Goal: Information Seeking & Learning: Learn about a topic

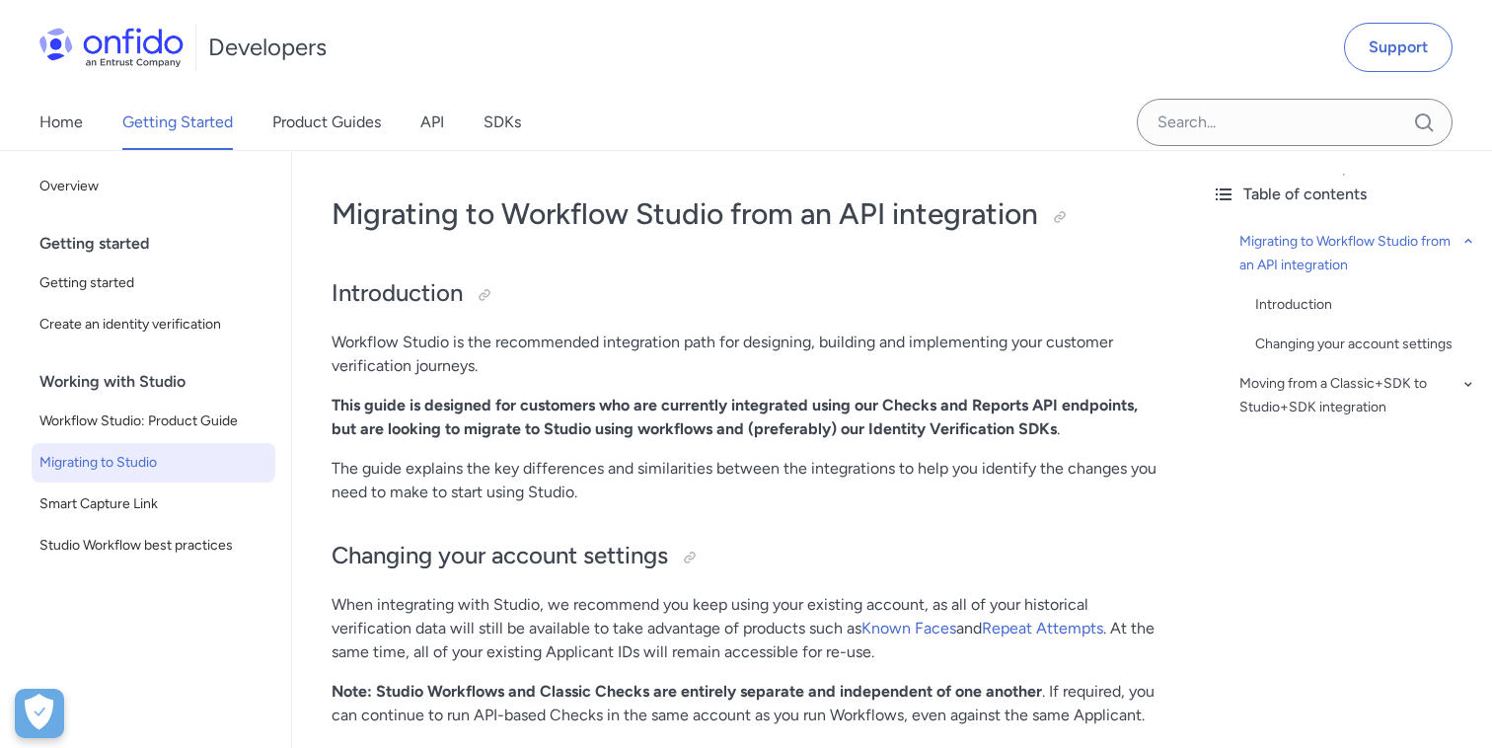
click at [436, 116] on link "API" at bounding box center [432, 122] width 24 height 55
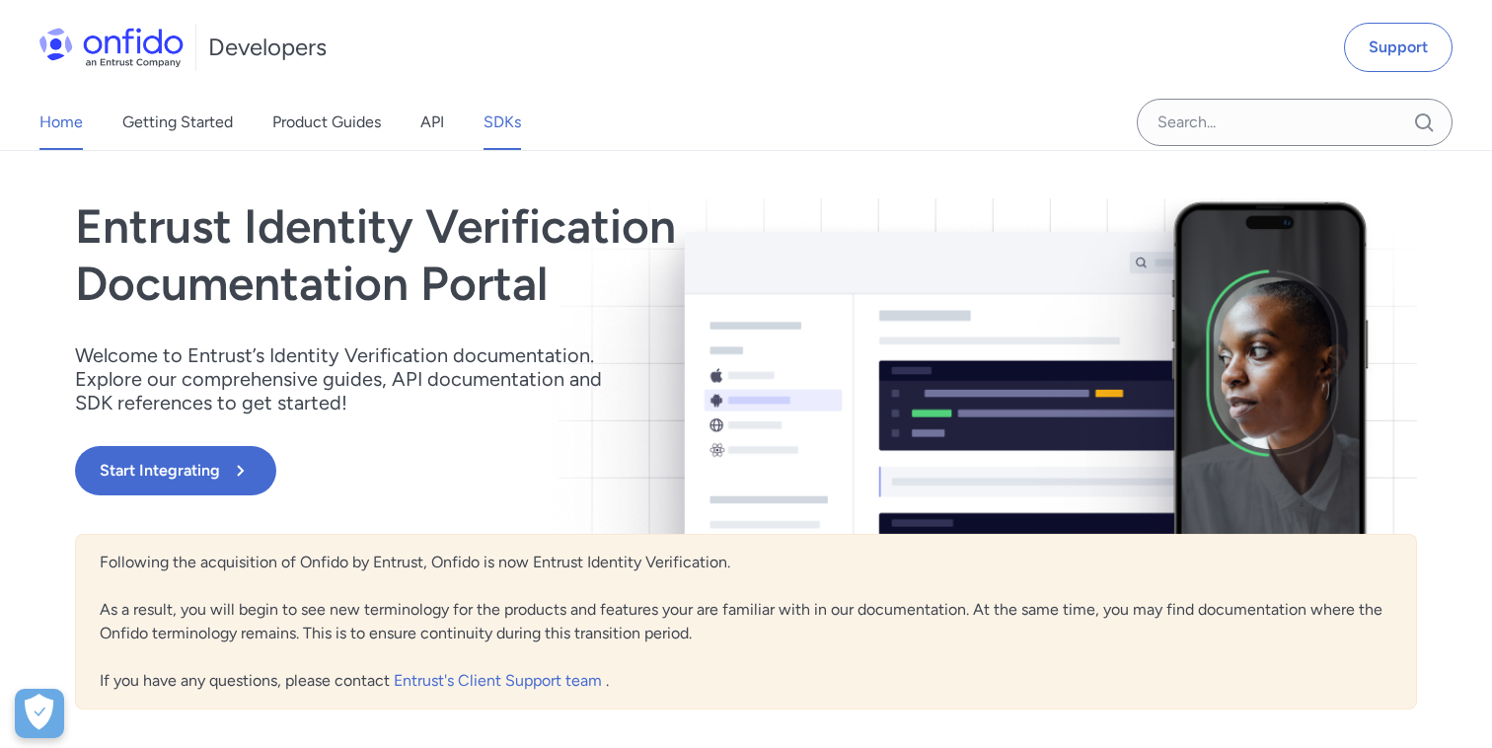
click at [507, 128] on link "SDKs" at bounding box center [501, 122] width 37 height 55
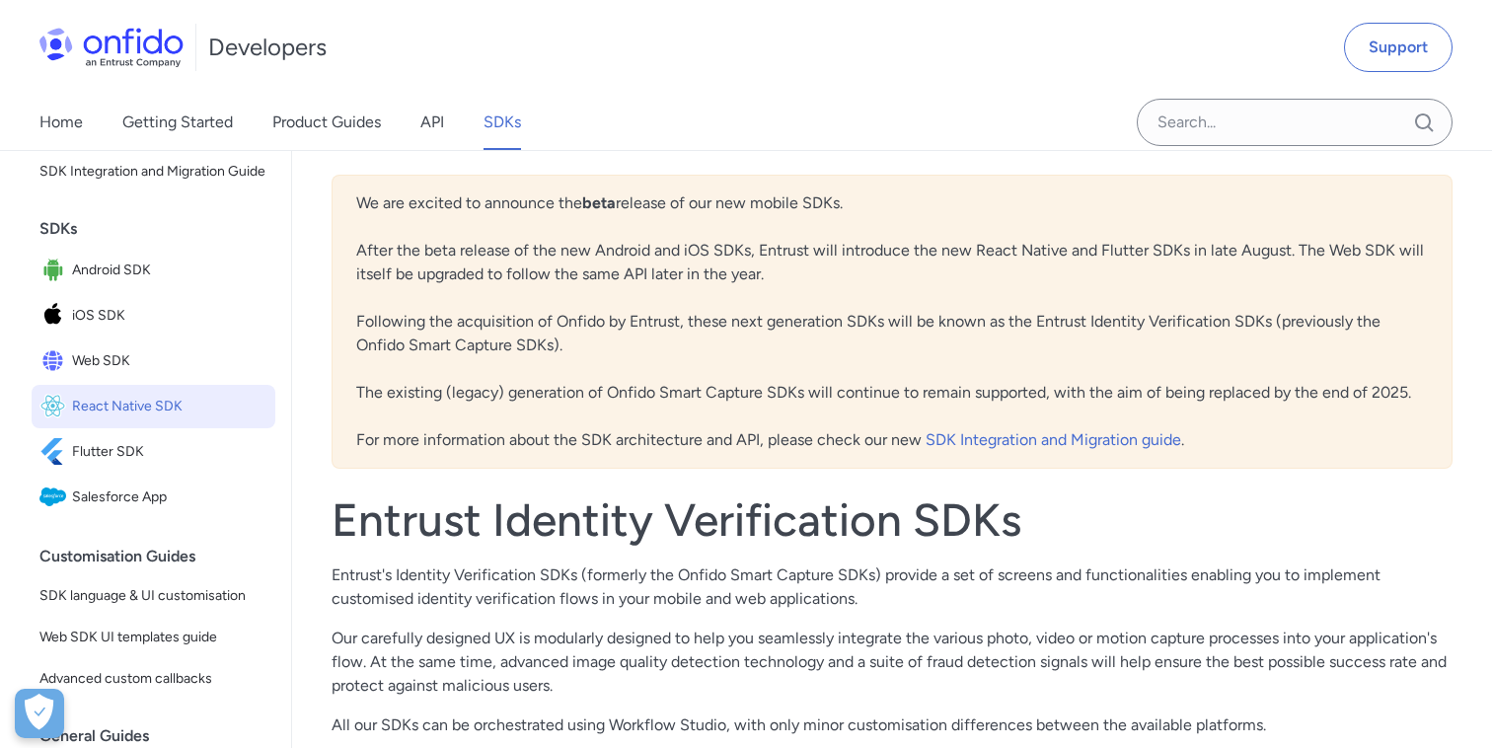
scroll to position [133, 0]
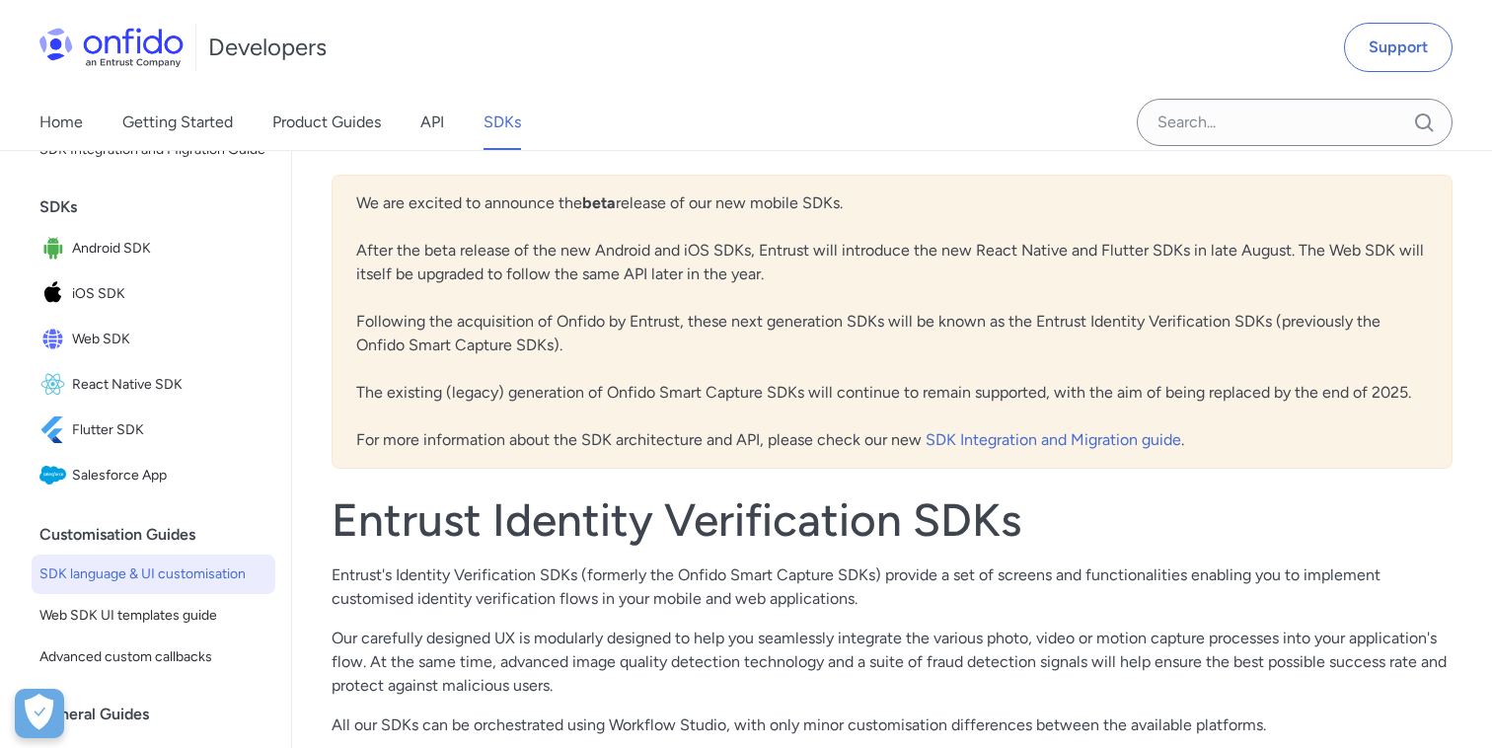
click at [159, 557] on link "SDK language & UI customisation" at bounding box center [154, 573] width 244 height 39
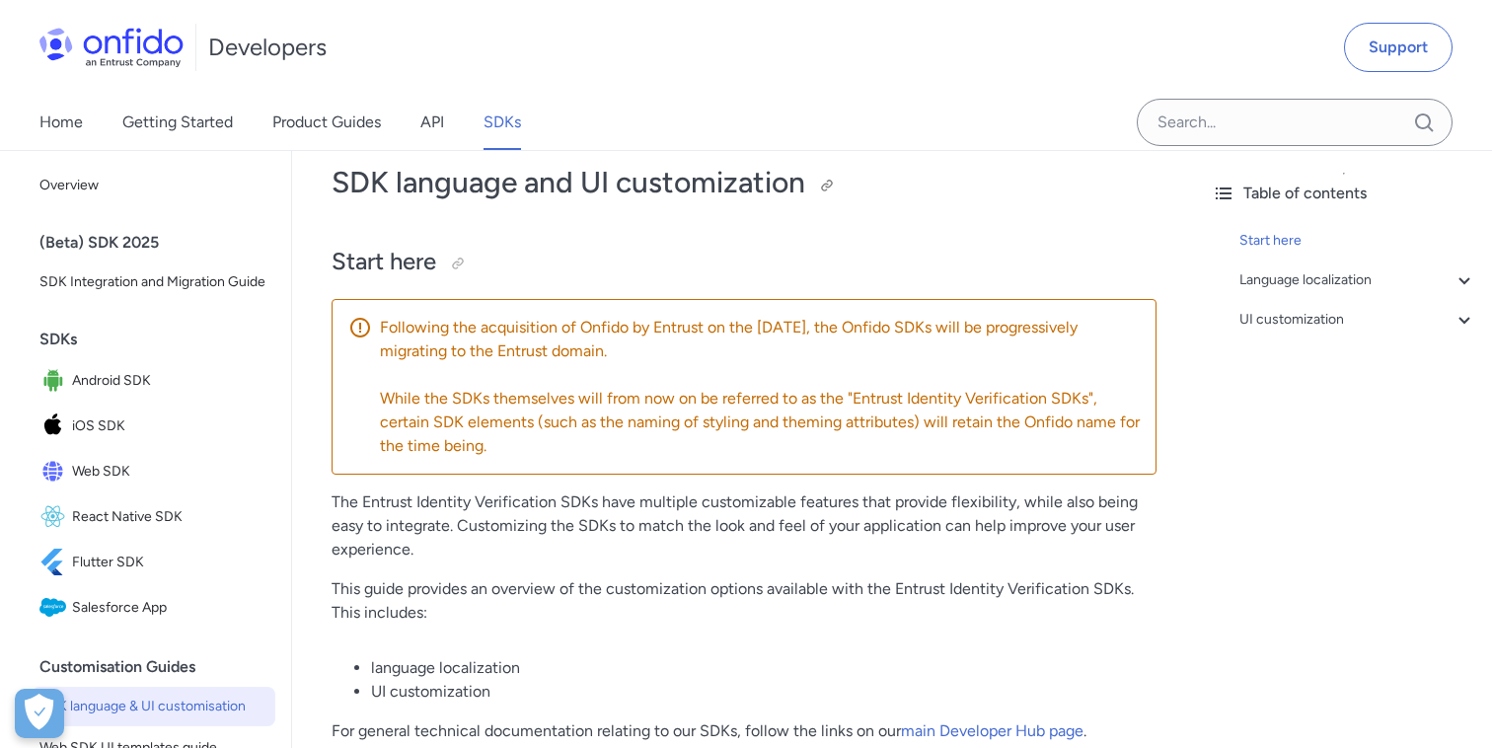
scroll to position [44, 0]
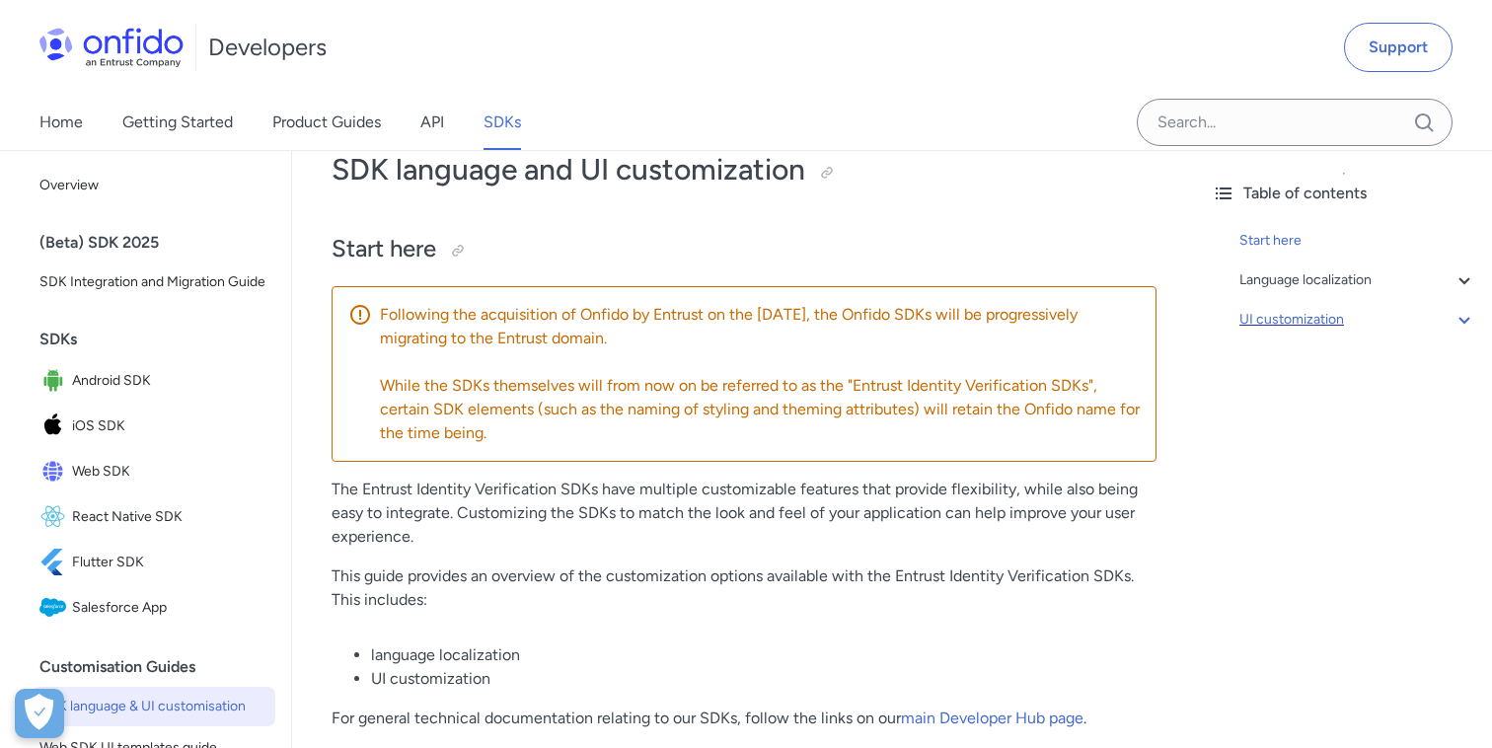
click at [1287, 328] on div "UI customization" at bounding box center [1357, 320] width 237 height 24
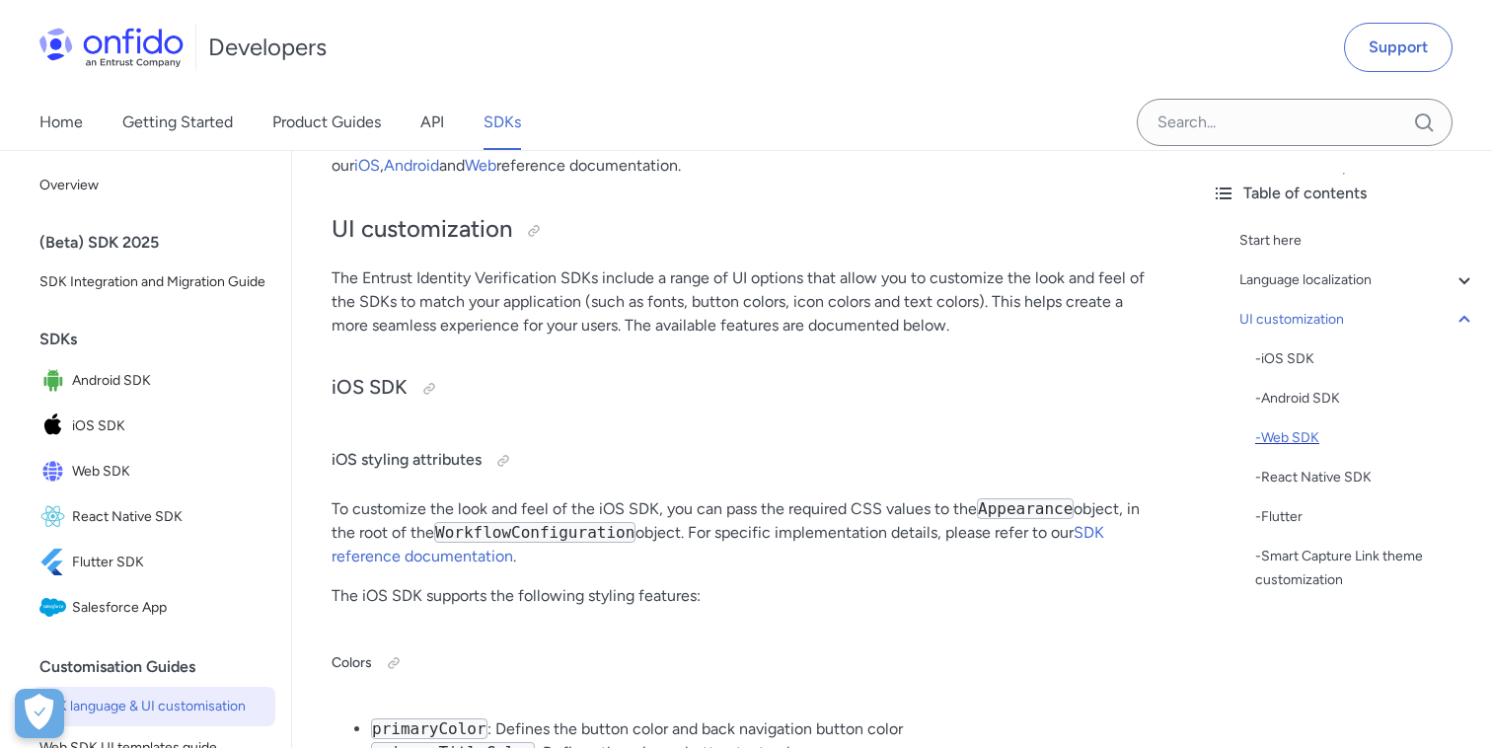
click at [1279, 443] on div "- Web SDK" at bounding box center [1365, 438] width 221 height 24
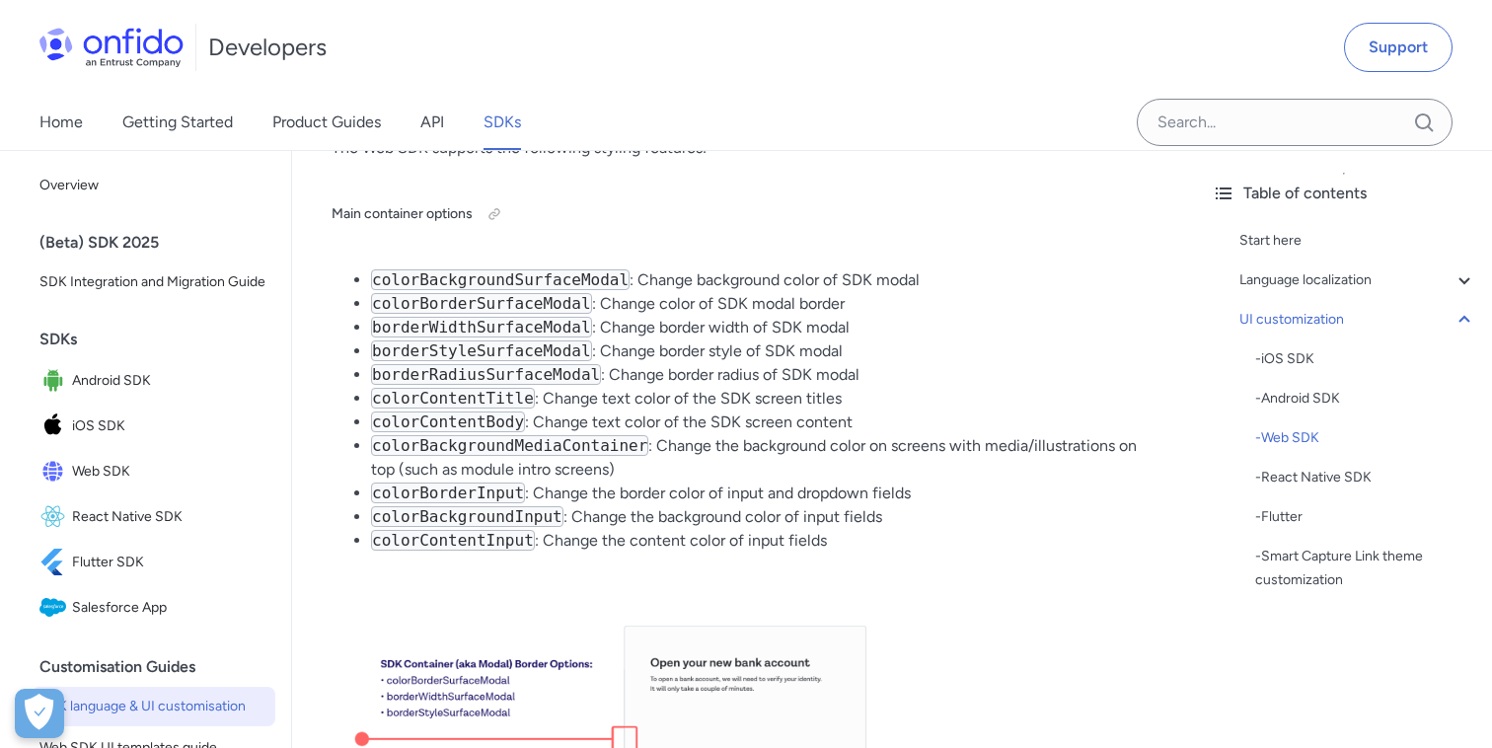
scroll to position [11857, 0]
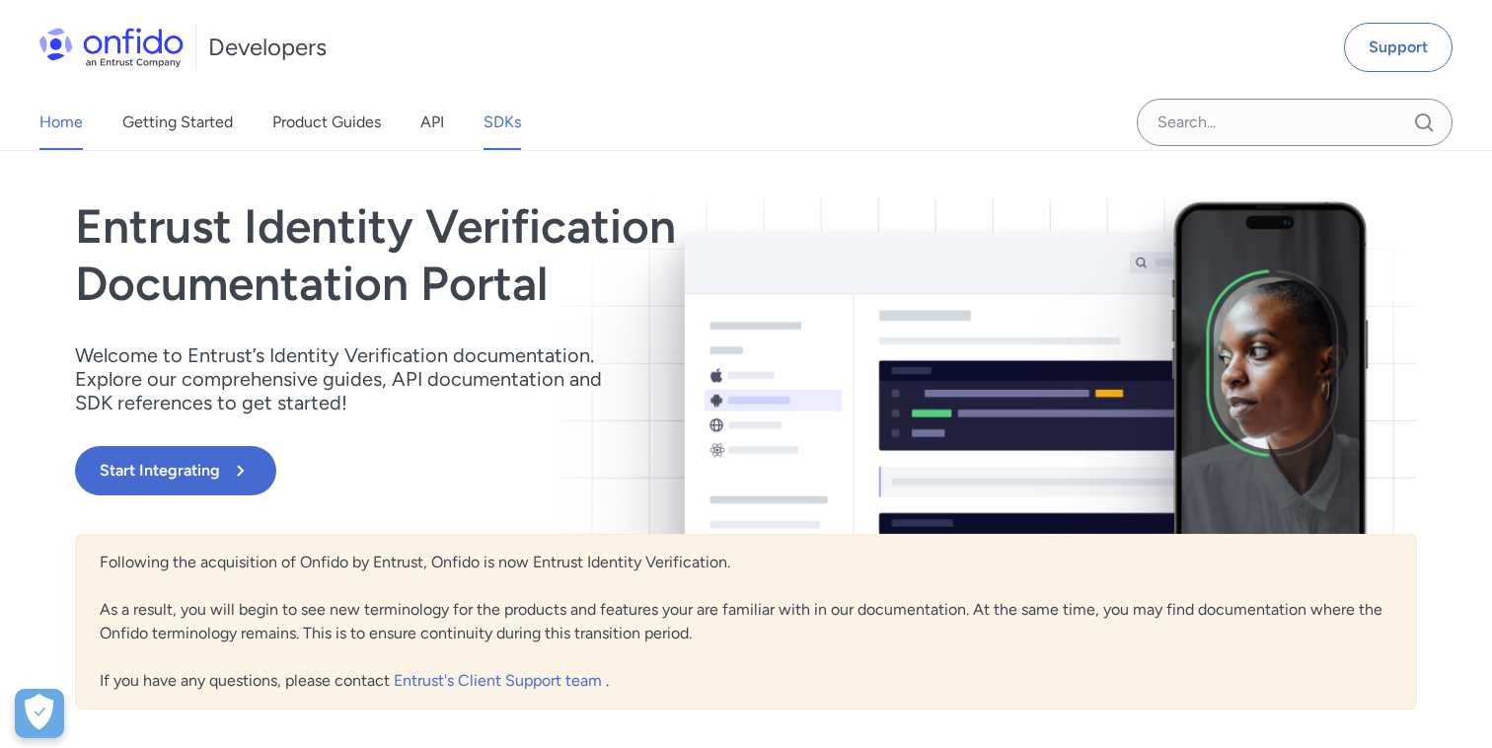
click at [499, 115] on link "SDKs" at bounding box center [501, 122] width 37 height 55
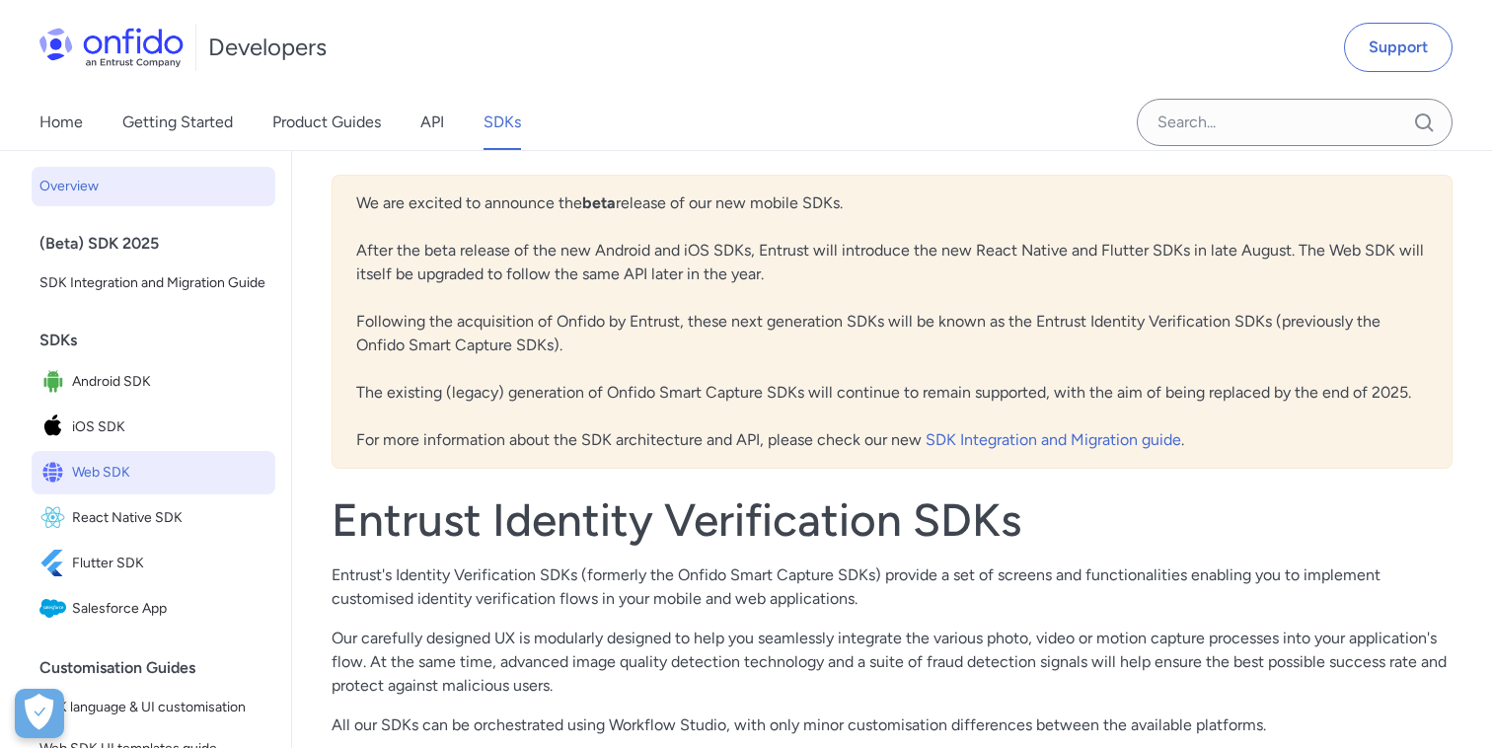
click at [156, 457] on link "Web SDK" at bounding box center [154, 472] width 244 height 43
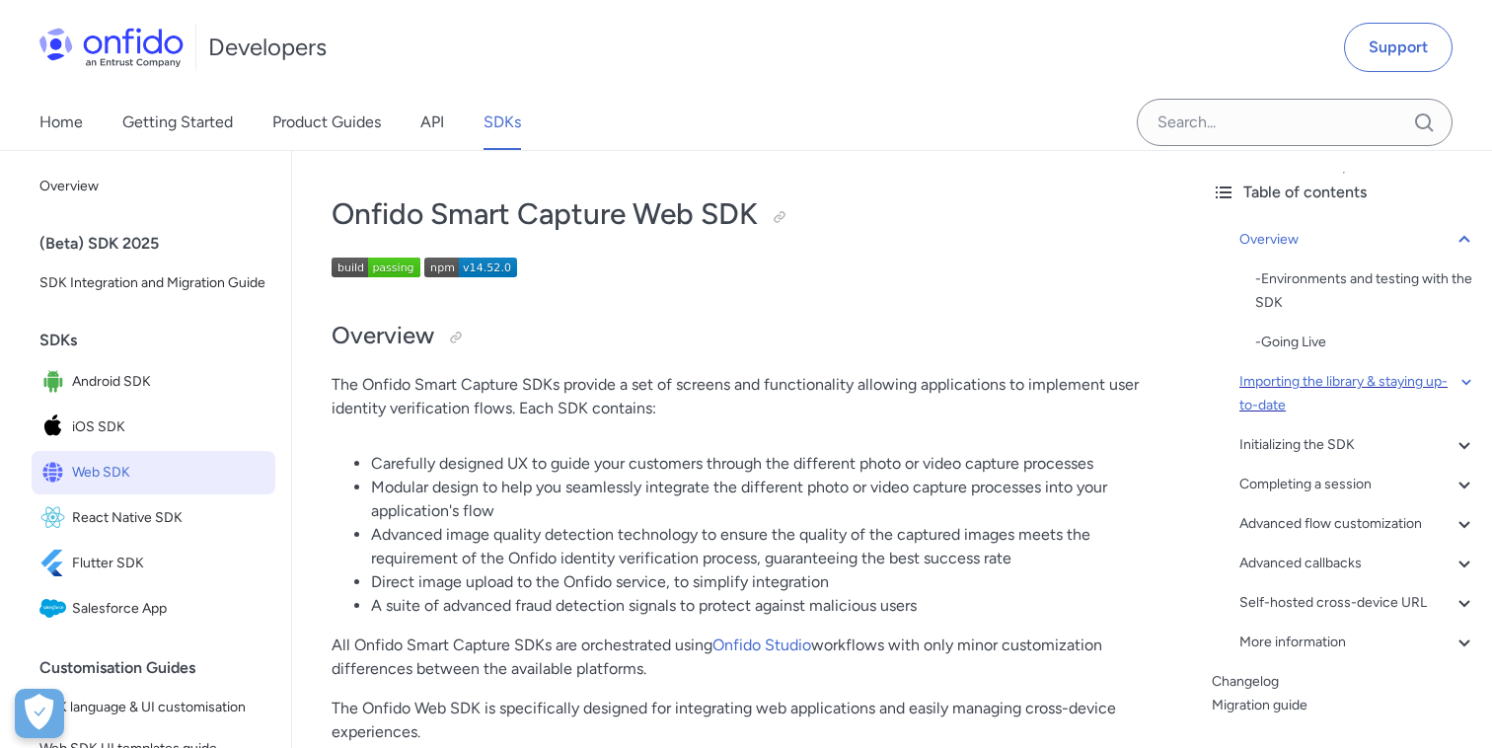
scroll to position [85, 0]
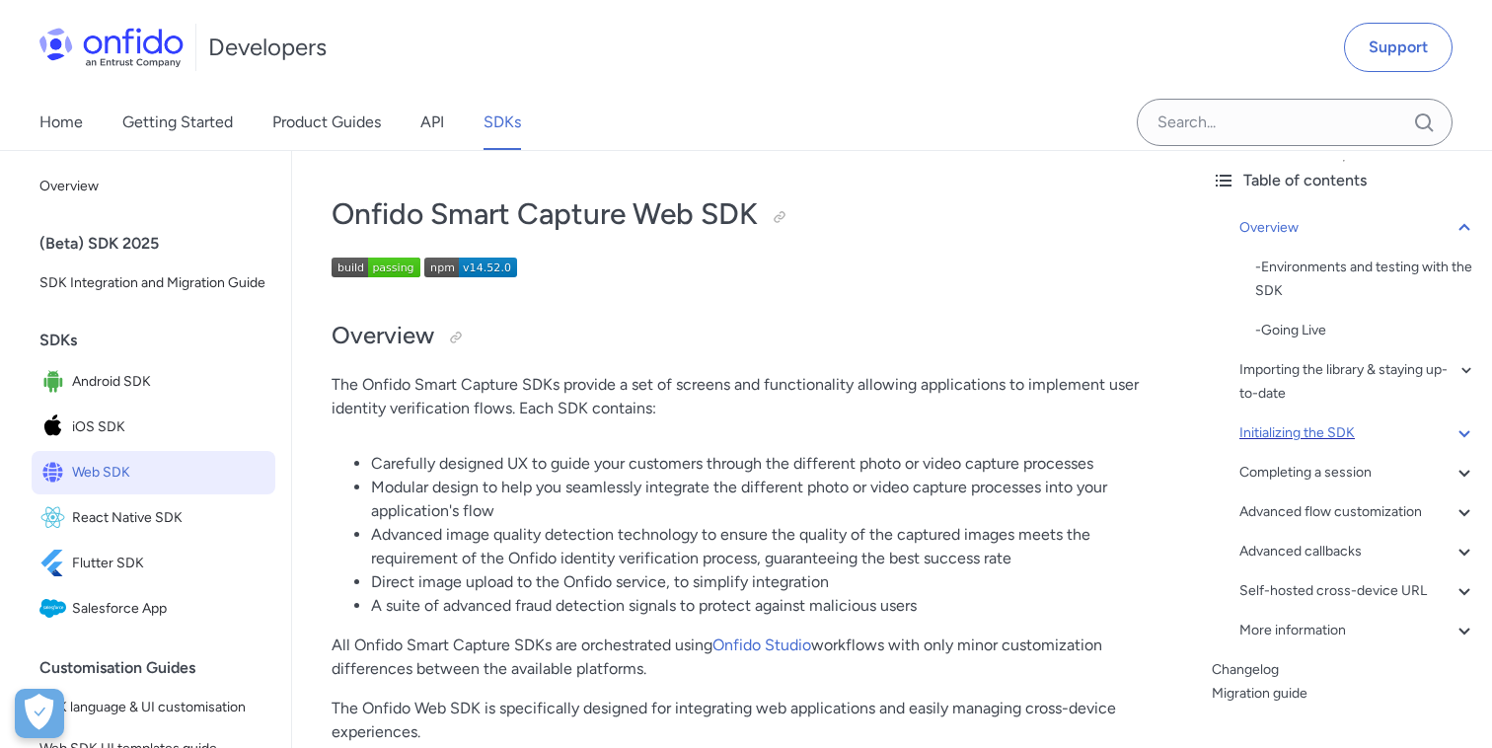
click at [1314, 434] on div "Initializing the SDK" at bounding box center [1357, 433] width 237 height 24
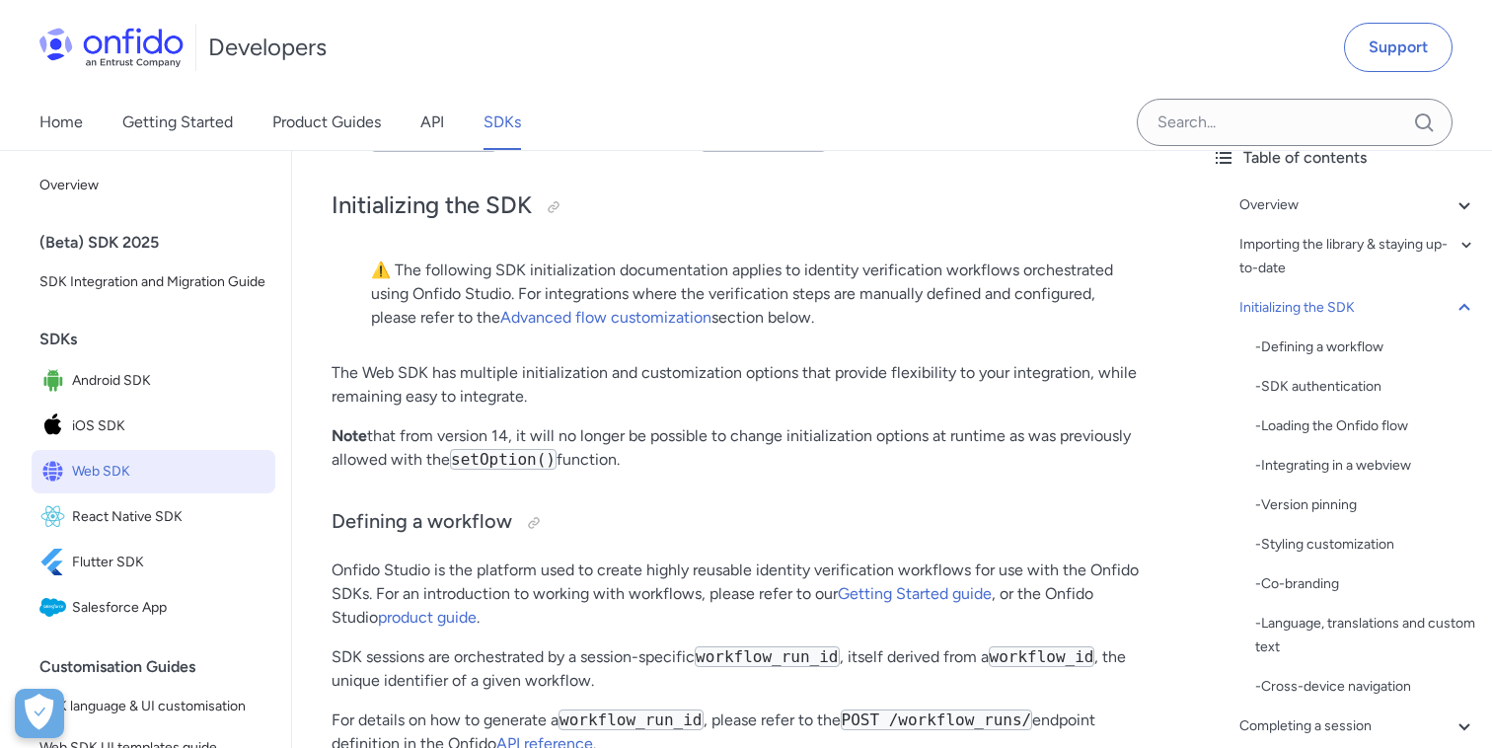
scroll to position [114, 0]
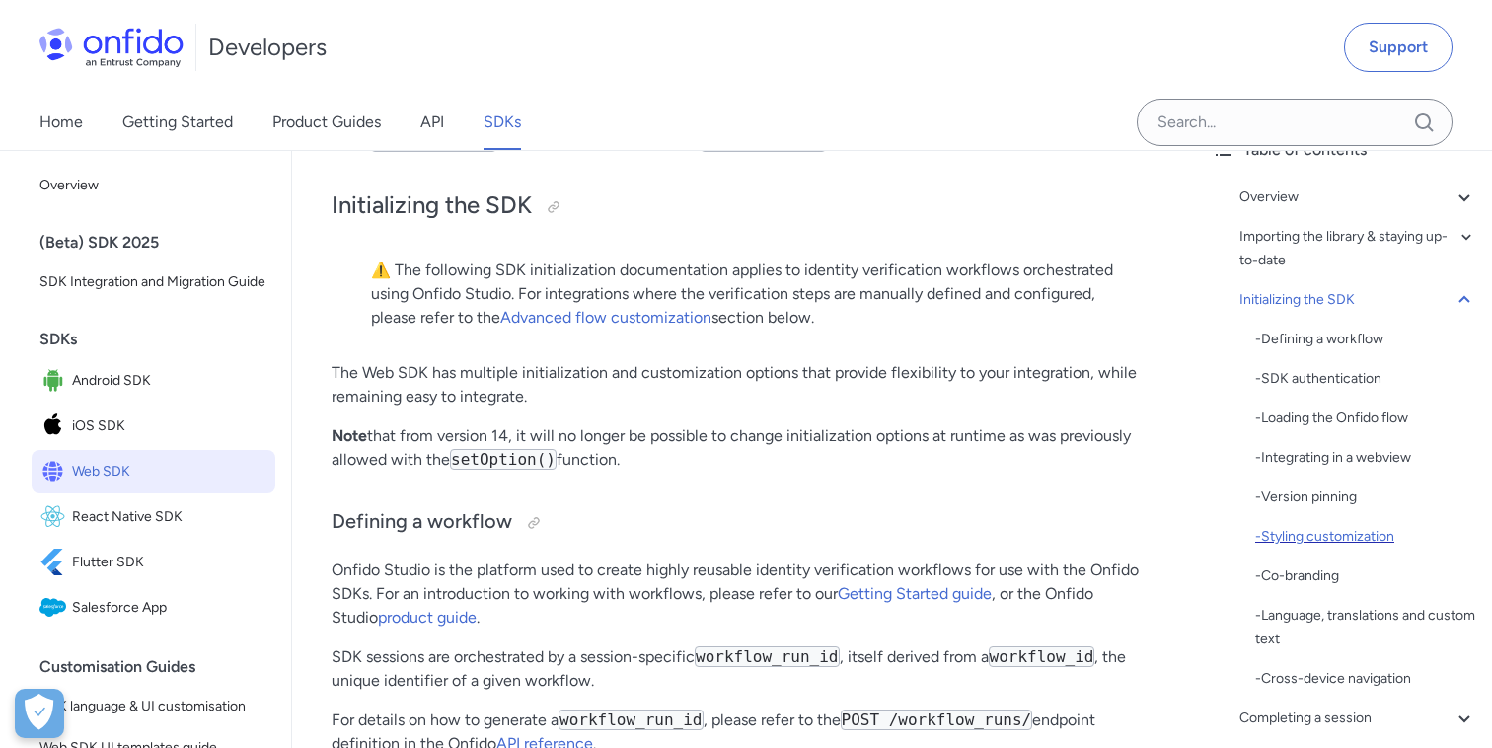
click at [1325, 534] on div "- Styling customization" at bounding box center [1365, 537] width 221 height 24
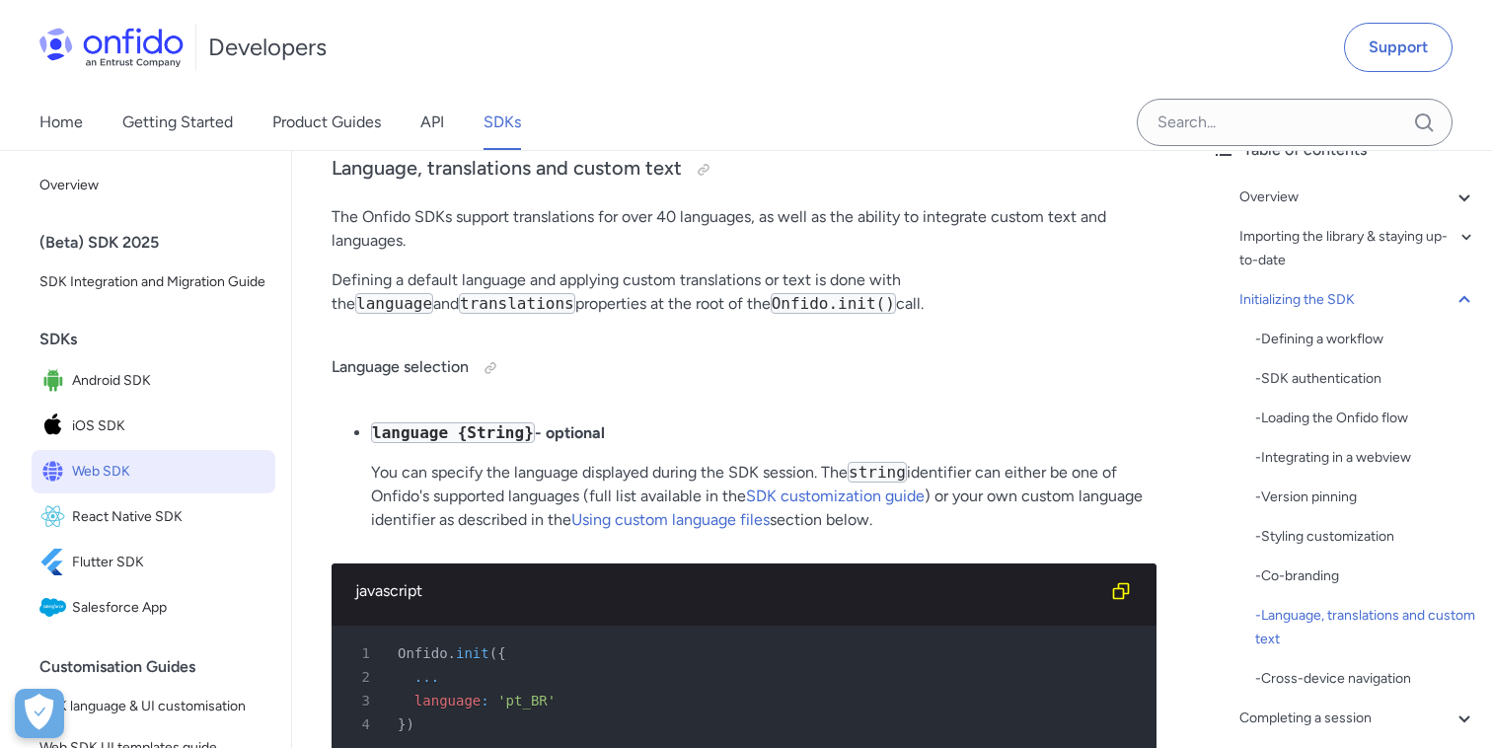
scroll to position [9724, 0]
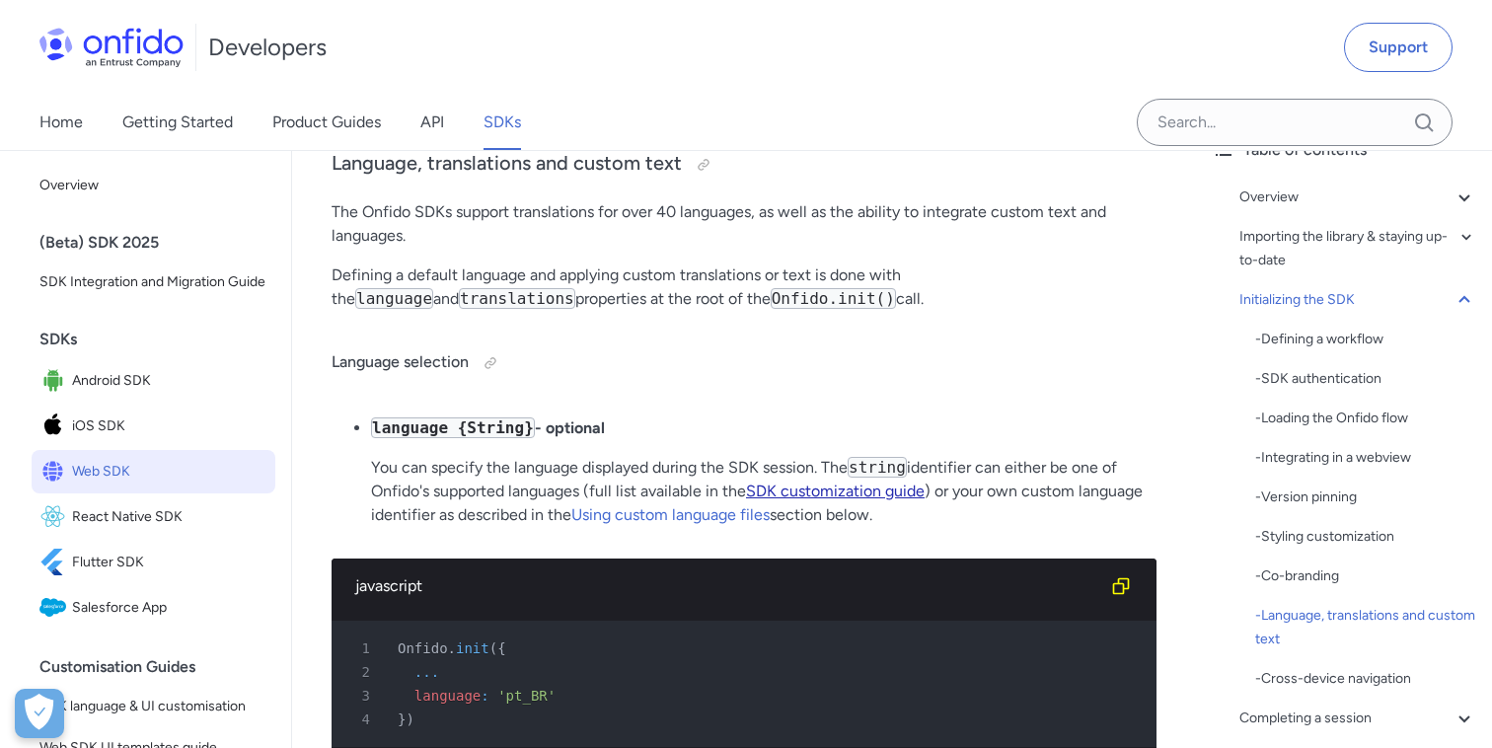
click at [807, 500] on link "SDK customization guide" at bounding box center [835, 490] width 179 height 19
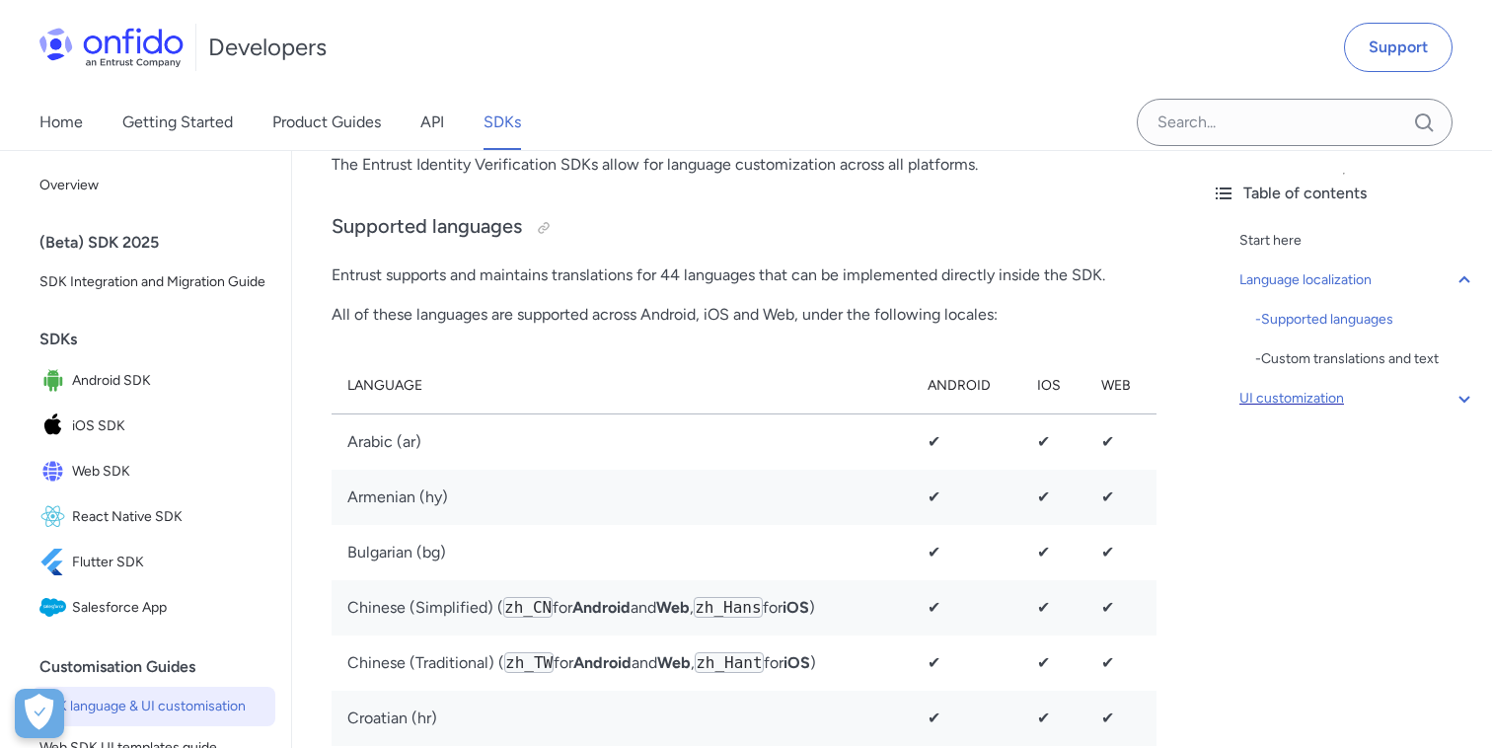
click at [1289, 398] on div "UI customization" at bounding box center [1357, 399] width 237 height 24
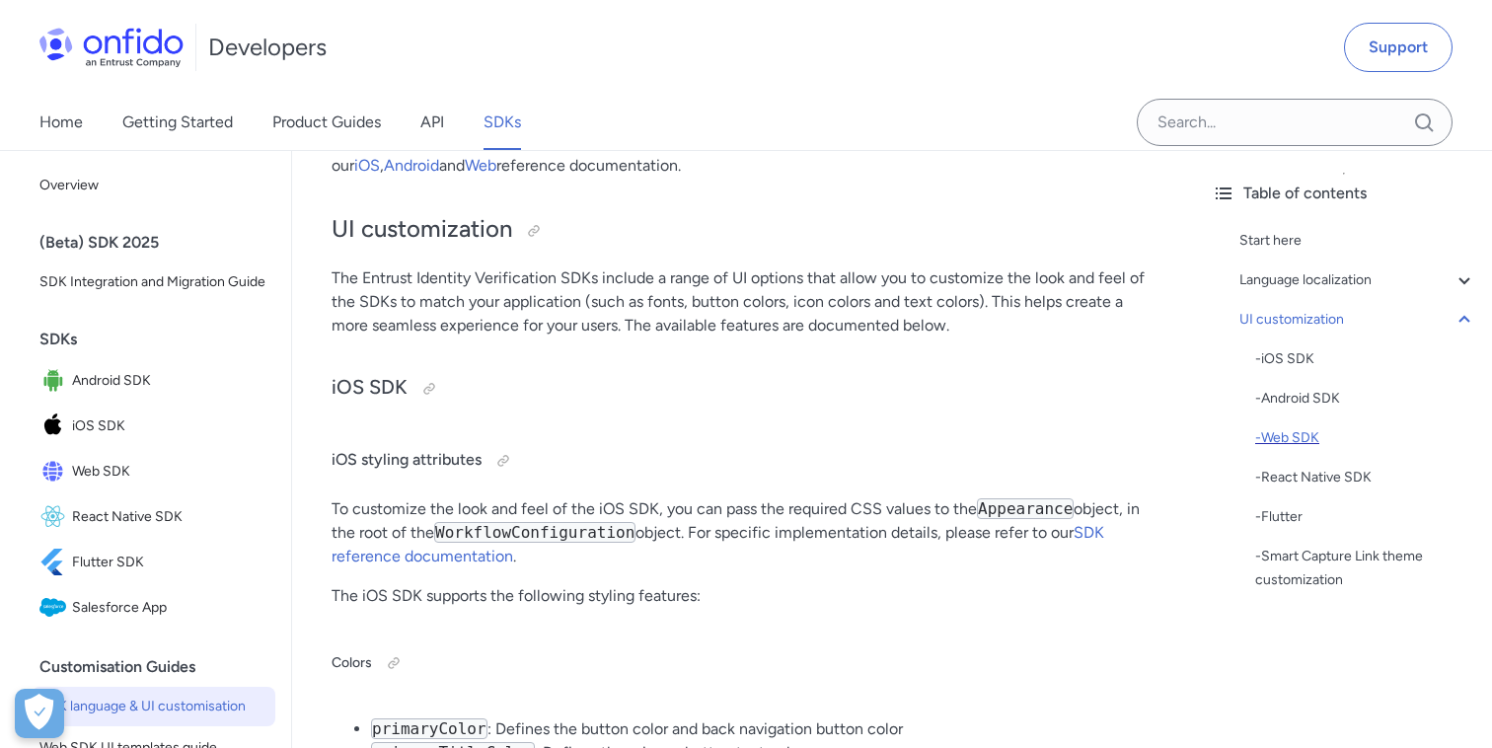
click at [1283, 441] on div "- Web SDK" at bounding box center [1365, 438] width 221 height 24
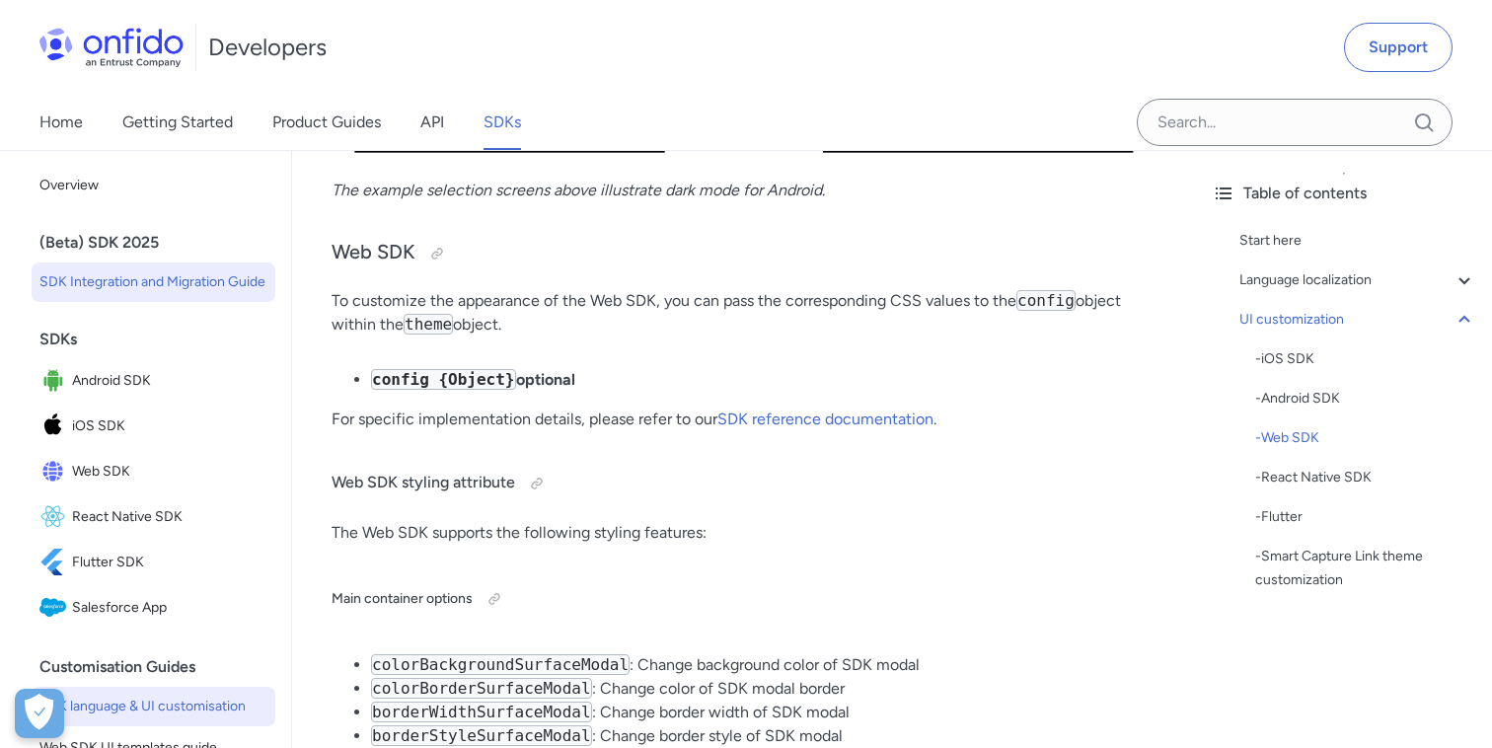
click at [178, 295] on link "SDK Integration and Migration Guide" at bounding box center [154, 281] width 244 height 39
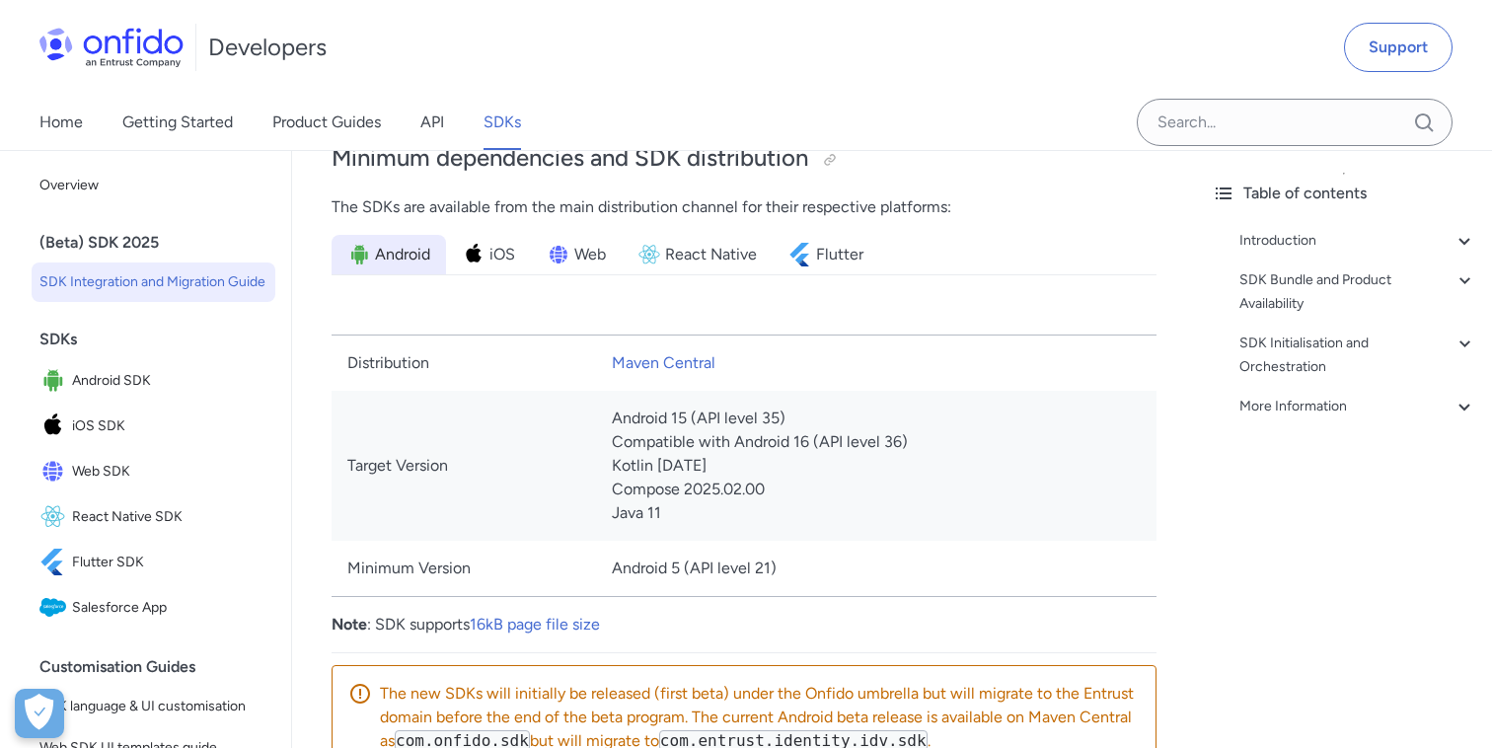
scroll to position [1094, 0]
click at [490, 265] on li "iOS" at bounding box center [488, 252] width 85 height 39
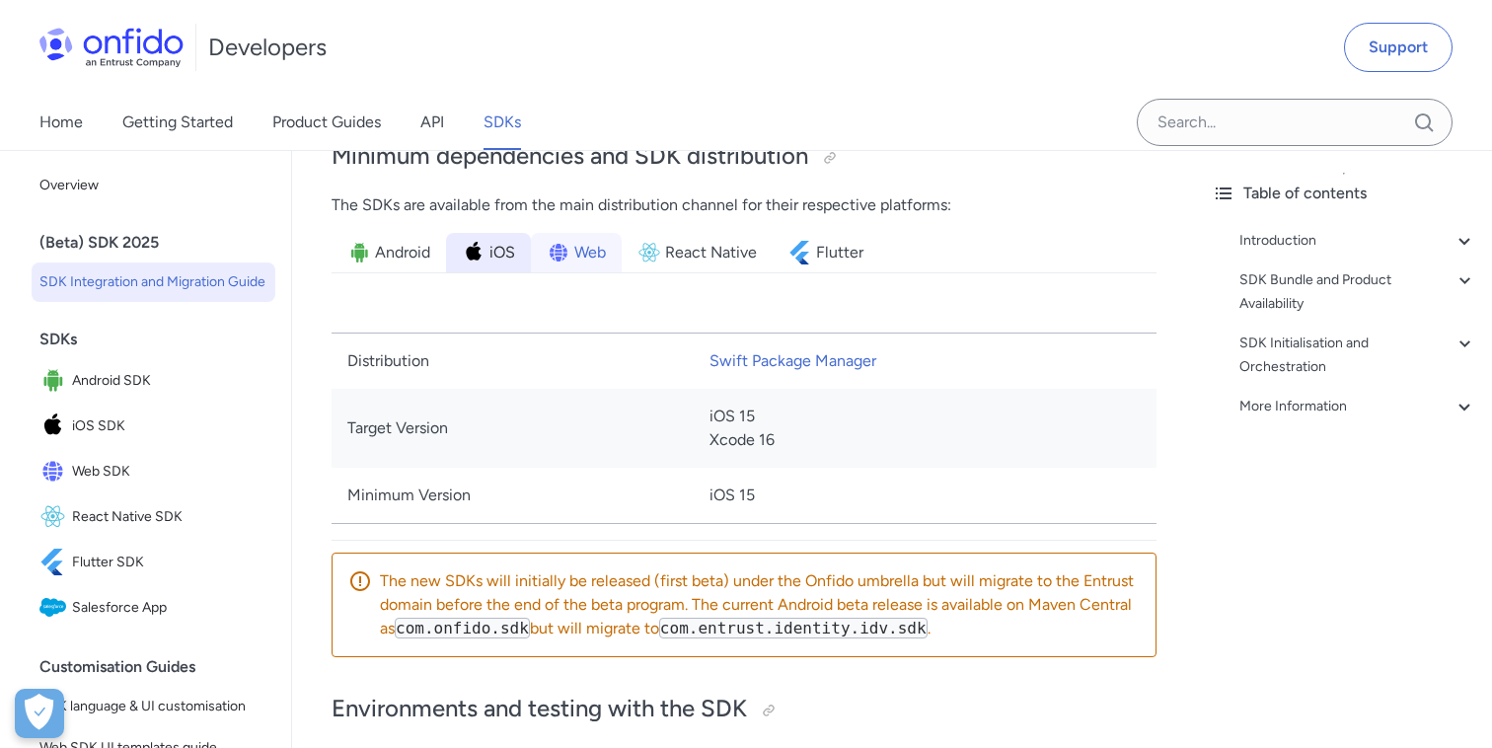
click at [582, 242] on span "Web" at bounding box center [590, 253] width 32 height 24
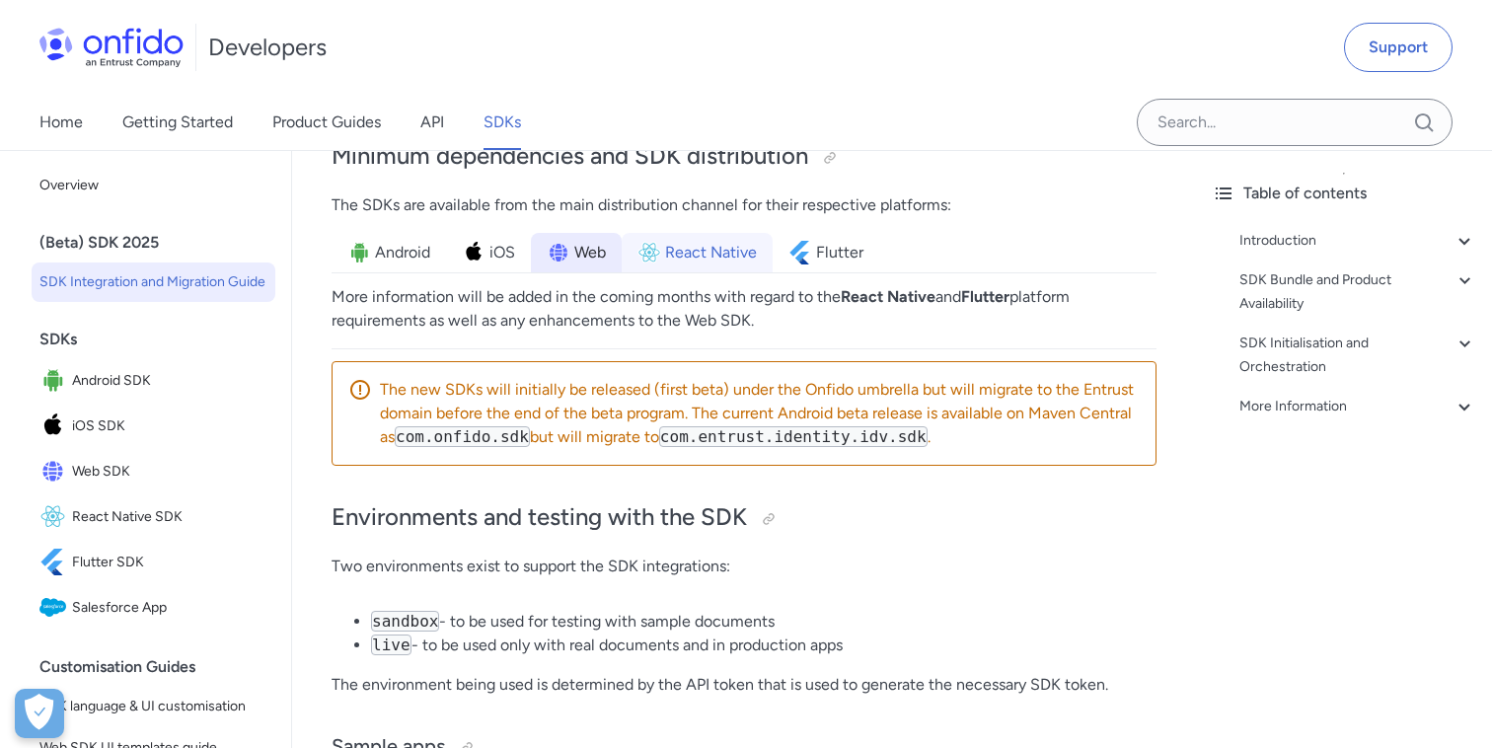
click at [717, 263] on span "React Native" at bounding box center [711, 253] width 92 height 24
click at [857, 249] on span "Flutter" at bounding box center [839, 253] width 47 height 24
click at [426, 247] on span "Android" at bounding box center [402, 253] width 55 height 24
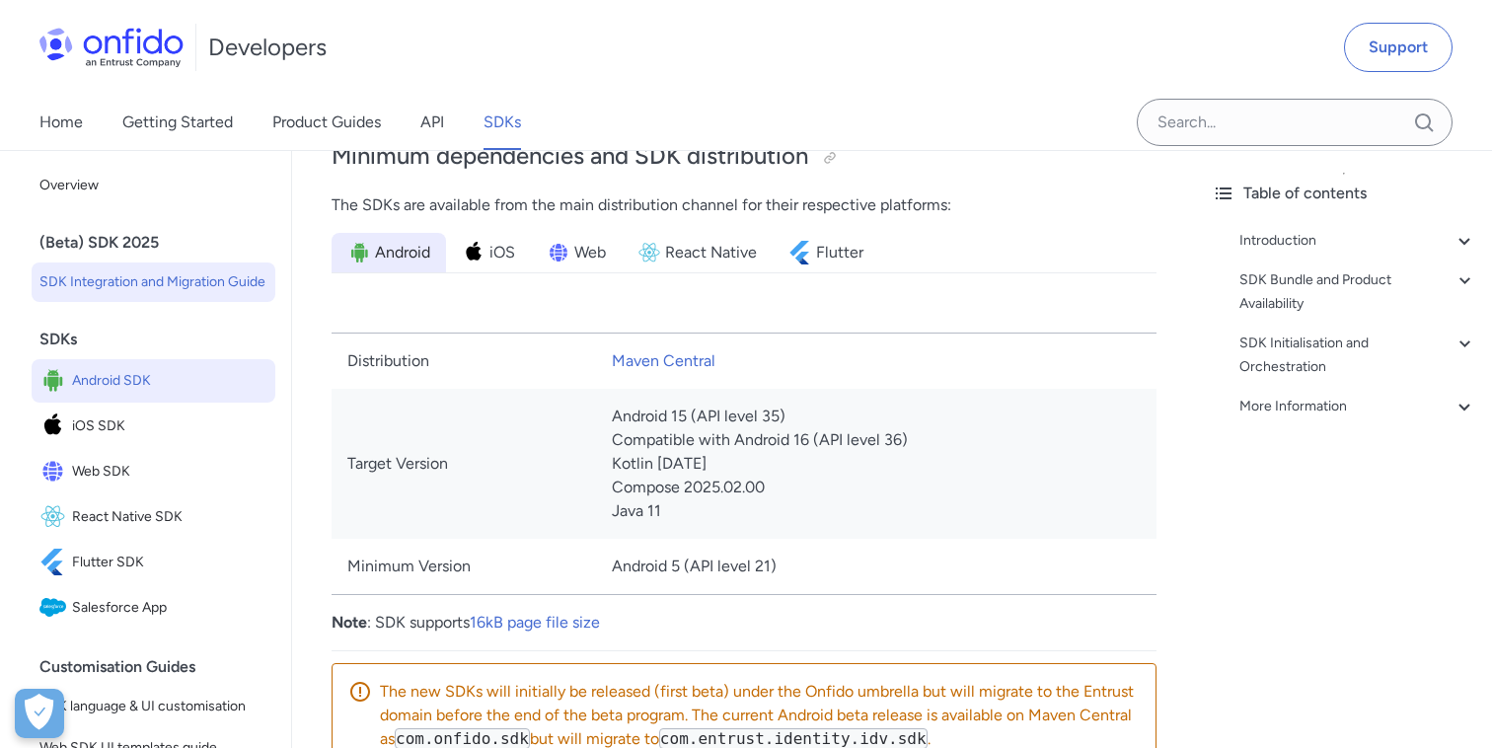
click at [136, 378] on span "Android SDK" at bounding box center [169, 381] width 195 height 28
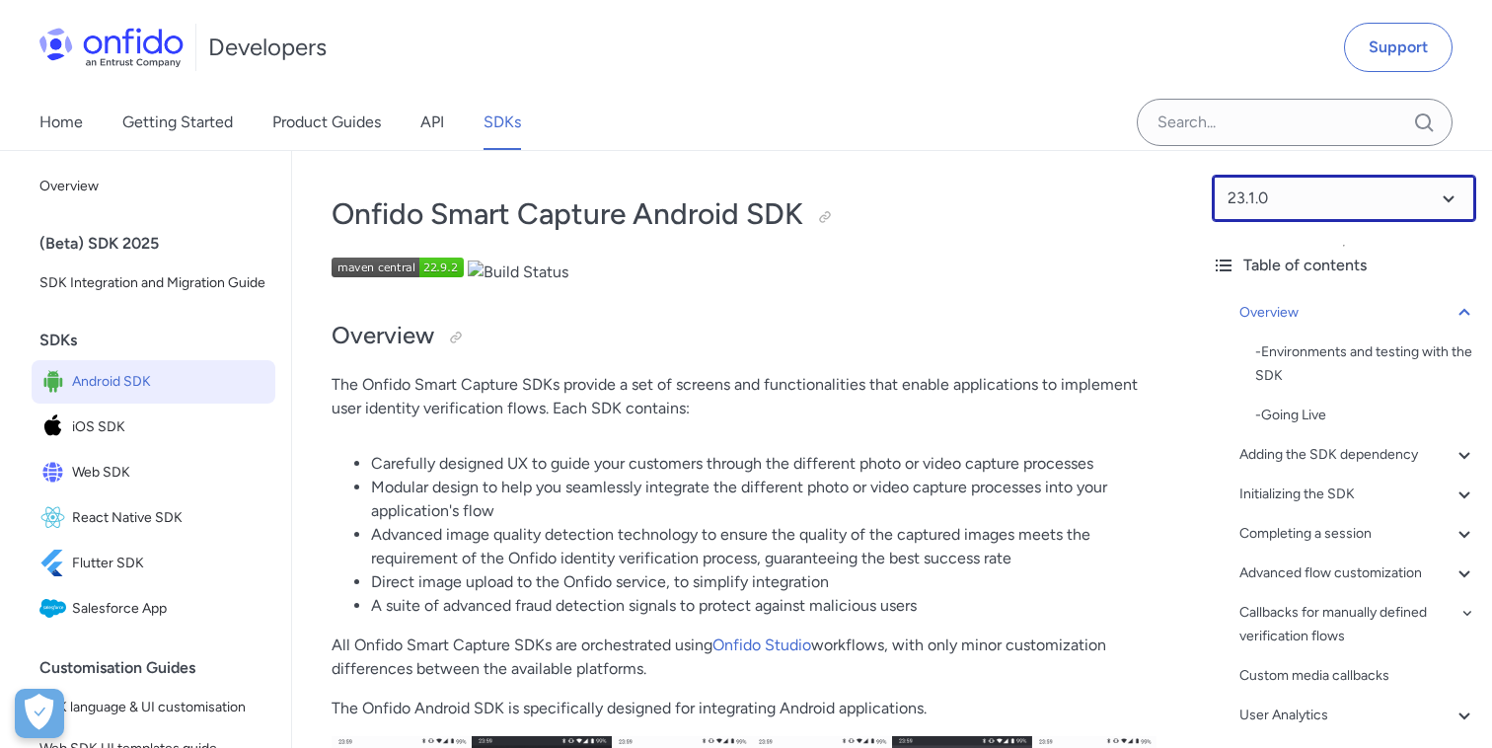
click at [1368, 195] on select at bounding box center [1343, 198] width 264 height 47
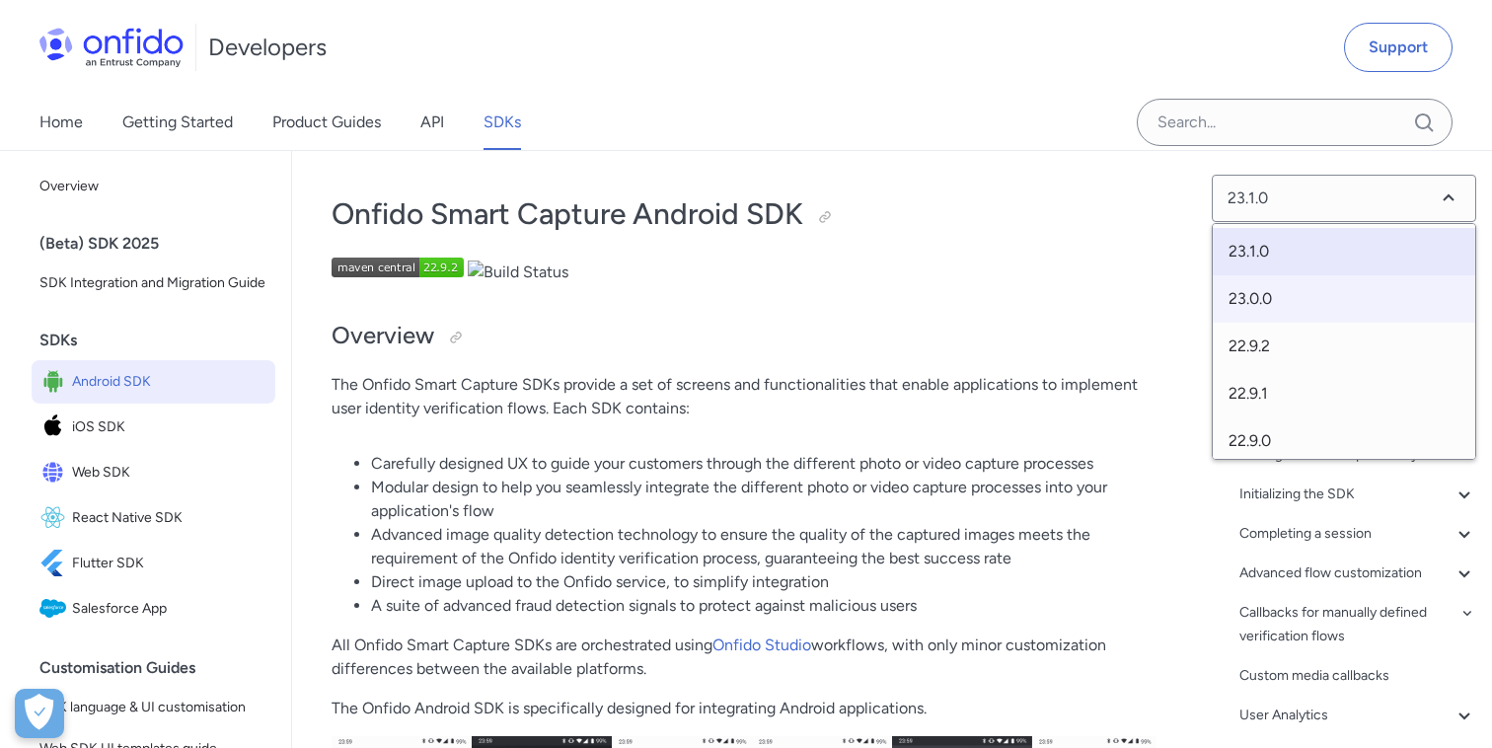
click at [1289, 281] on span "23.0.0" at bounding box center [1343, 298] width 262 height 47
select select "23.0.0"
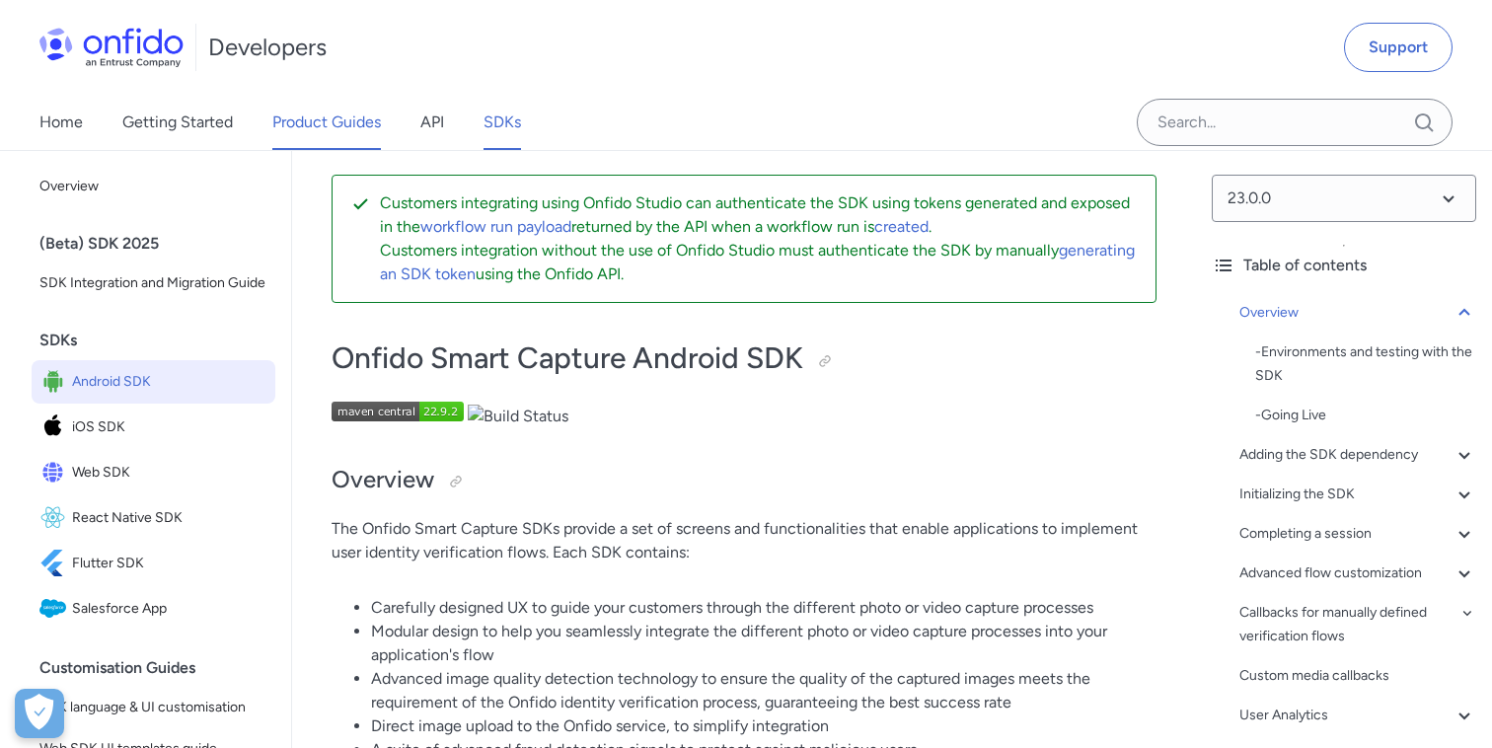
click at [349, 129] on link "Product Guides" at bounding box center [326, 122] width 109 height 55
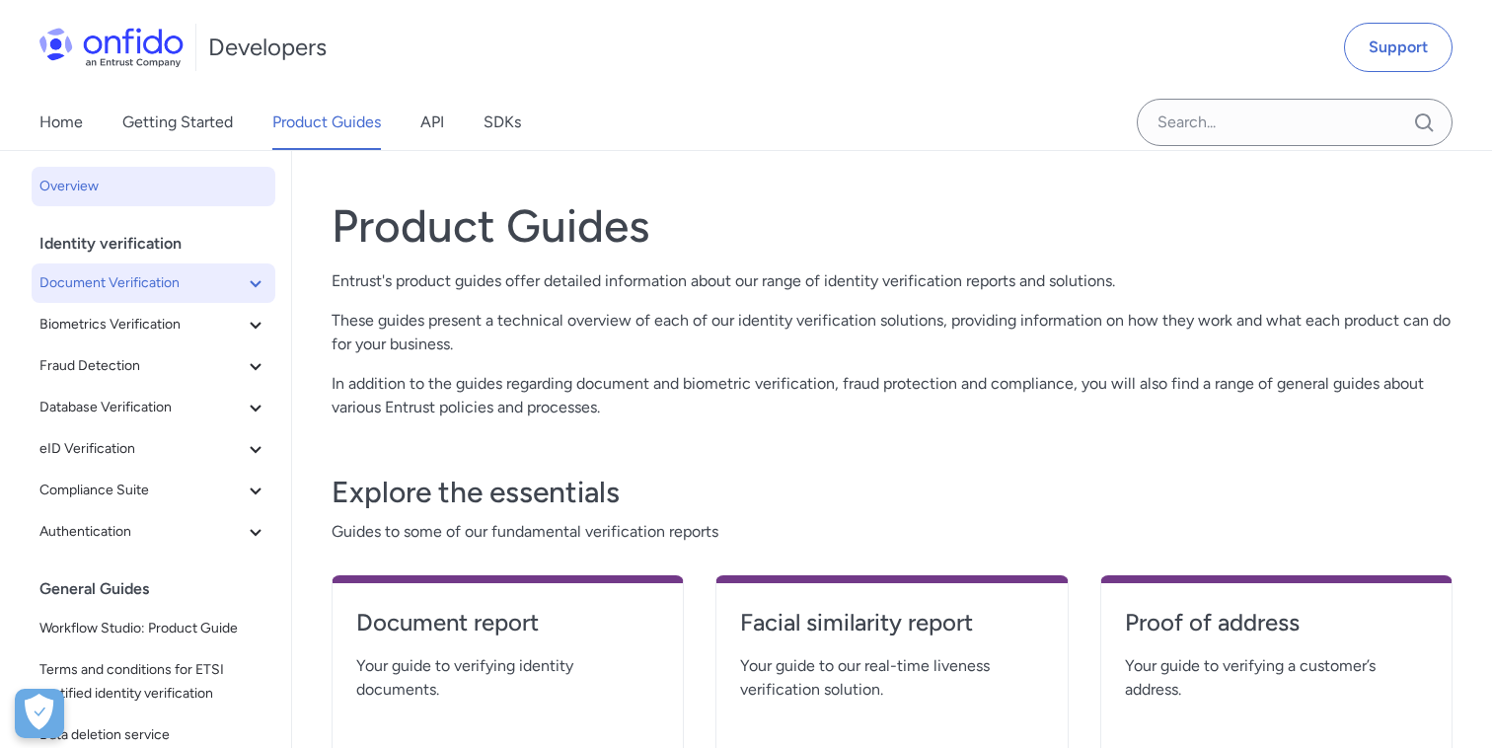
click at [253, 272] on icon at bounding box center [256, 283] width 24 height 24
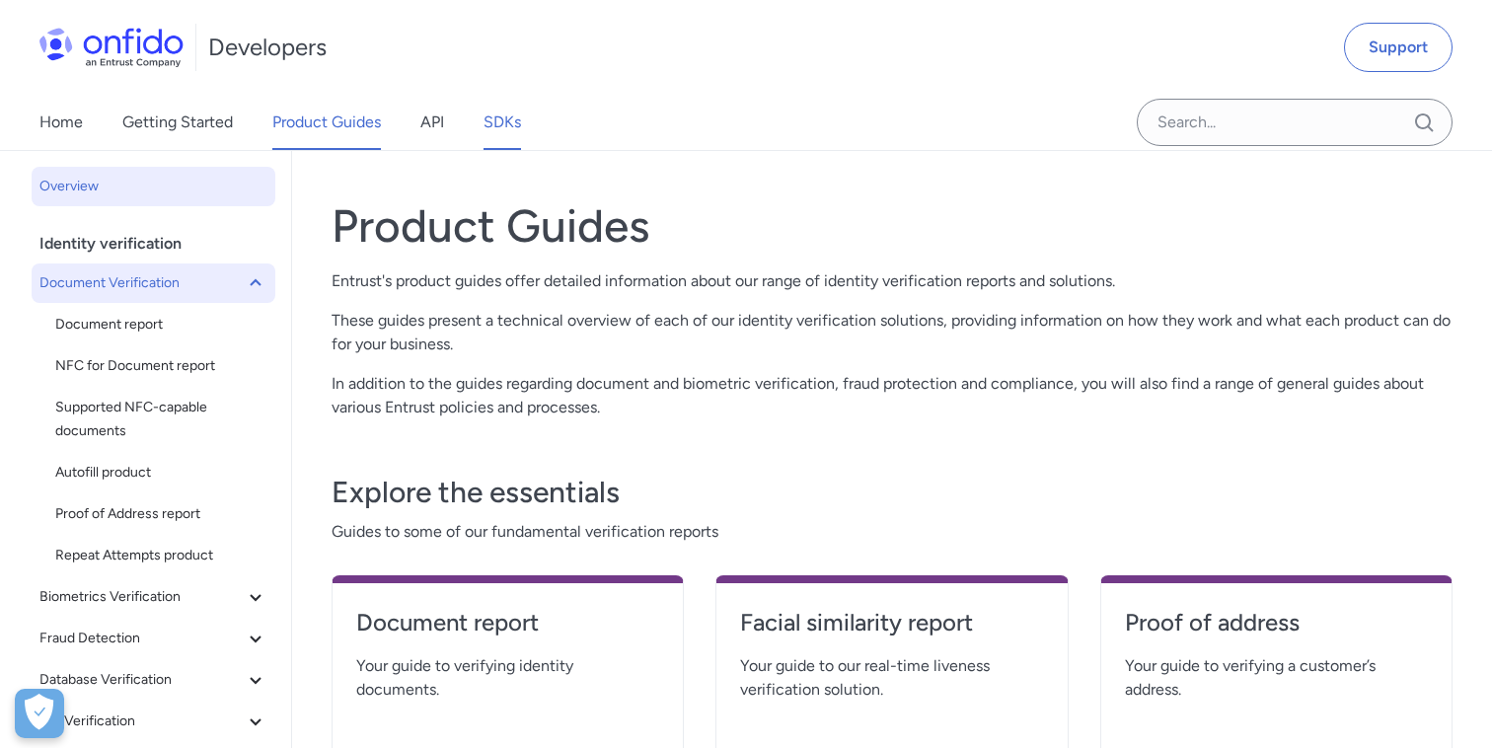
click at [521, 137] on link "SDKs" at bounding box center [501, 122] width 37 height 55
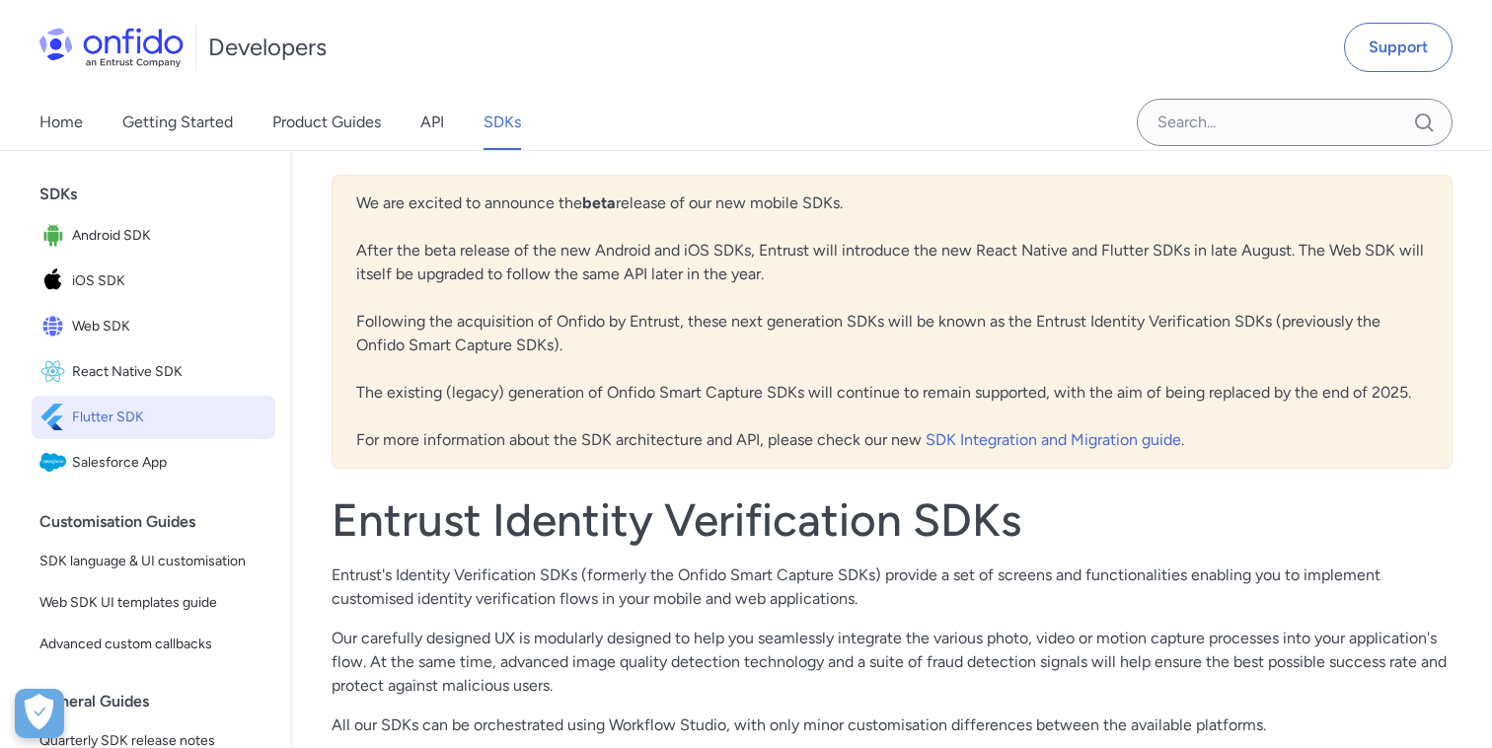
scroll to position [148, 0]
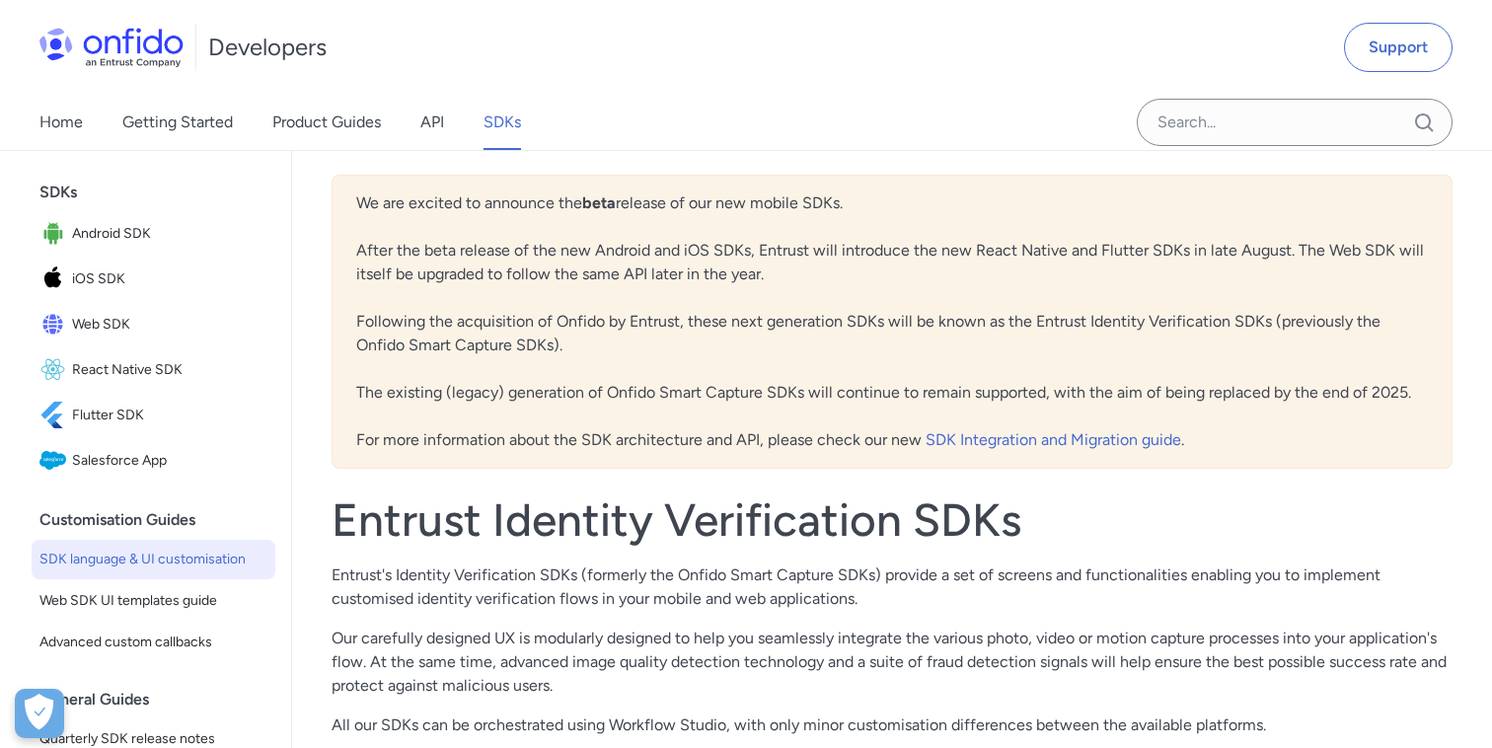
click at [186, 544] on link "SDK language & UI customisation" at bounding box center [154, 559] width 244 height 39
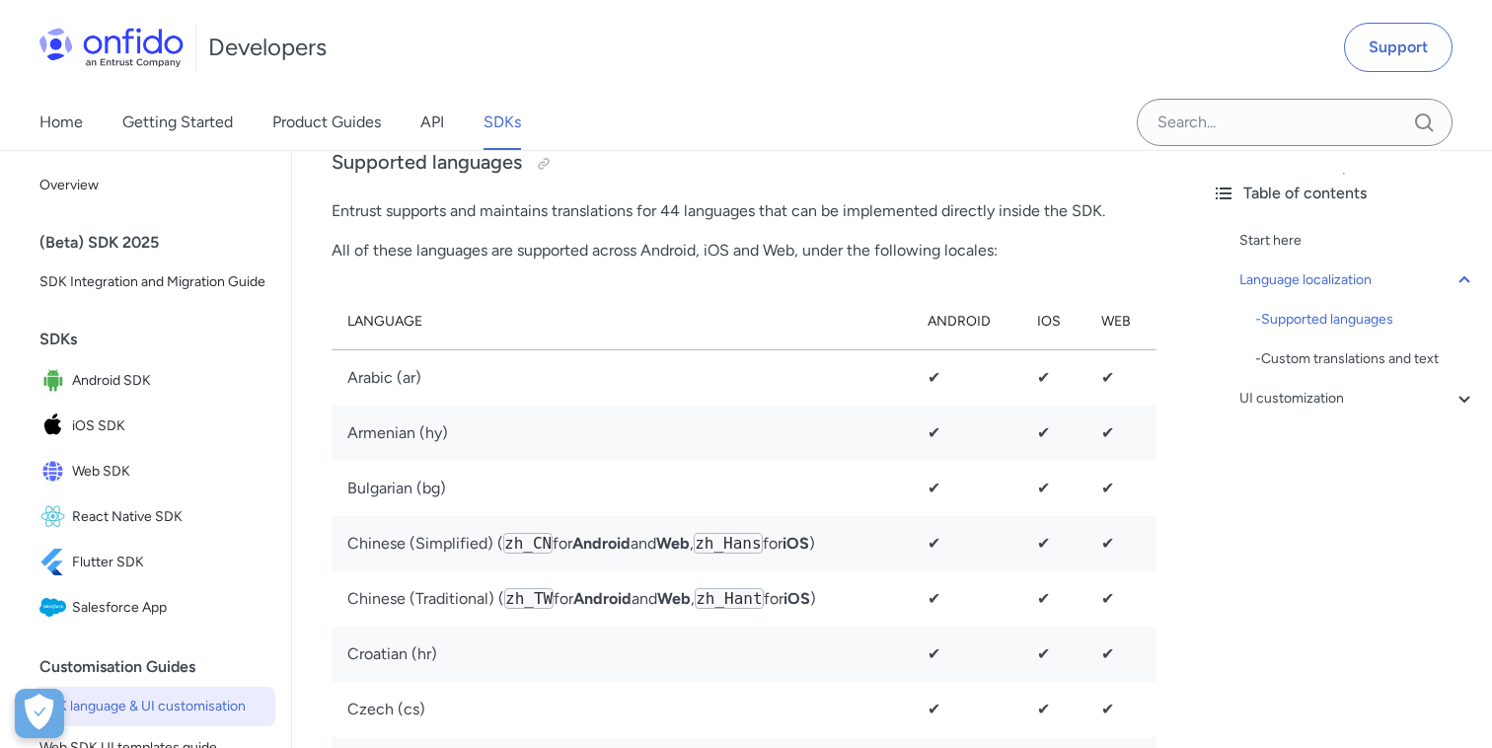
scroll to position [778, 0]
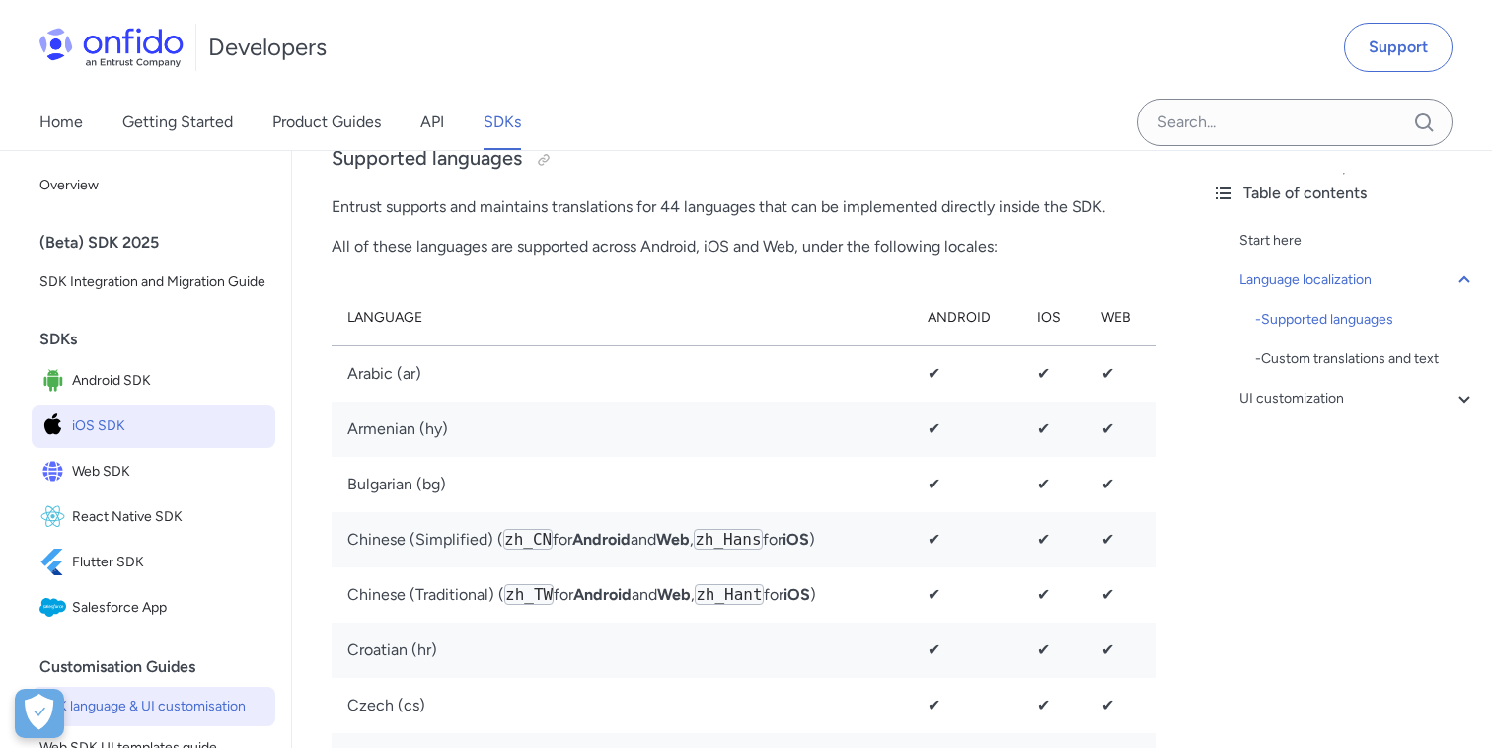
click at [110, 419] on span "iOS SDK" at bounding box center [169, 426] width 195 height 28
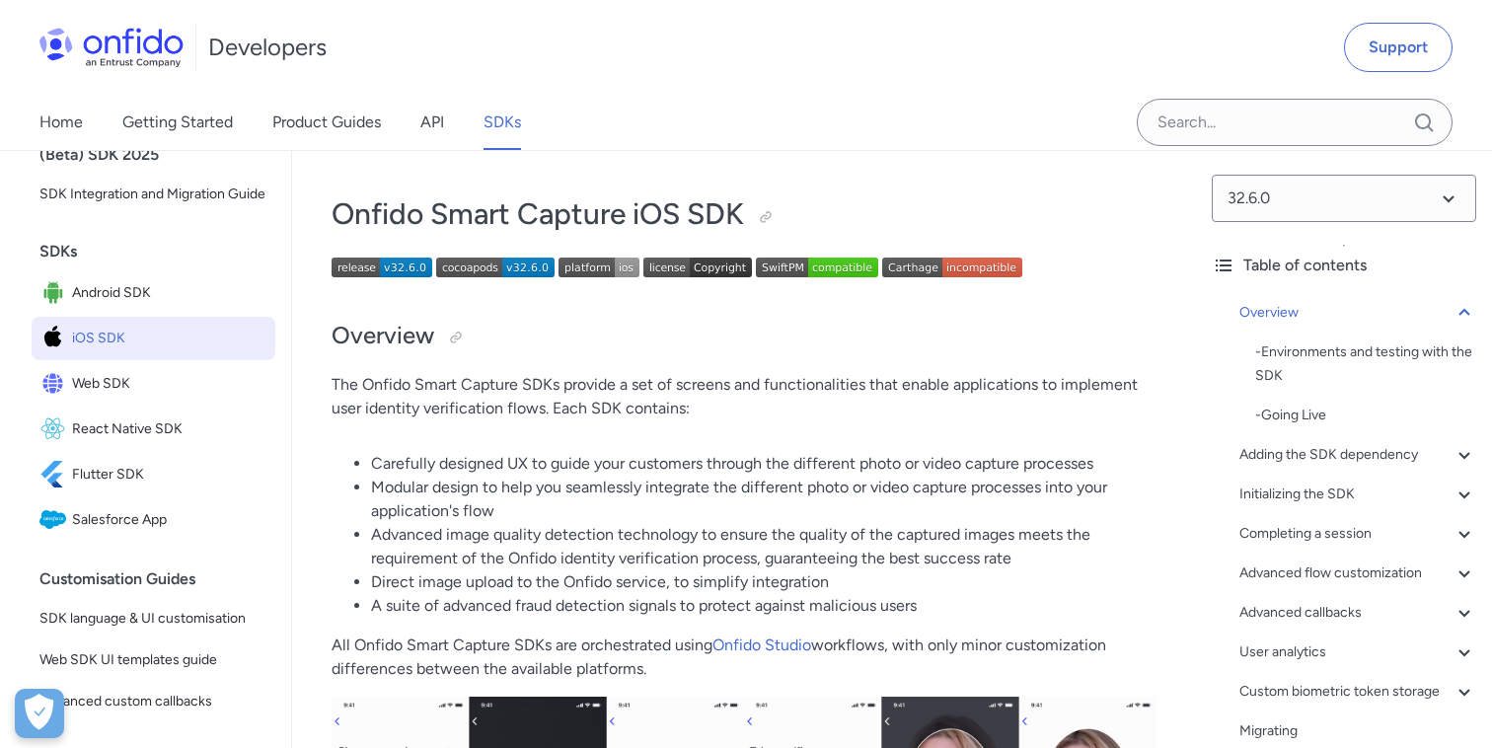
scroll to position [115, 0]
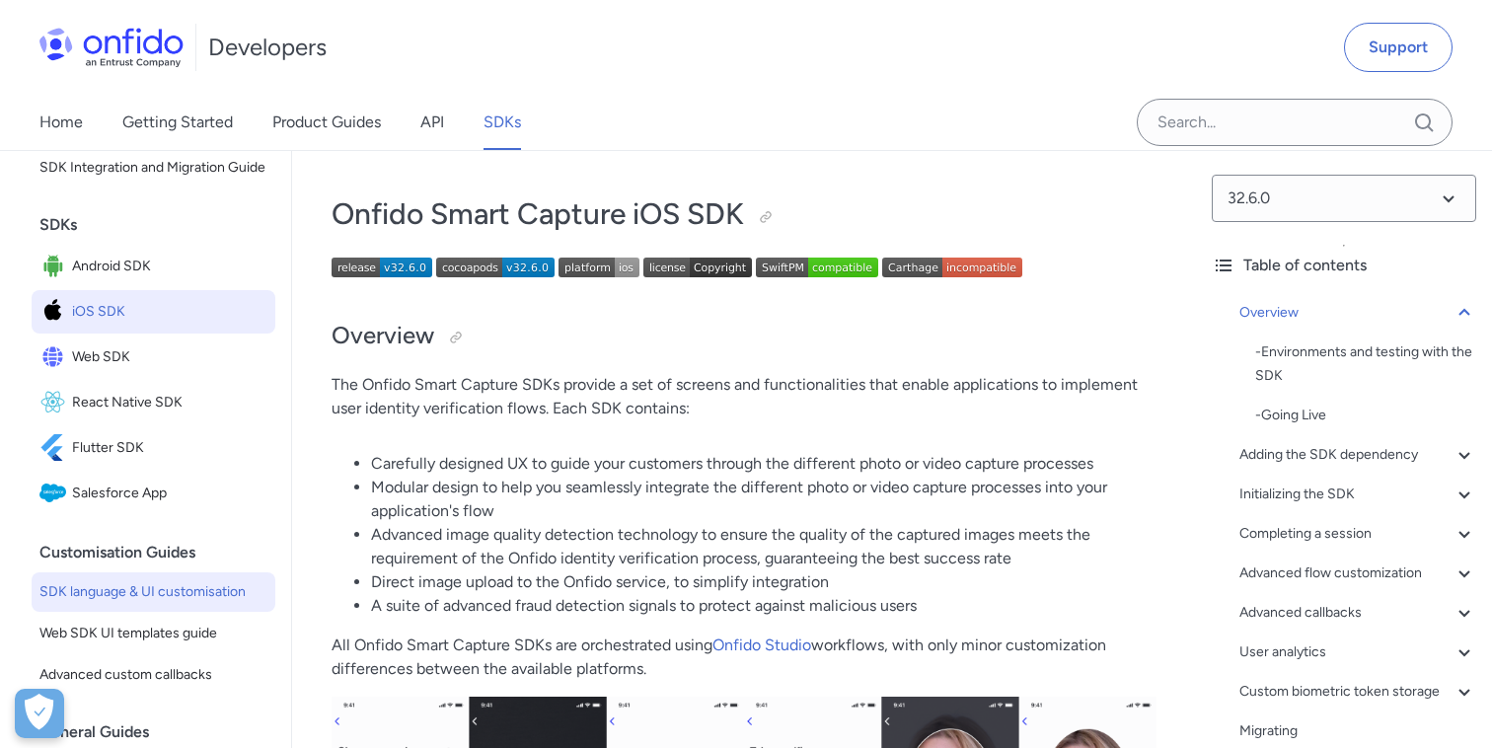
click at [177, 584] on span "SDK language & UI customisation" at bounding box center [153, 592] width 228 height 24
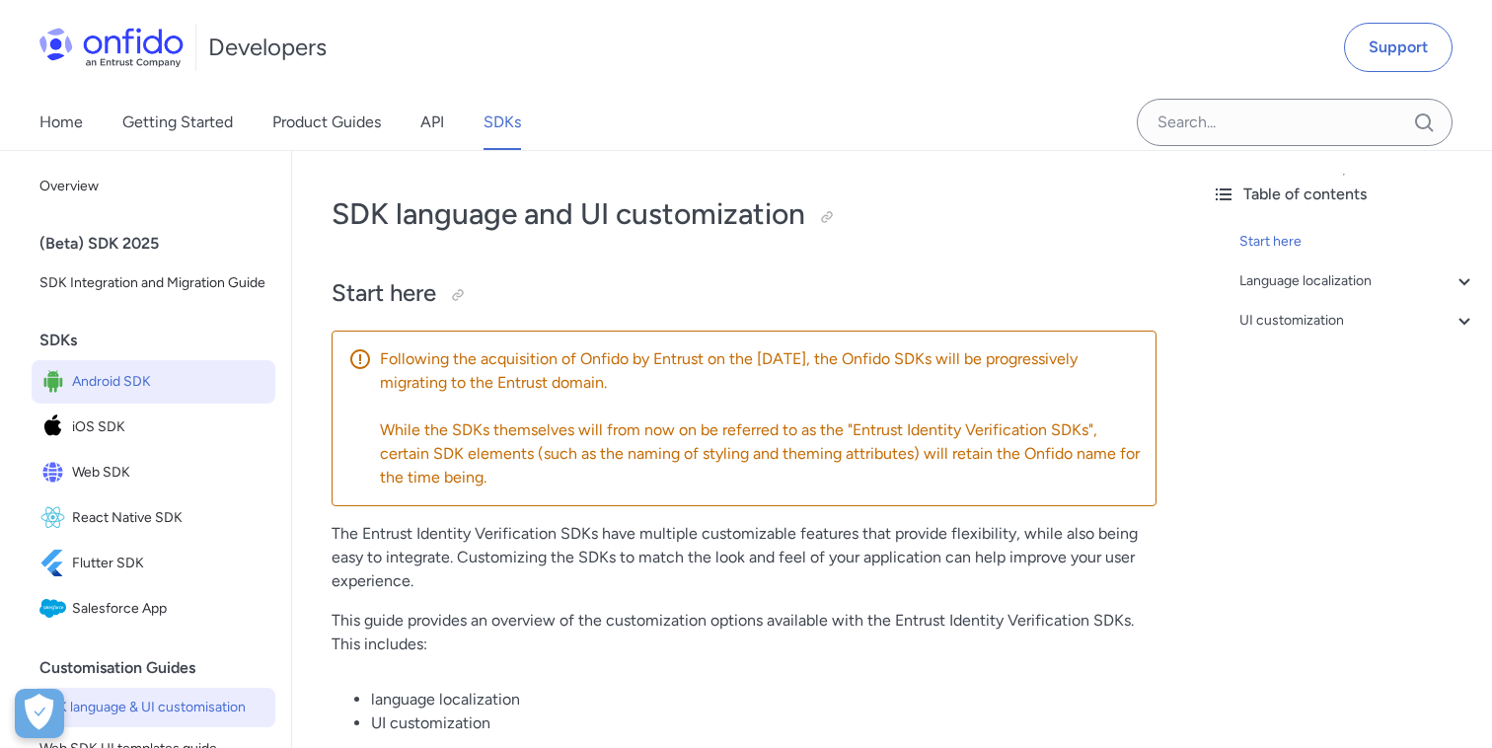
click at [124, 376] on span "Android SDK" at bounding box center [169, 382] width 195 height 28
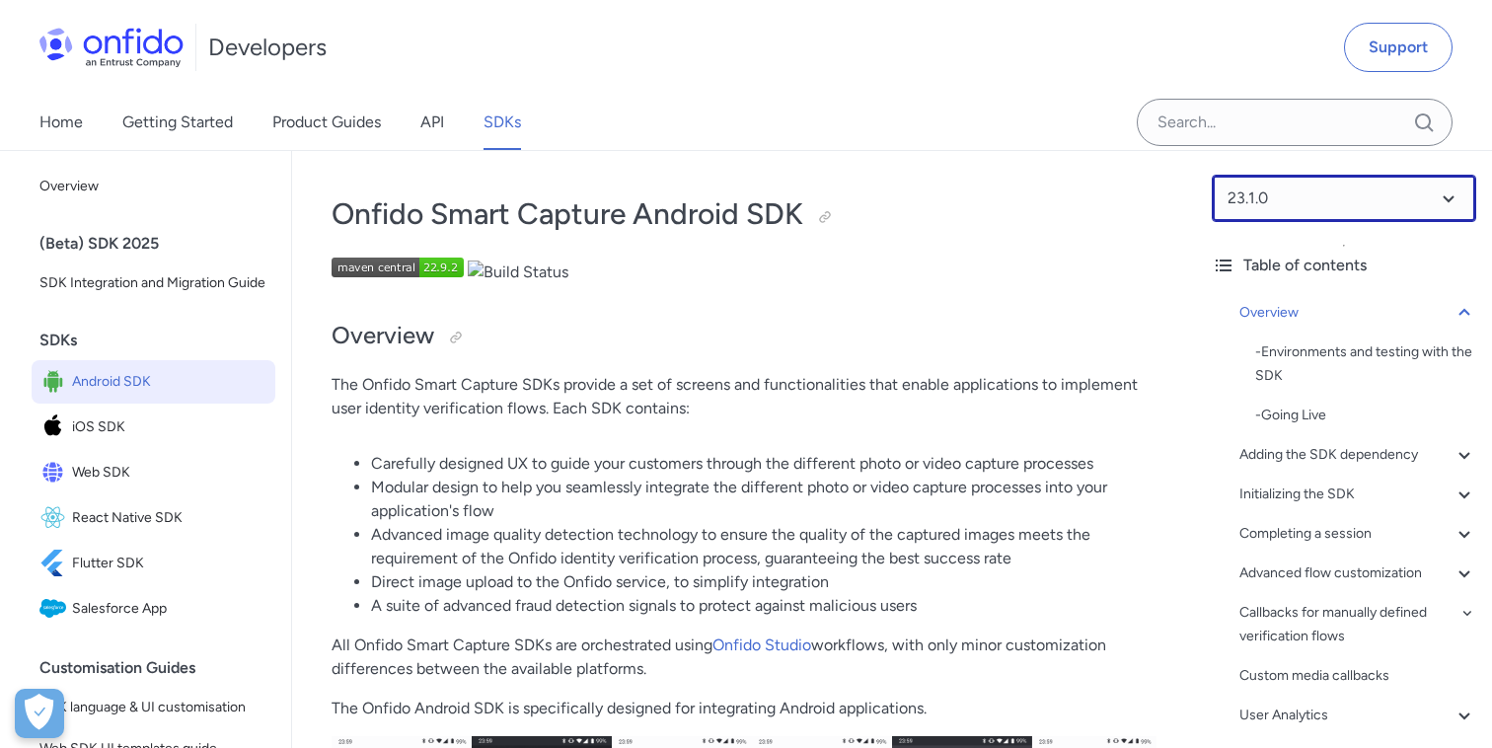
click at [1428, 208] on select at bounding box center [1343, 198] width 264 height 47
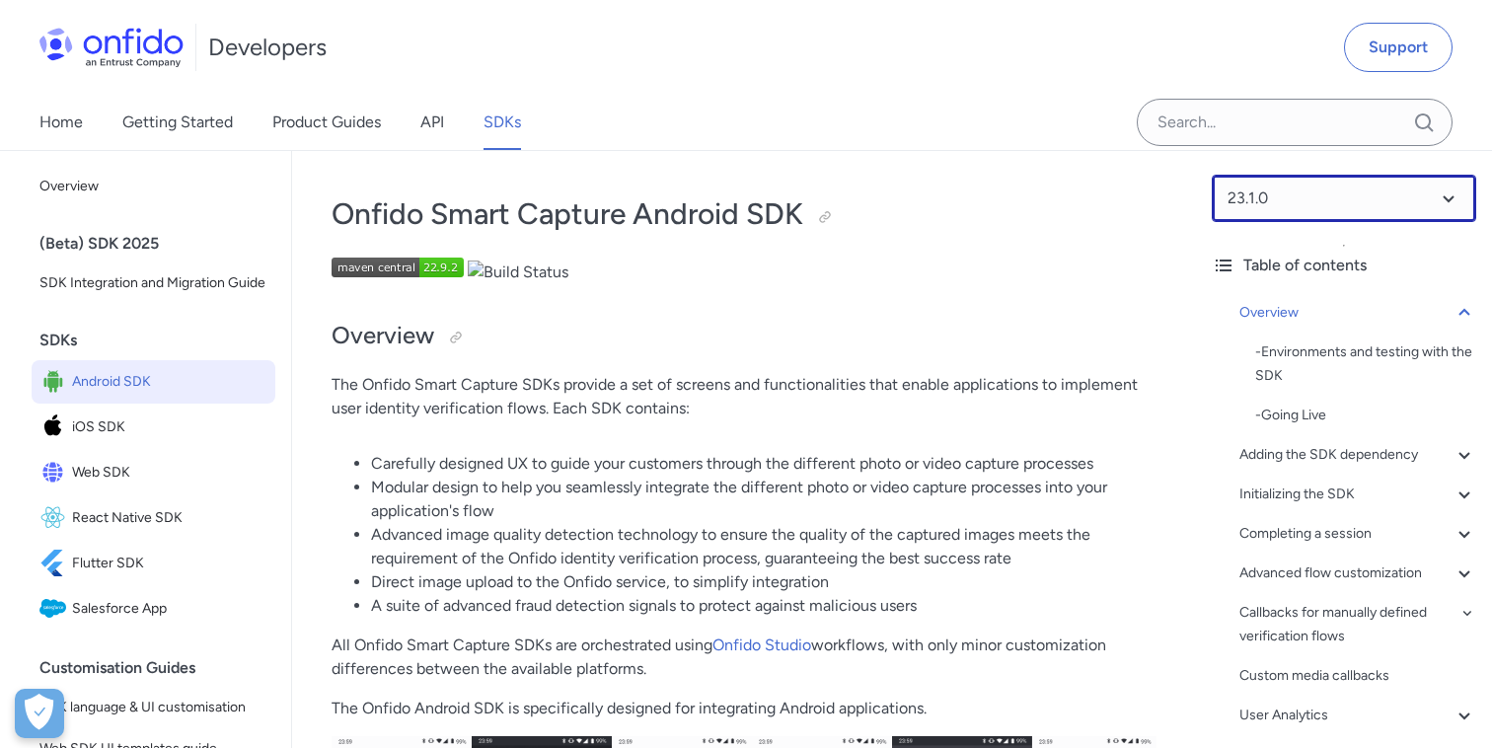
select select "23.1.0"
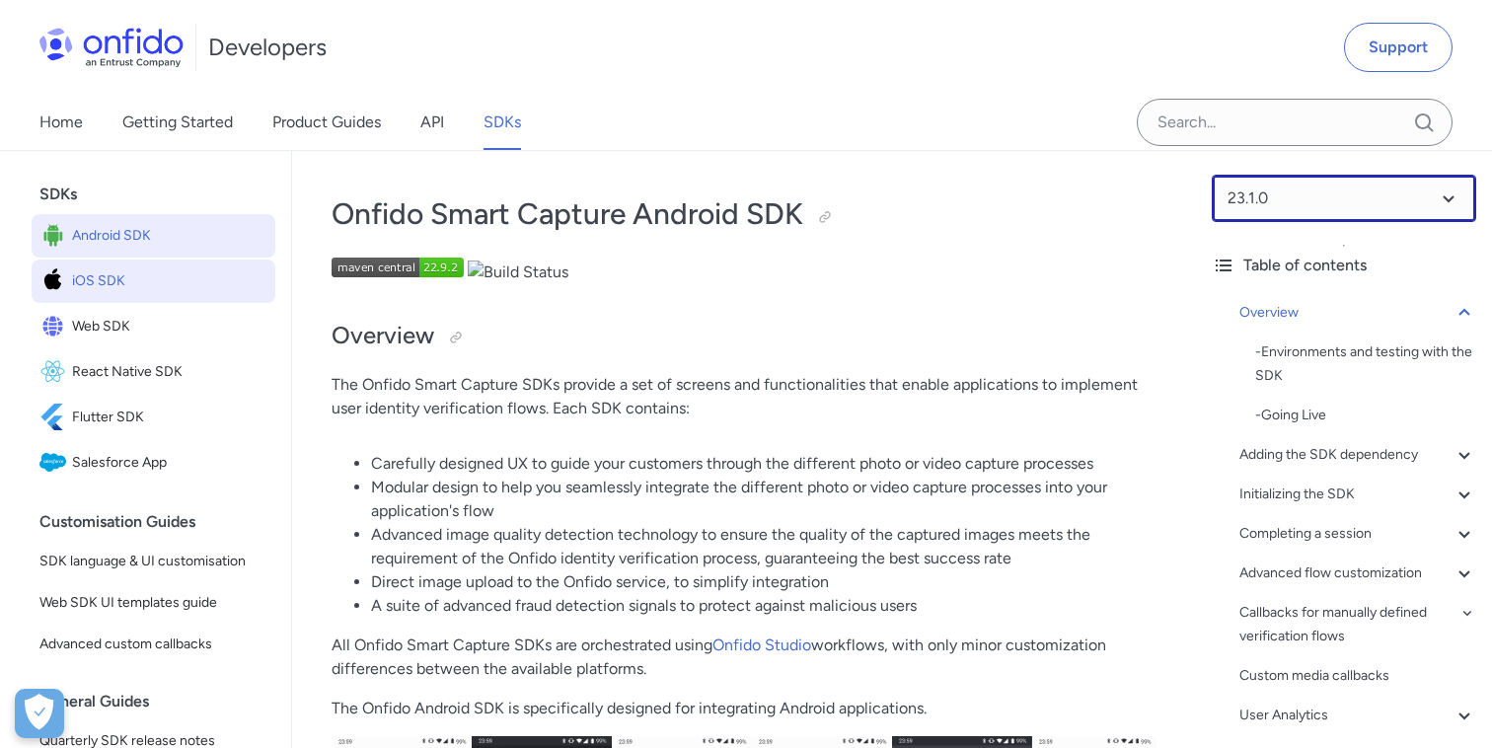
scroll to position [151, 0]
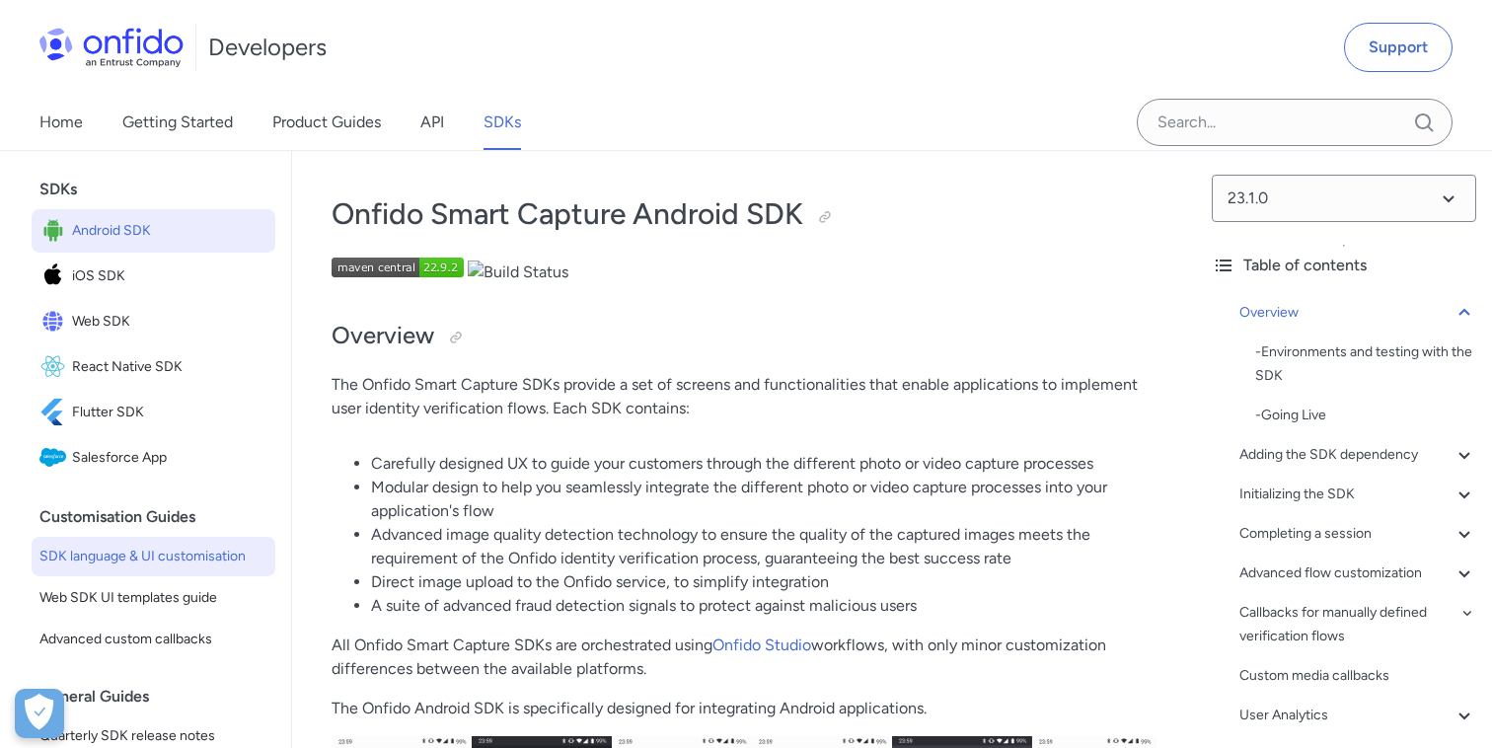
click at [208, 558] on span "SDK language & UI customisation" at bounding box center [153, 557] width 228 height 24
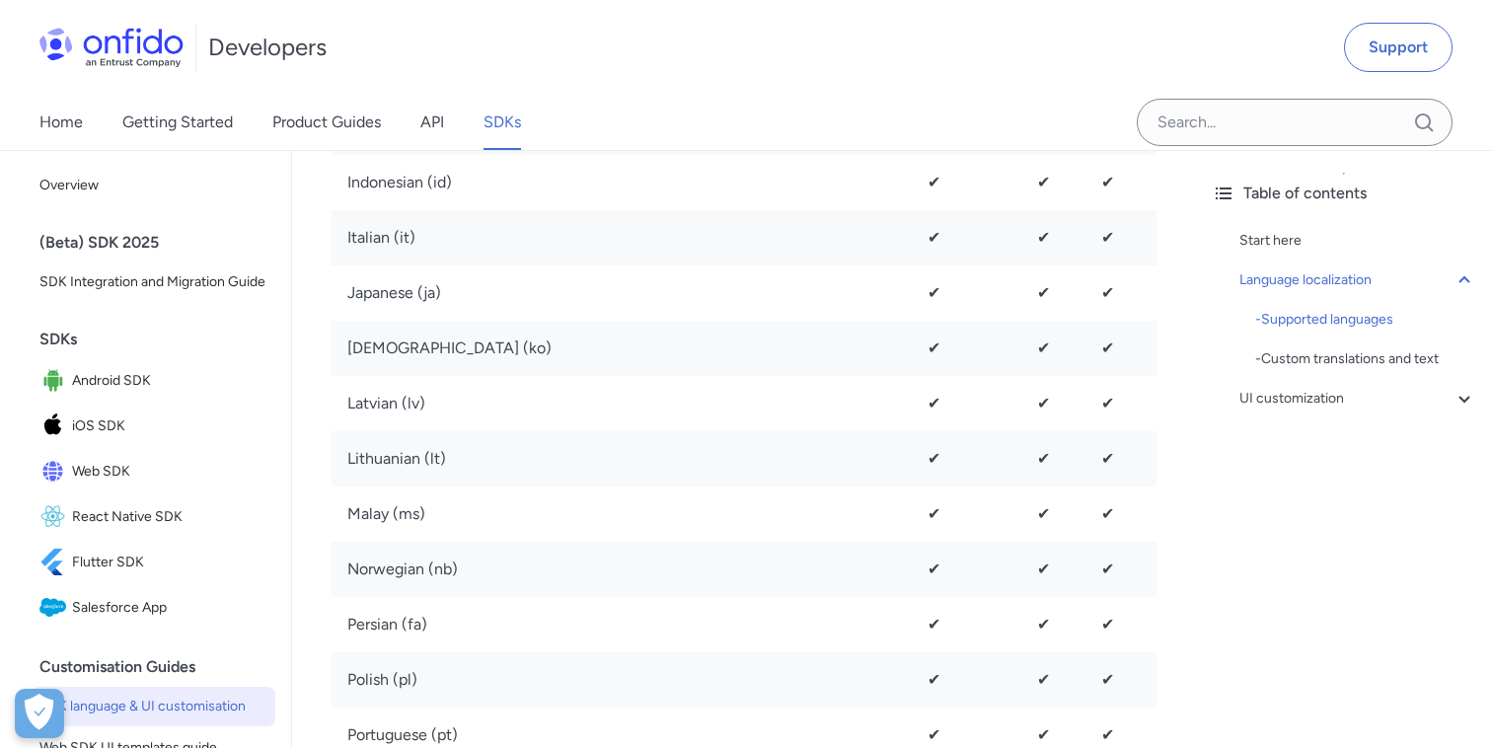
scroll to position [2094, 0]
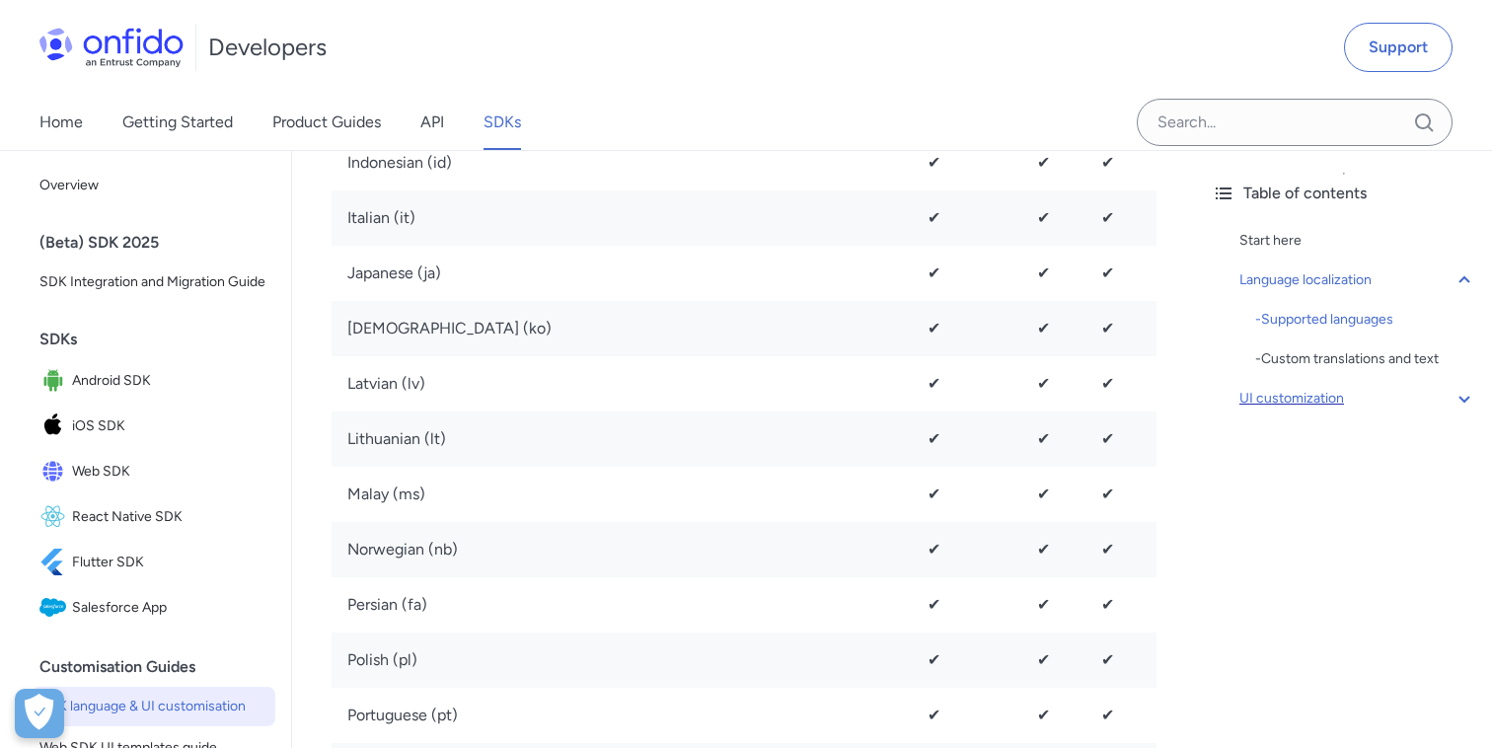
click at [1311, 394] on div "UI customization" at bounding box center [1357, 399] width 237 height 24
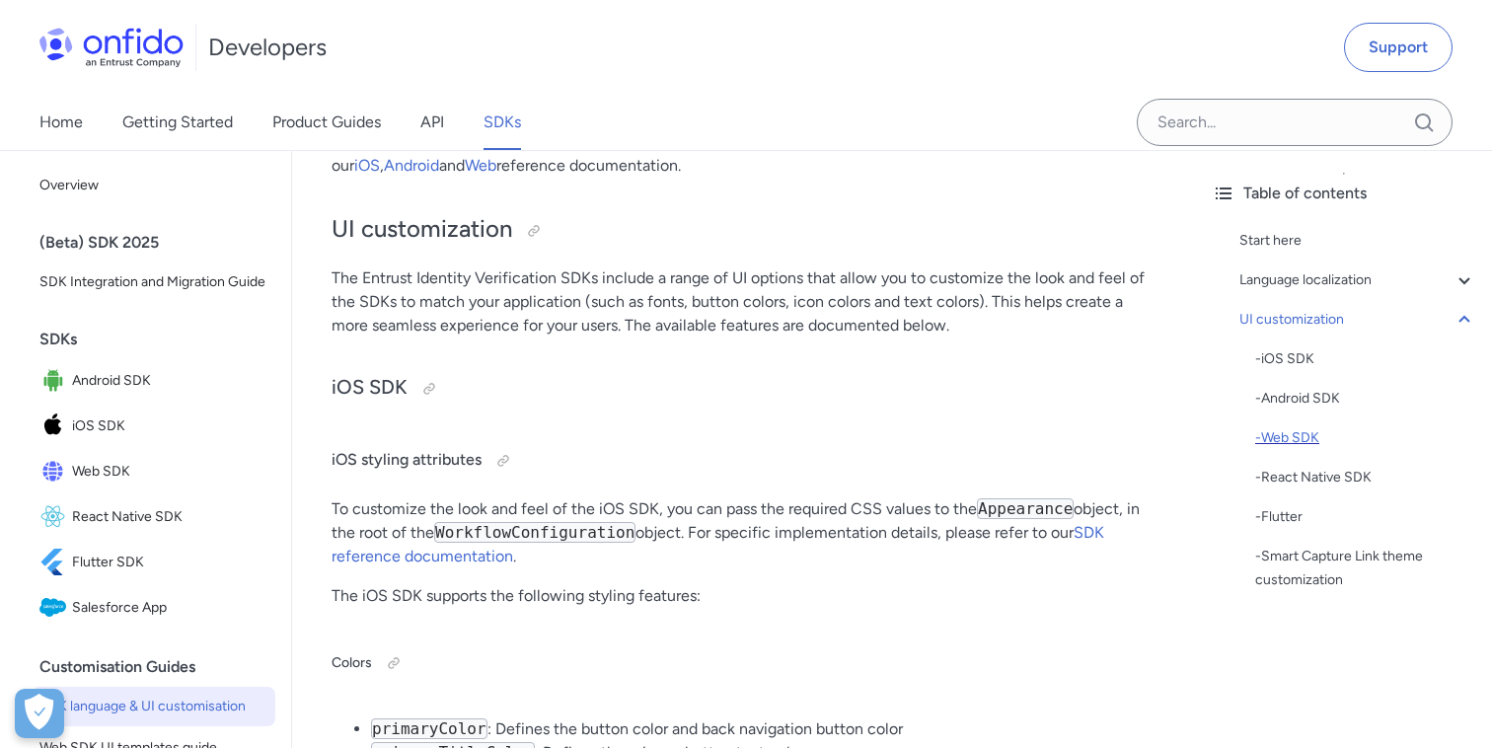
click at [1294, 440] on div "- Web SDK" at bounding box center [1365, 438] width 221 height 24
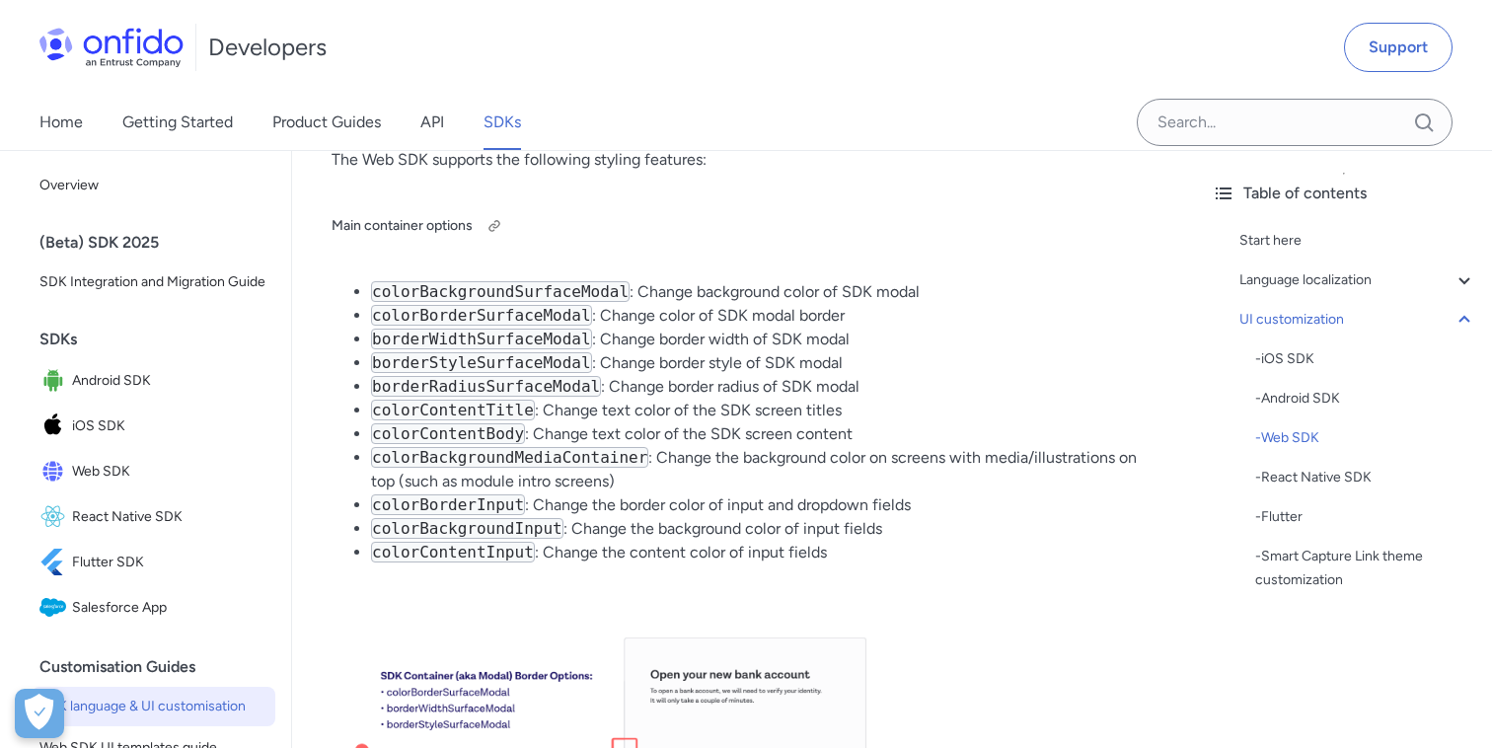
scroll to position [11826, 0]
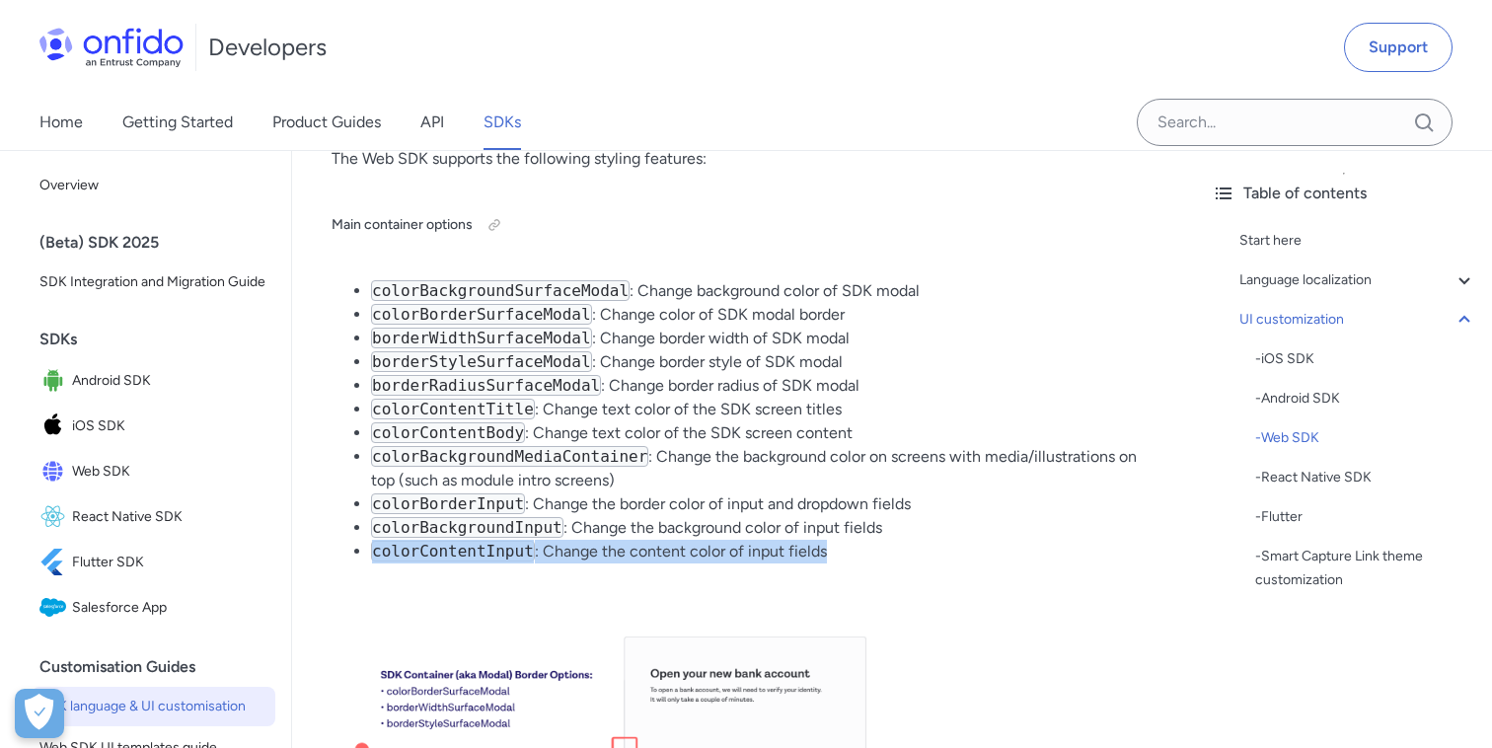
drag, startPoint x: 832, startPoint y: 527, endPoint x: 367, endPoint y: 529, distance: 464.7
click at [367, 529] on ul "colorBackgroundSurfaceModal : Change background color of SDK modal colorBorderS…" at bounding box center [743, 421] width 825 height 284
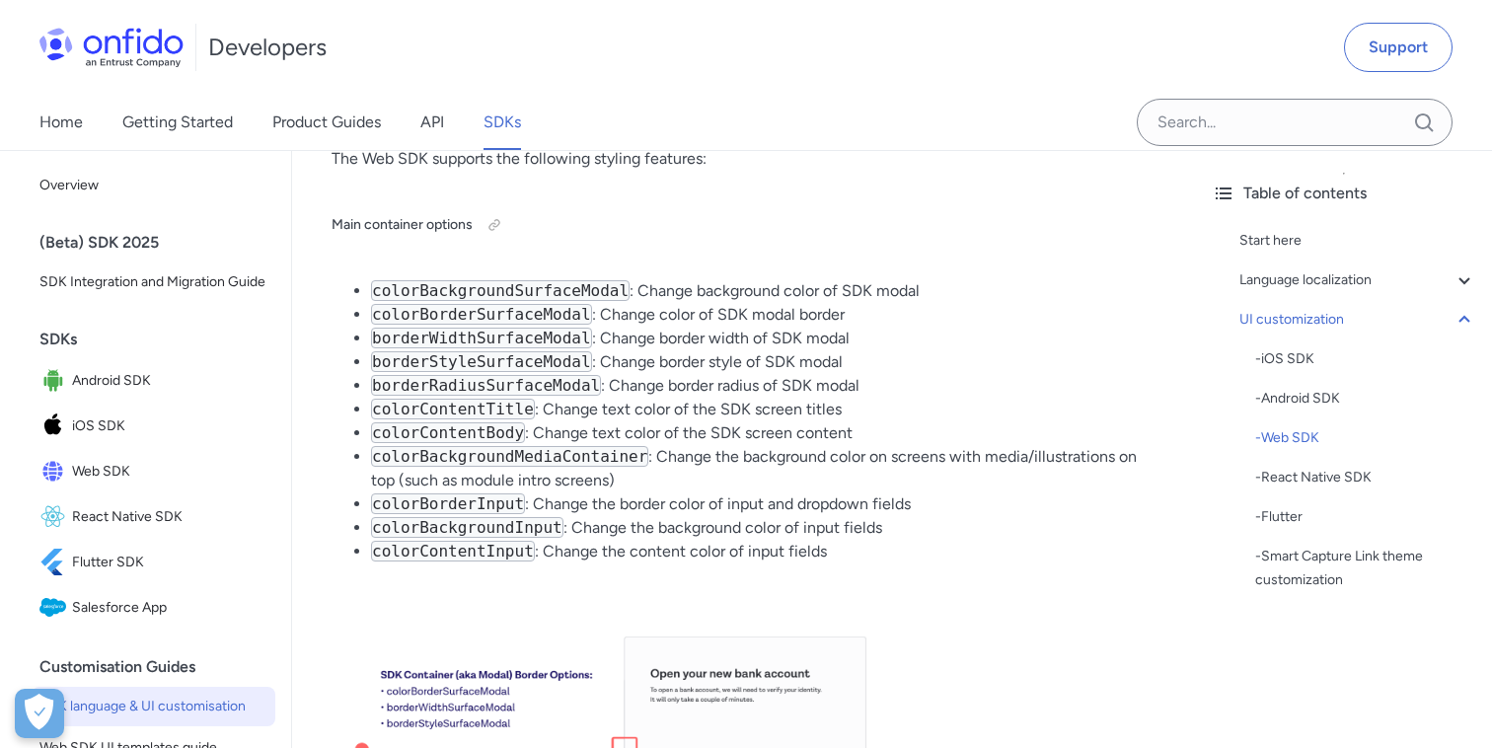
click at [834, 540] on li "colorContentInput : Change the content color of input fields" at bounding box center [763, 552] width 785 height 24
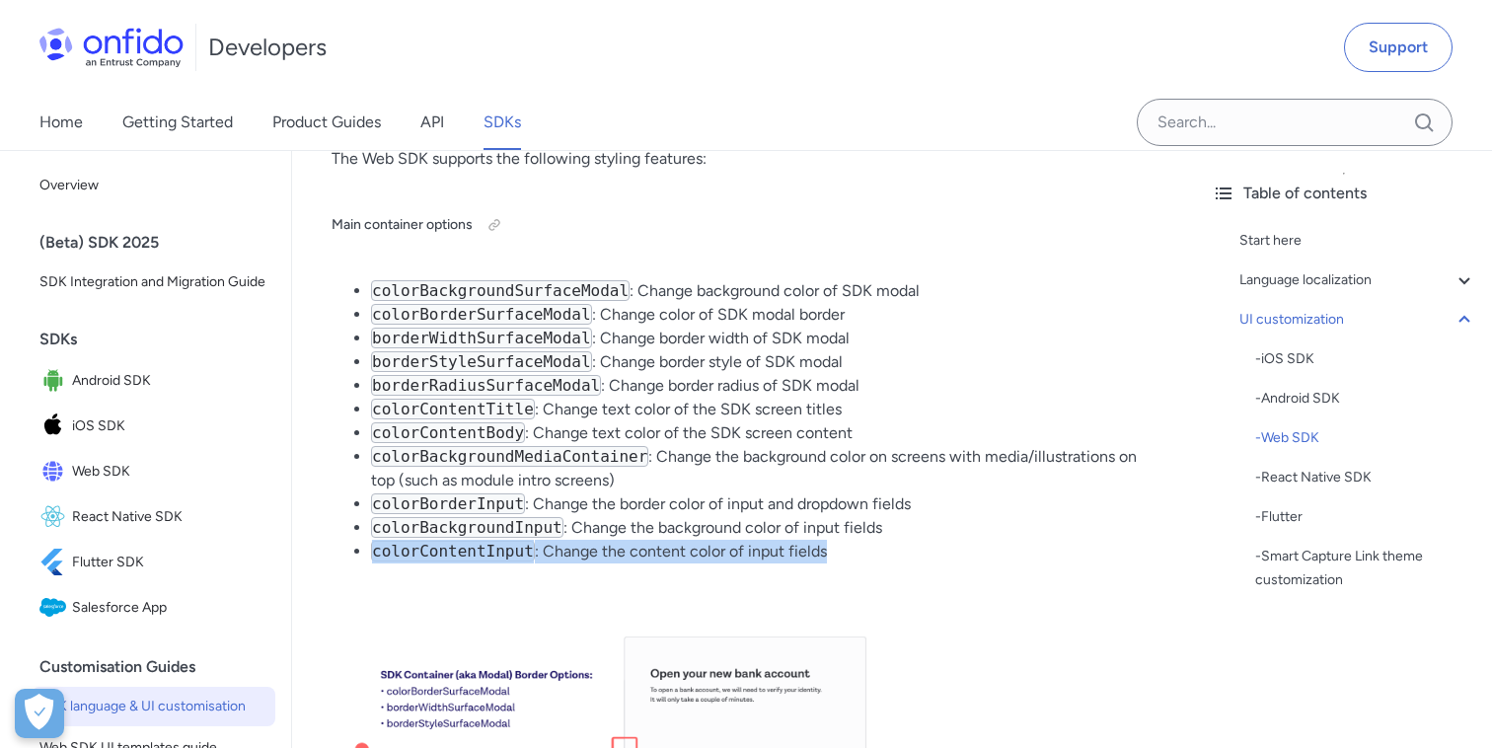
drag, startPoint x: 834, startPoint y: 526, endPoint x: 364, endPoint y: 528, distance: 469.6
click at [364, 528] on ul "colorBackgroundSurfaceModal : Change background color of SDK modal colorBorderS…" at bounding box center [743, 421] width 825 height 284
click at [463, 541] on code "colorContentInput" at bounding box center [453, 551] width 164 height 21
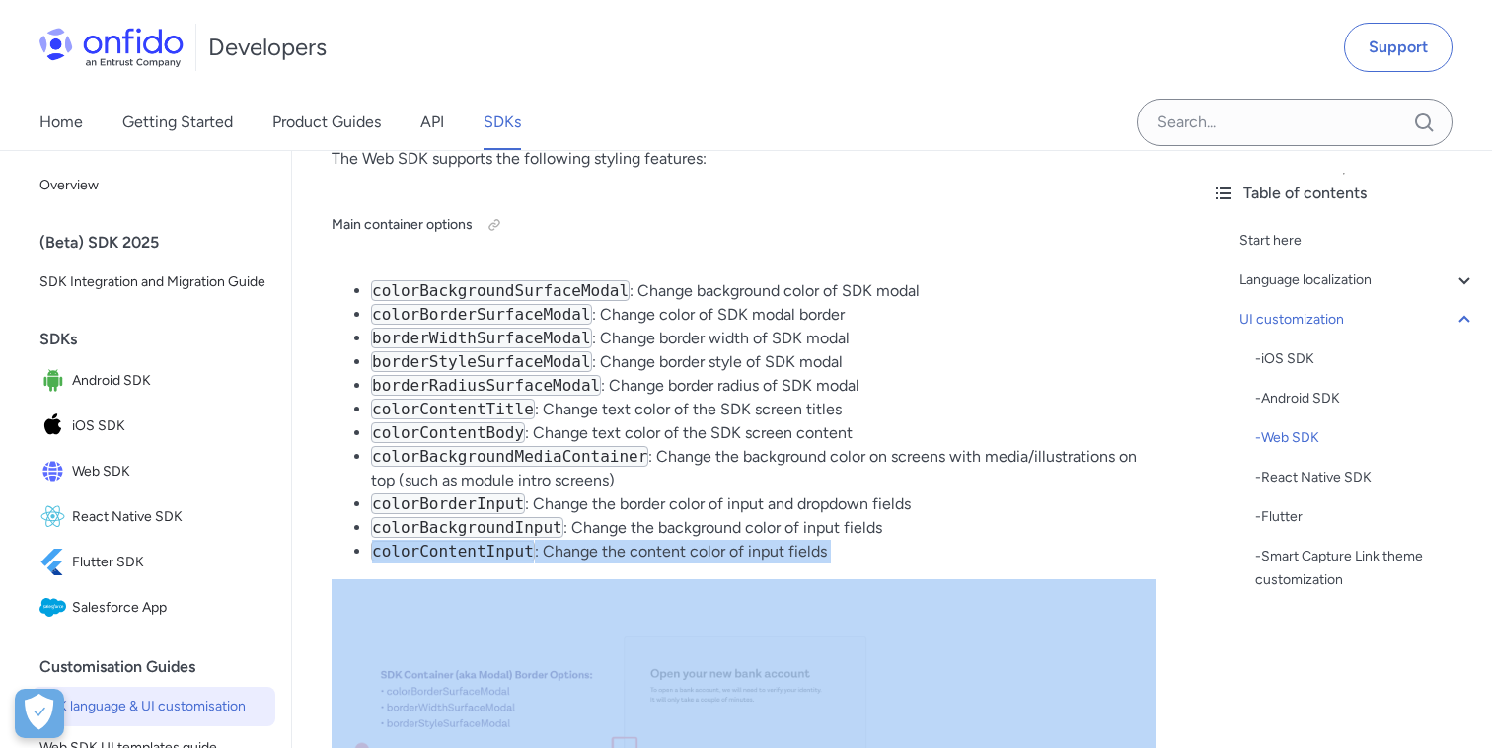
click at [463, 541] on code "colorContentInput" at bounding box center [453, 551] width 164 height 21
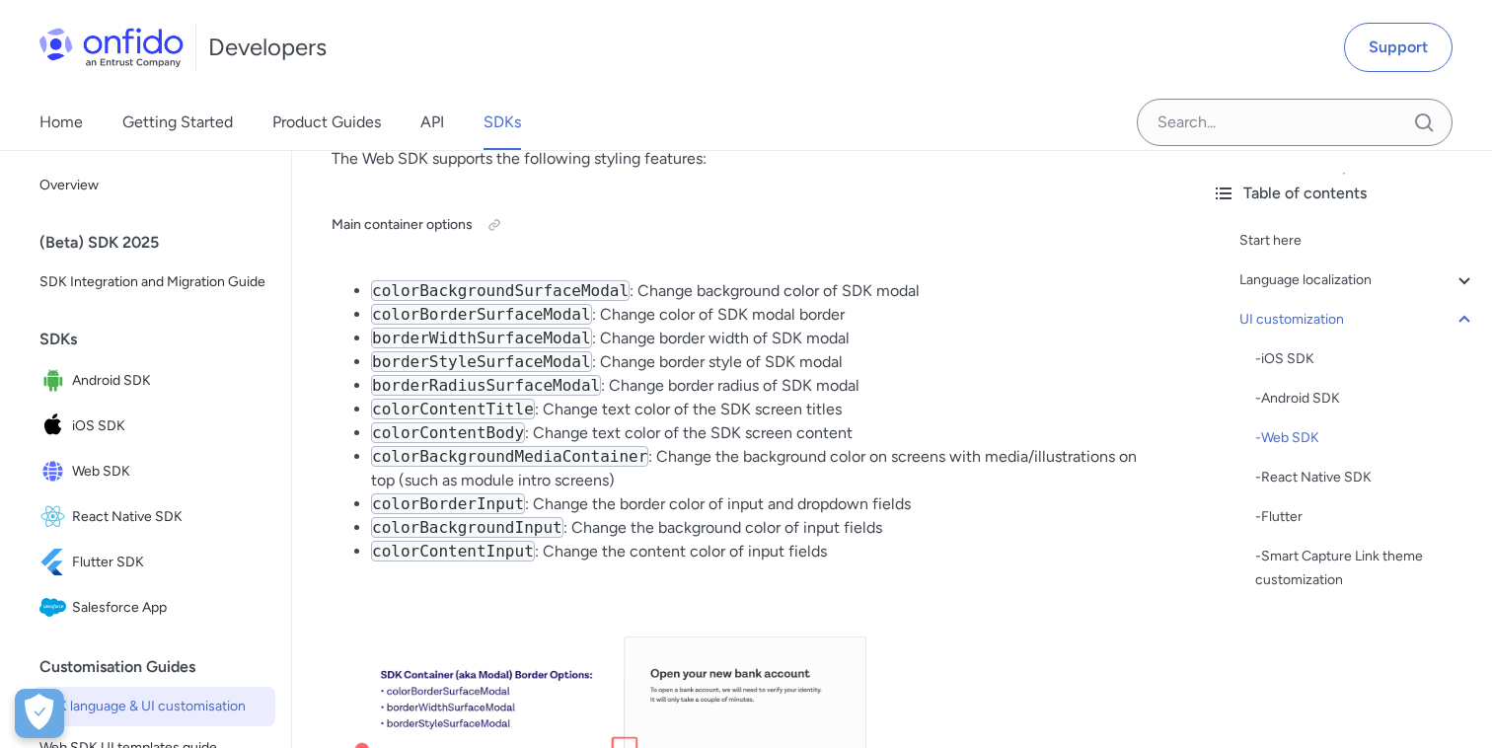
click at [862, 540] on li "colorContentInput : Change the content color of input fields" at bounding box center [763, 552] width 785 height 24
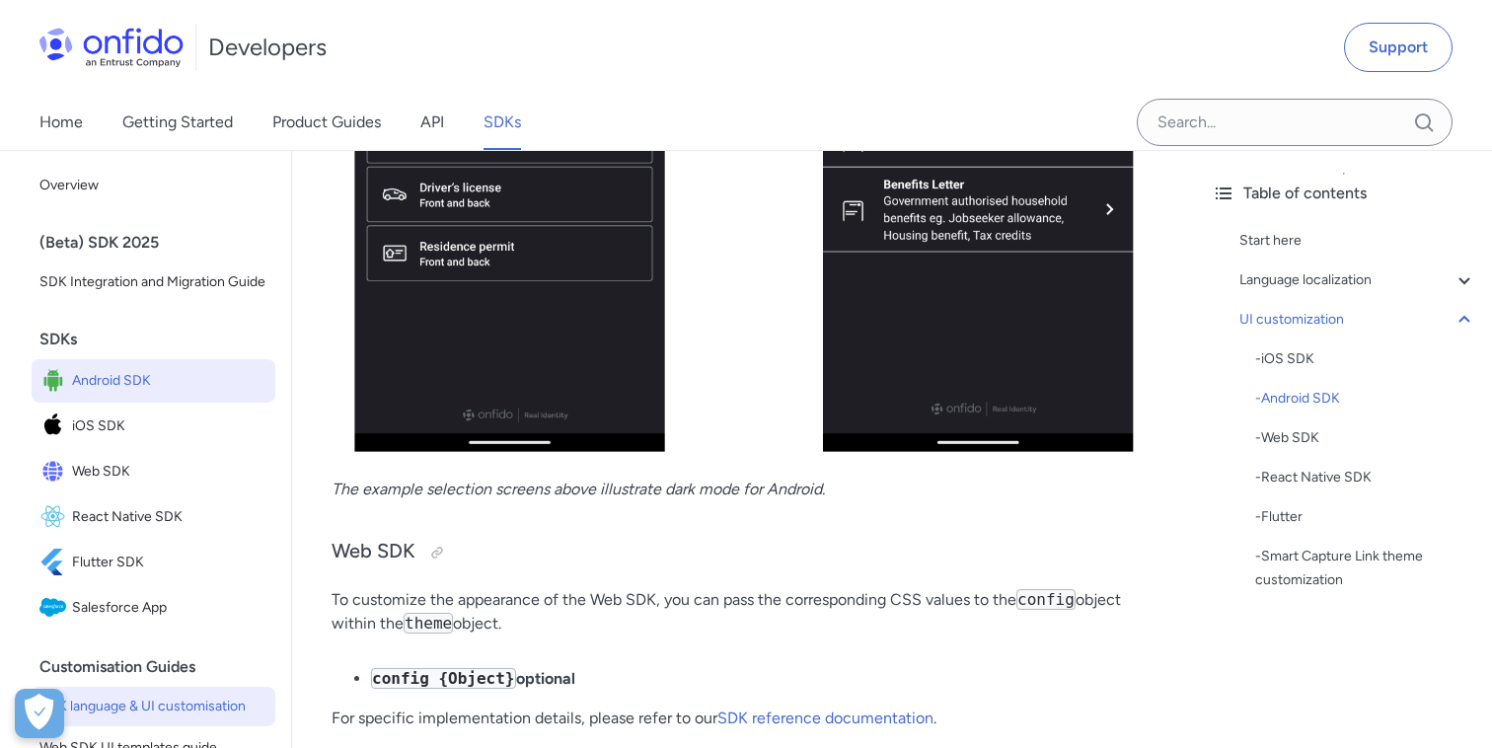
scroll to position [11148, 0]
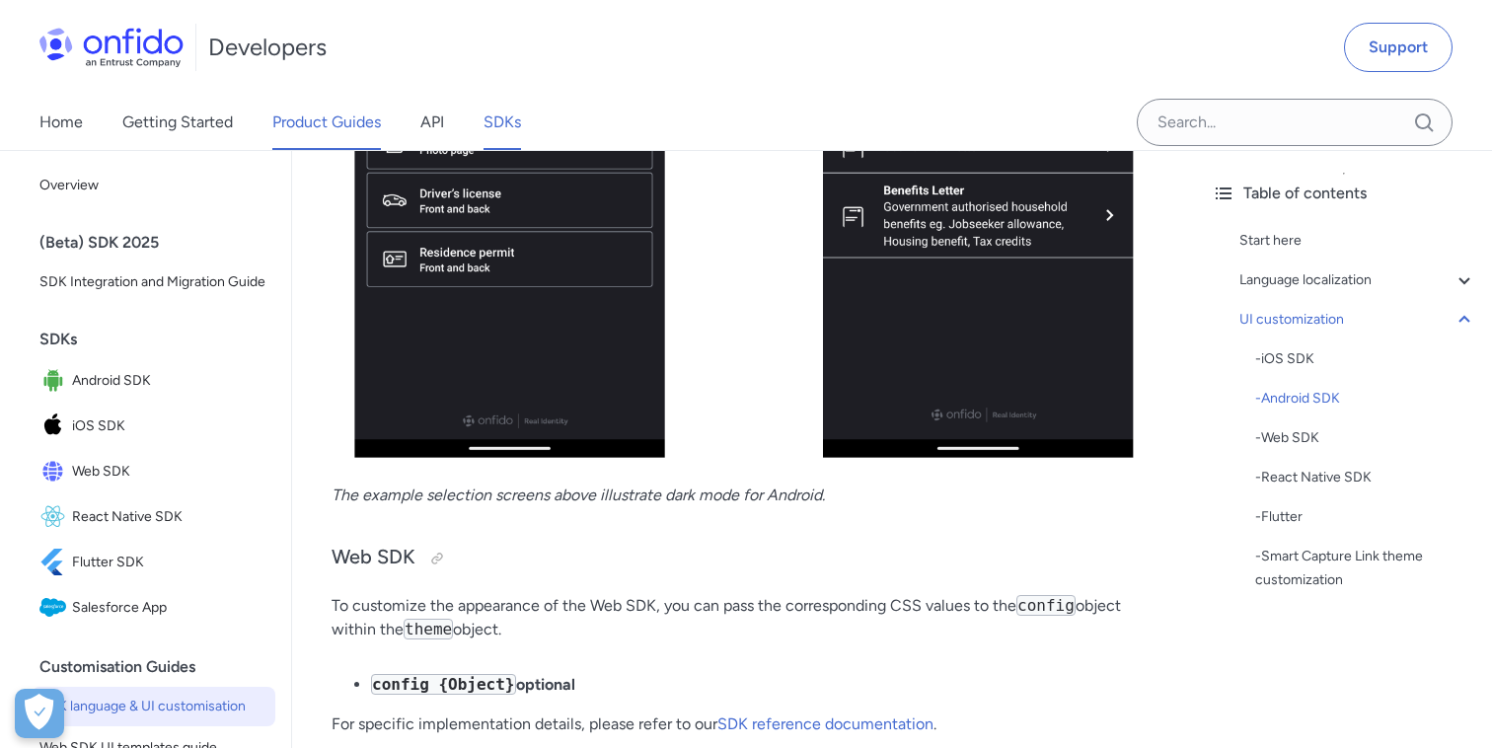
click at [333, 133] on link "Product Guides" at bounding box center [326, 122] width 109 height 55
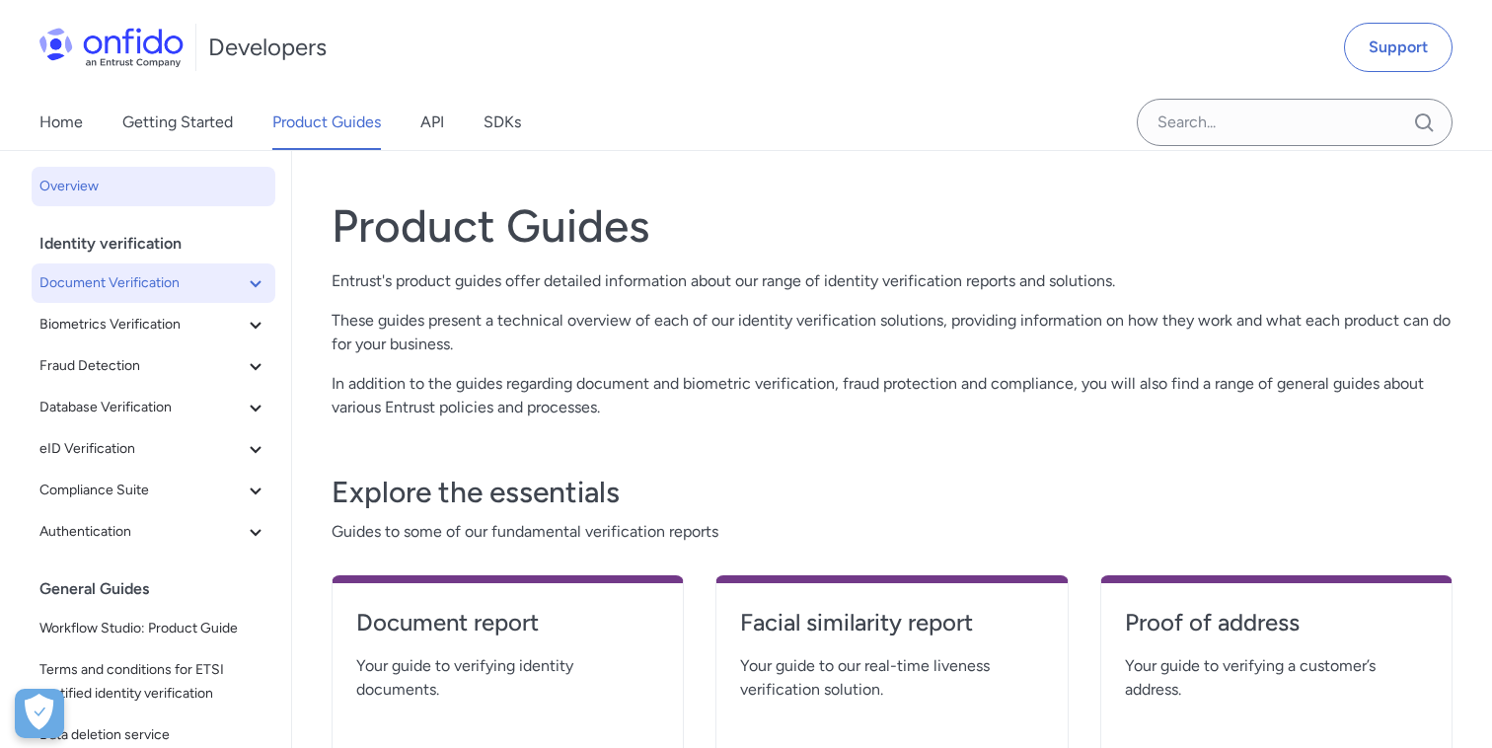
click at [256, 280] on icon at bounding box center [256, 283] width 24 height 24
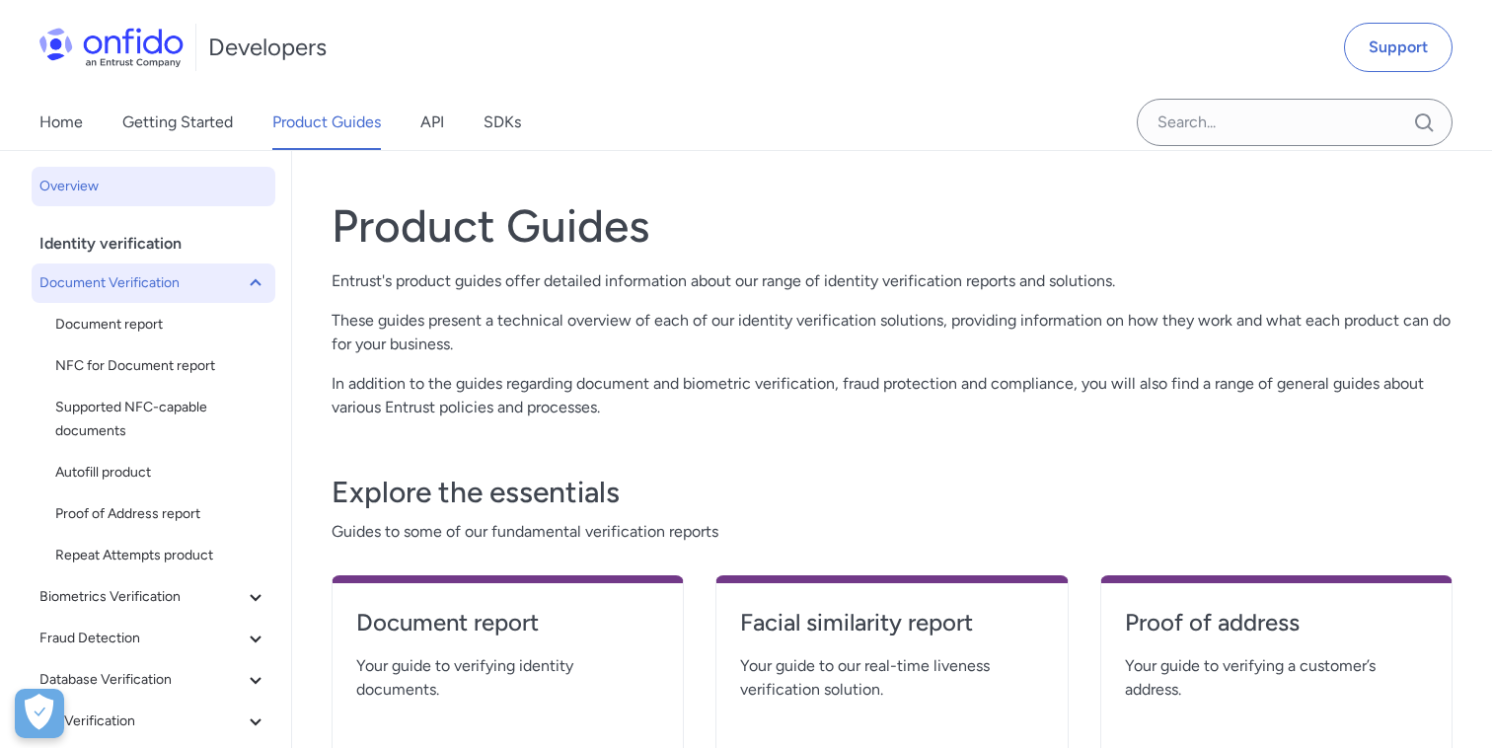
click at [253, 281] on icon at bounding box center [255, 282] width 11 height 7
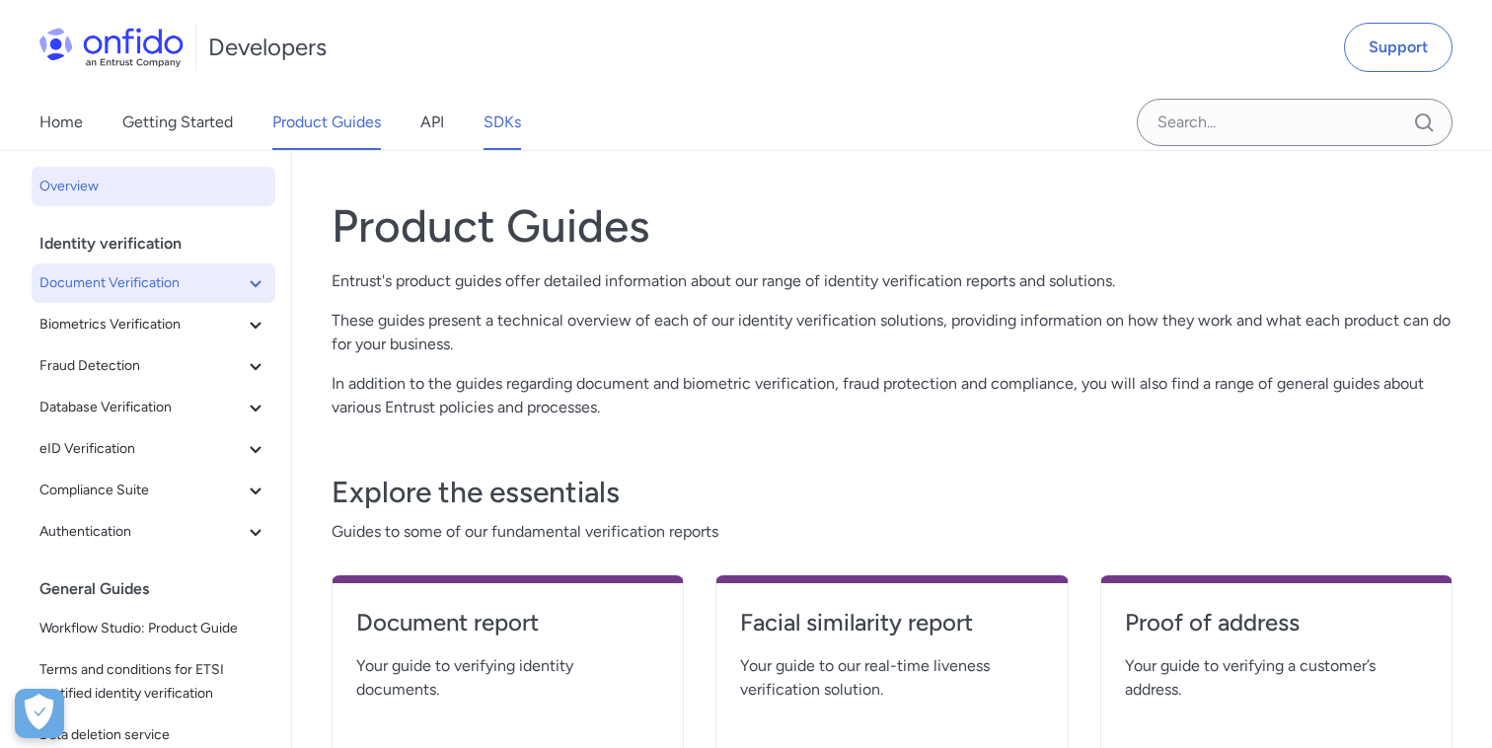
click at [510, 129] on link "SDKs" at bounding box center [501, 122] width 37 height 55
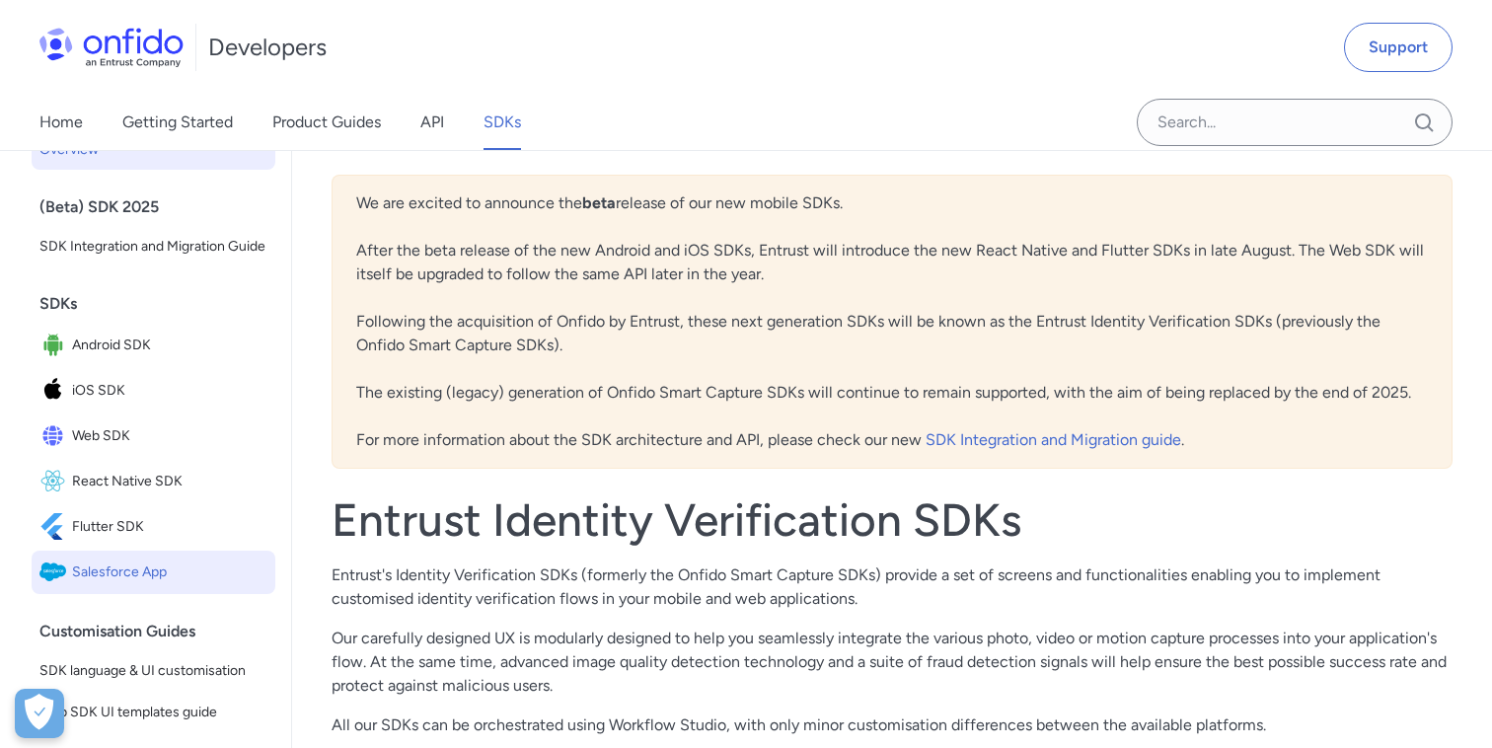
scroll to position [41, 0]
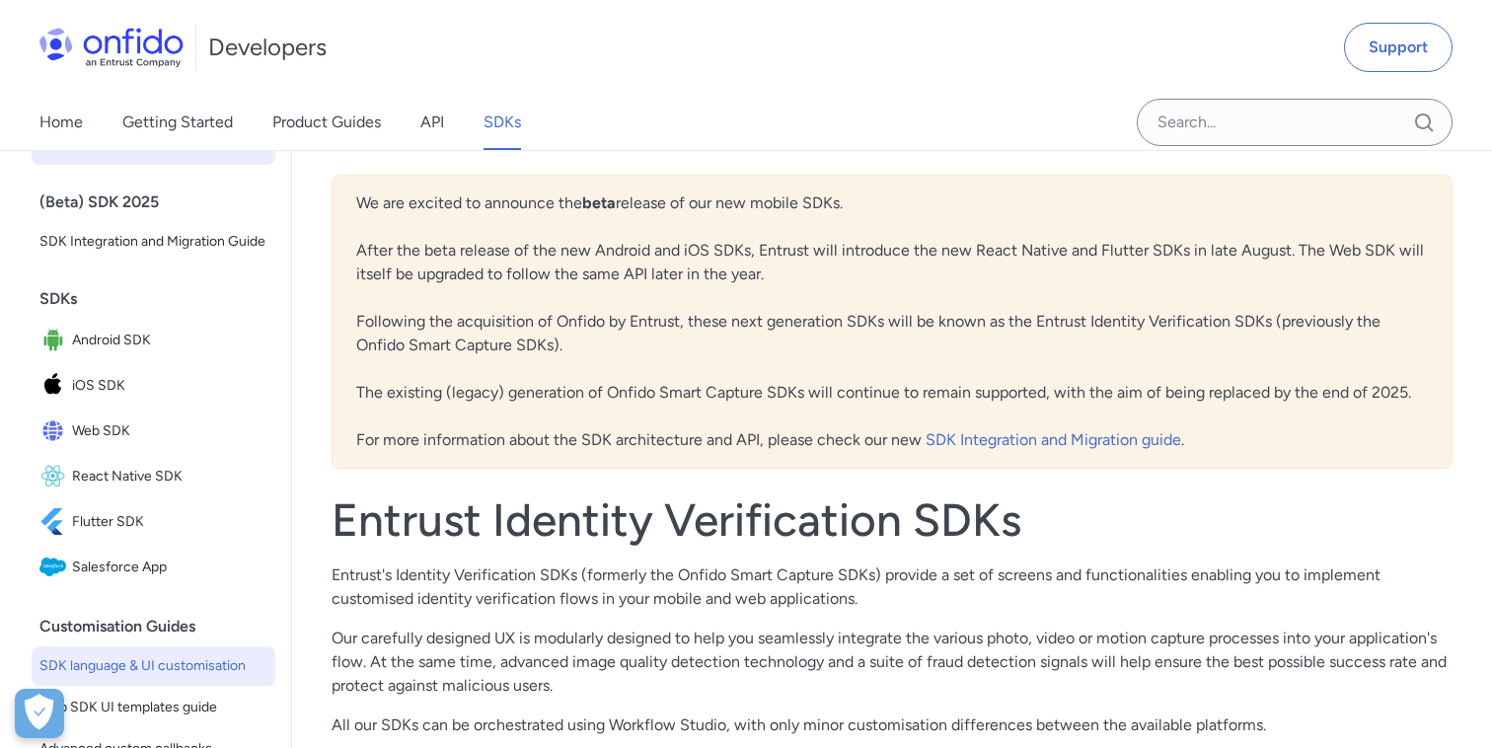
click at [190, 659] on span "SDK language & UI customisation" at bounding box center [153, 666] width 228 height 24
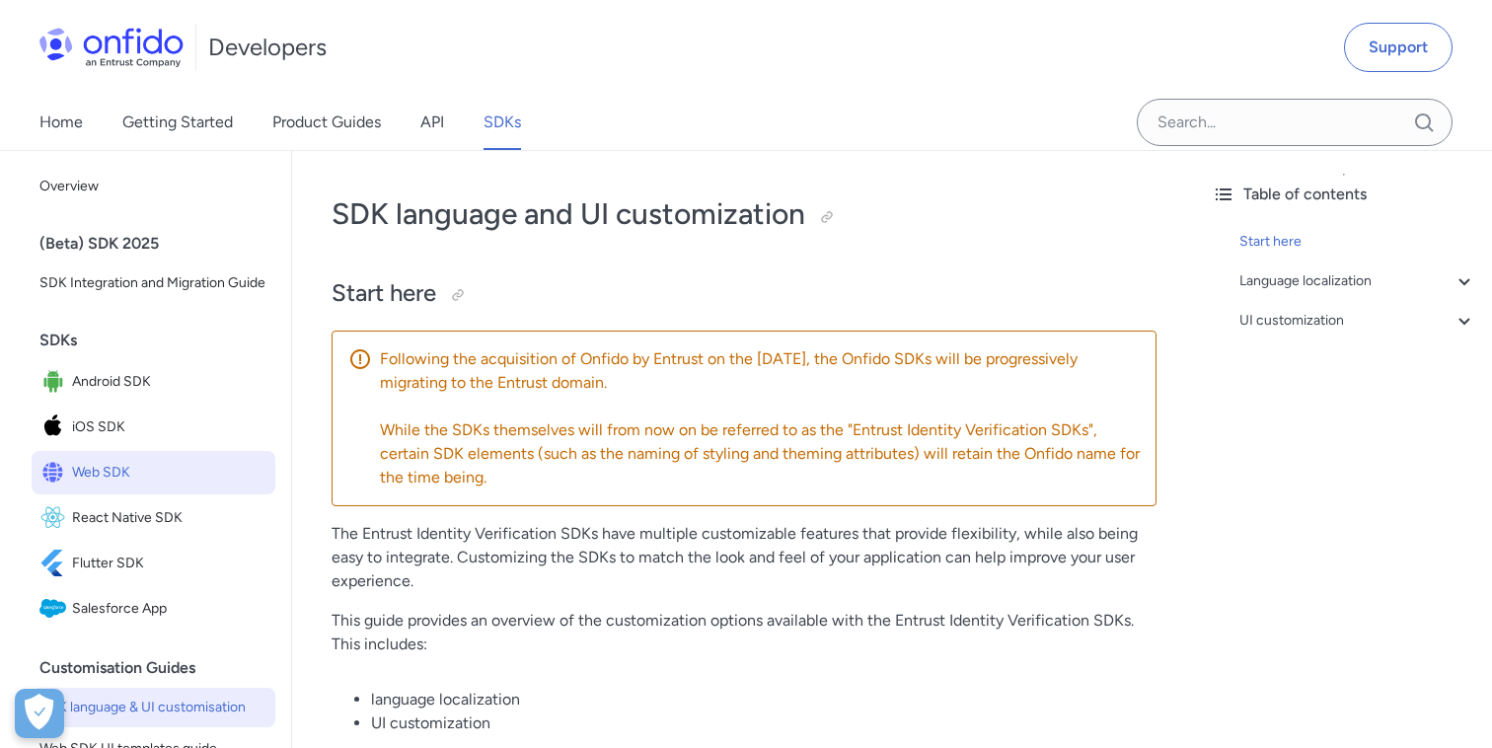
click at [98, 492] on link "Web SDK" at bounding box center [154, 472] width 244 height 43
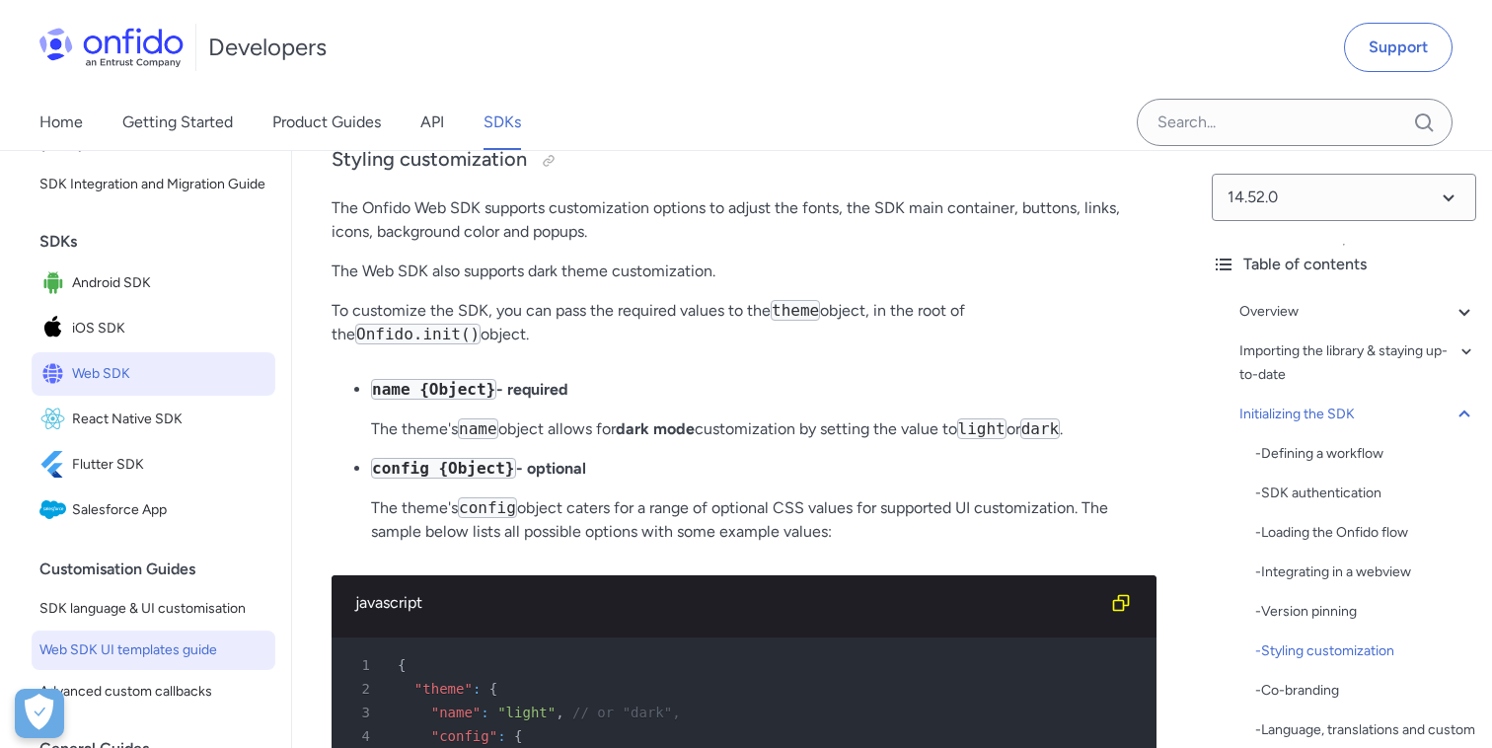
scroll to position [151, 0]
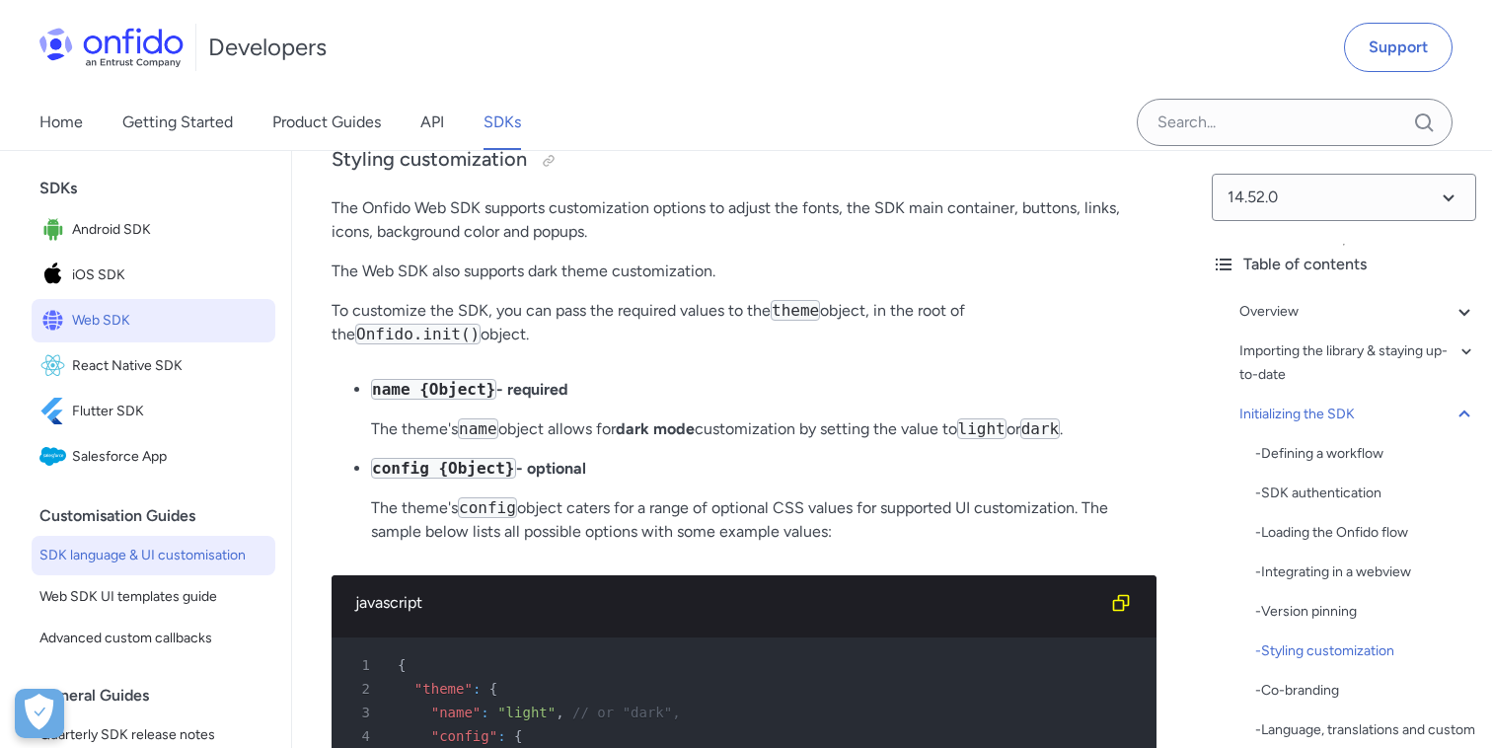
click at [180, 540] on link "SDK language & UI customisation" at bounding box center [154, 555] width 244 height 39
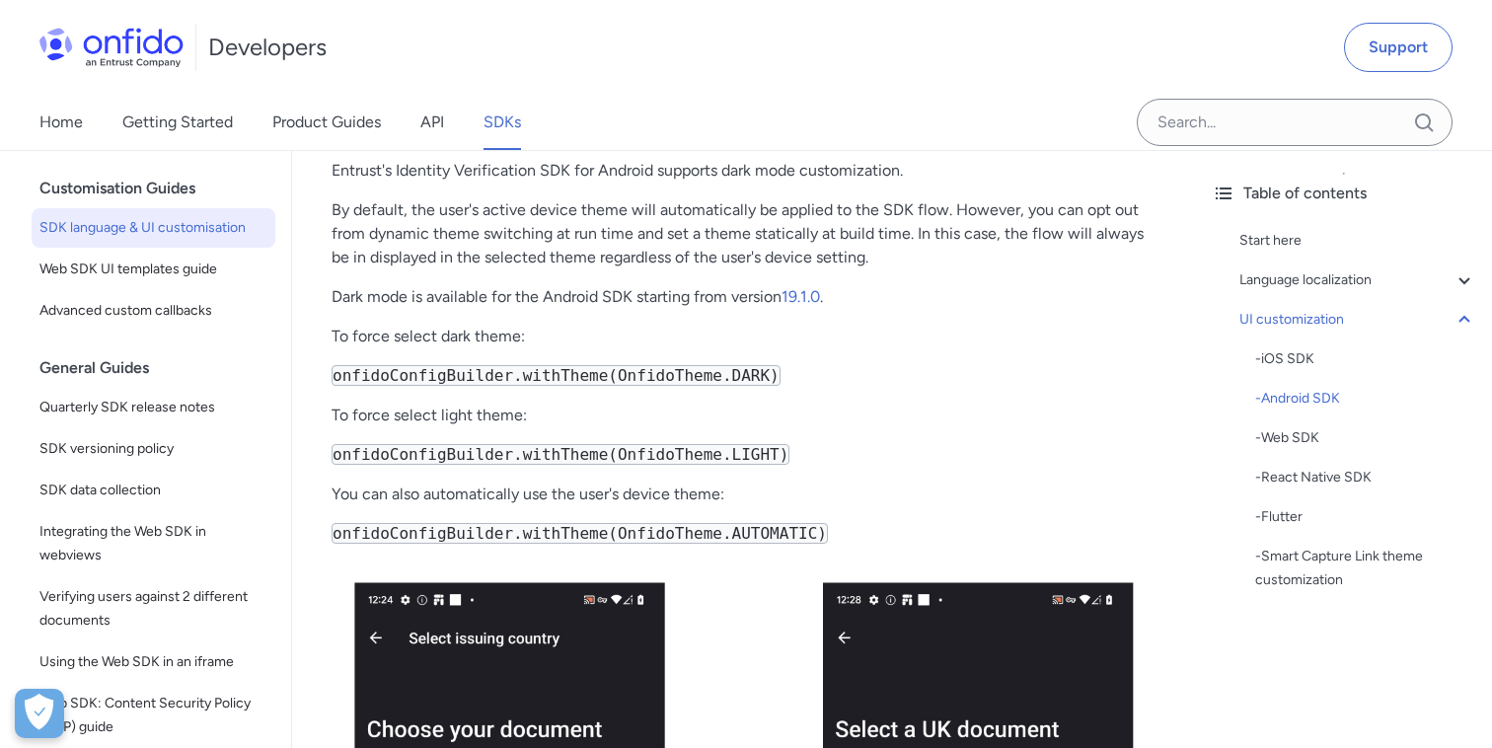
scroll to position [10347, 0]
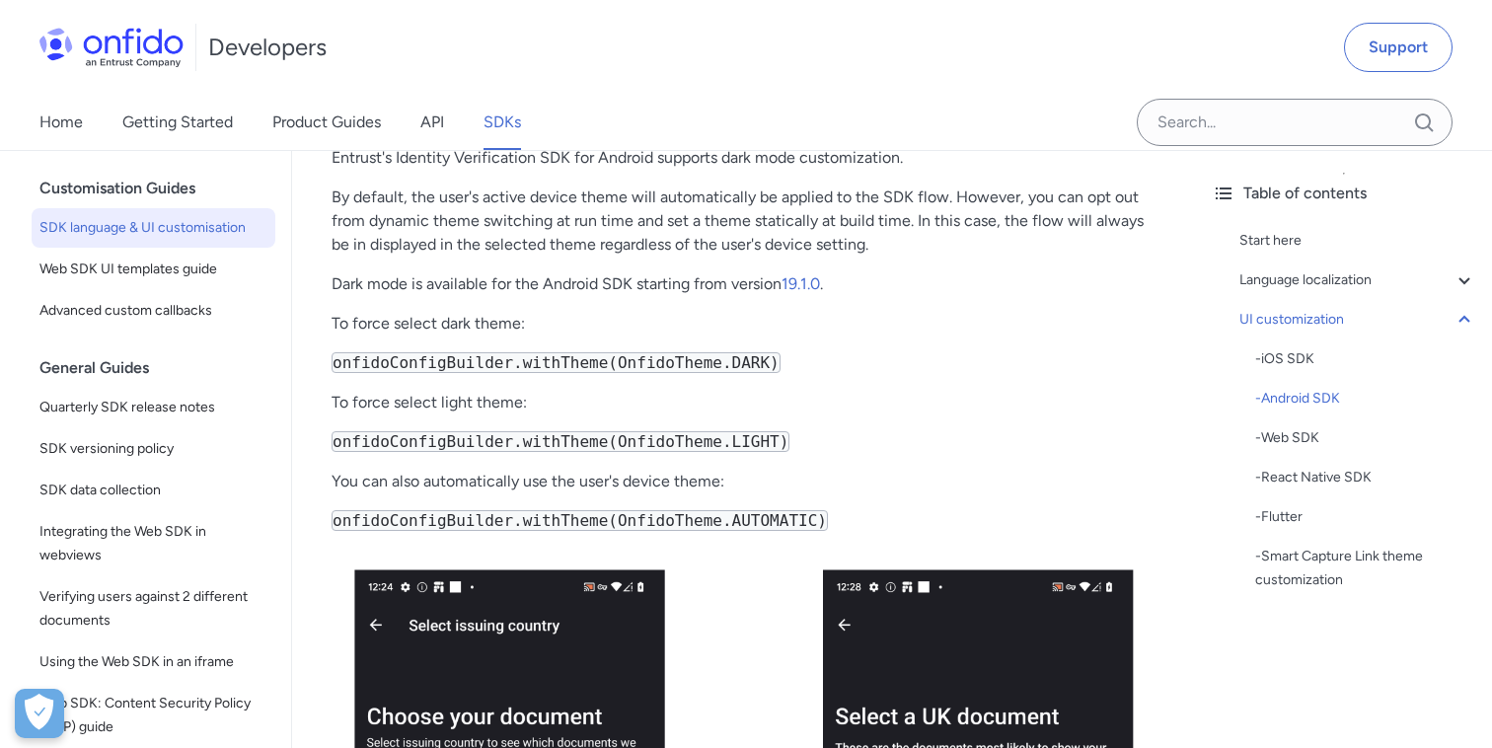
click at [476, 352] on code "onfidoConfigBuilder.withTheme(OnfidoTheme.DARK)" at bounding box center [555, 362] width 449 height 21
click at [514, 352] on code "onfidoConfigBuilder.withTheme(OnfidoTheme.DARK)" at bounding box center [555, 362] width 449 height 21
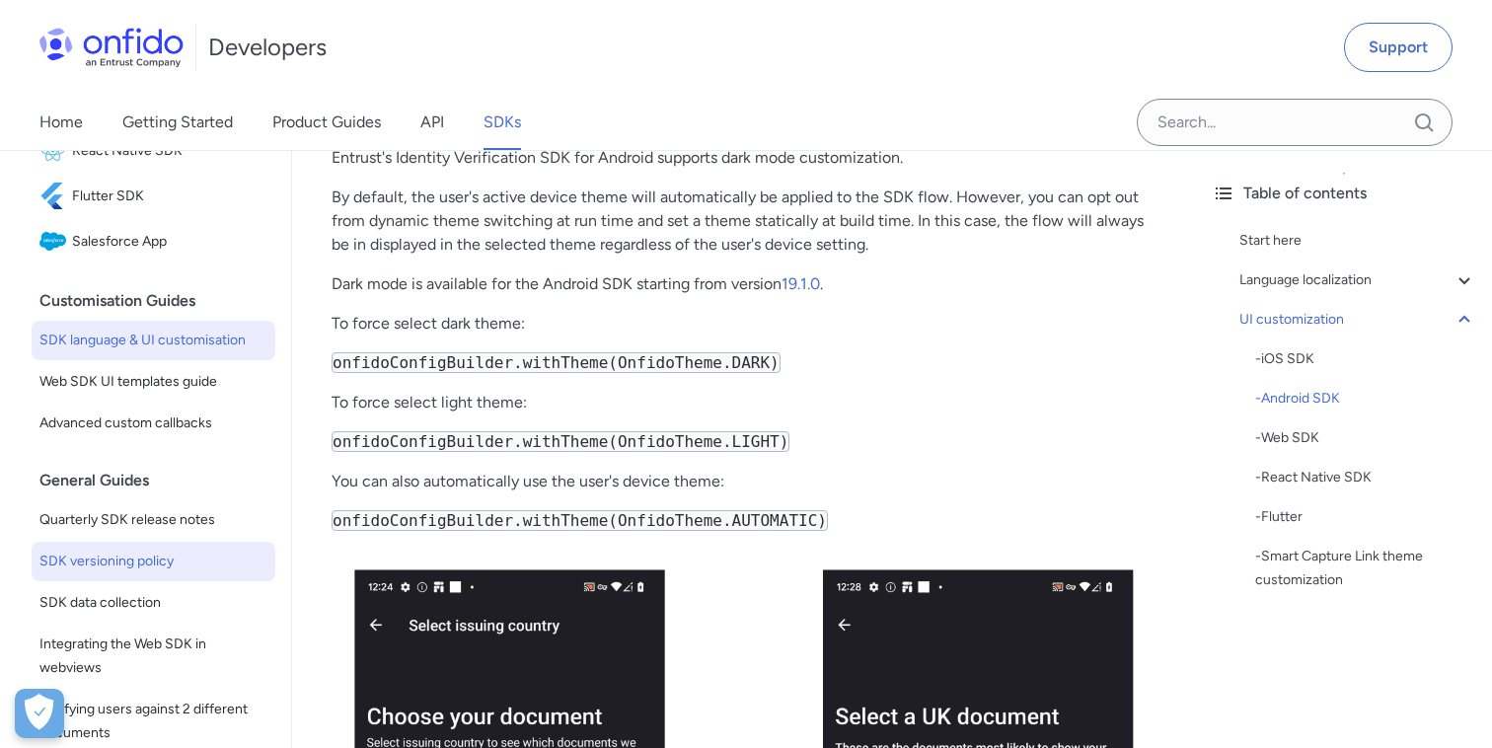
scroll to position [365, 0]
click at [188, 343] on span "SDK language & UI customisation" at bounding box center [153, 341] width 228 height 24
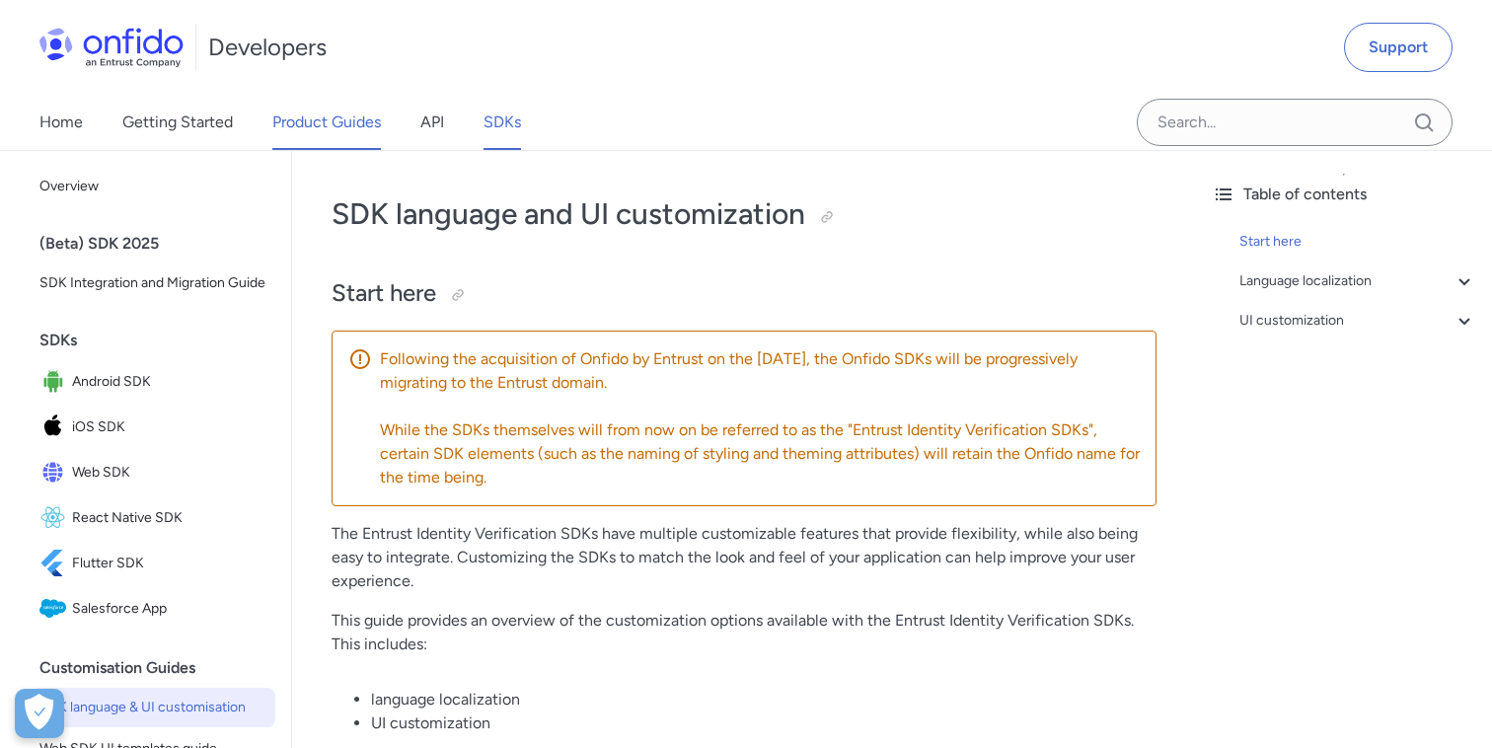
click at [330, 143] on link "Product Guides" at bounding box center [326, 122] width 109 height 55
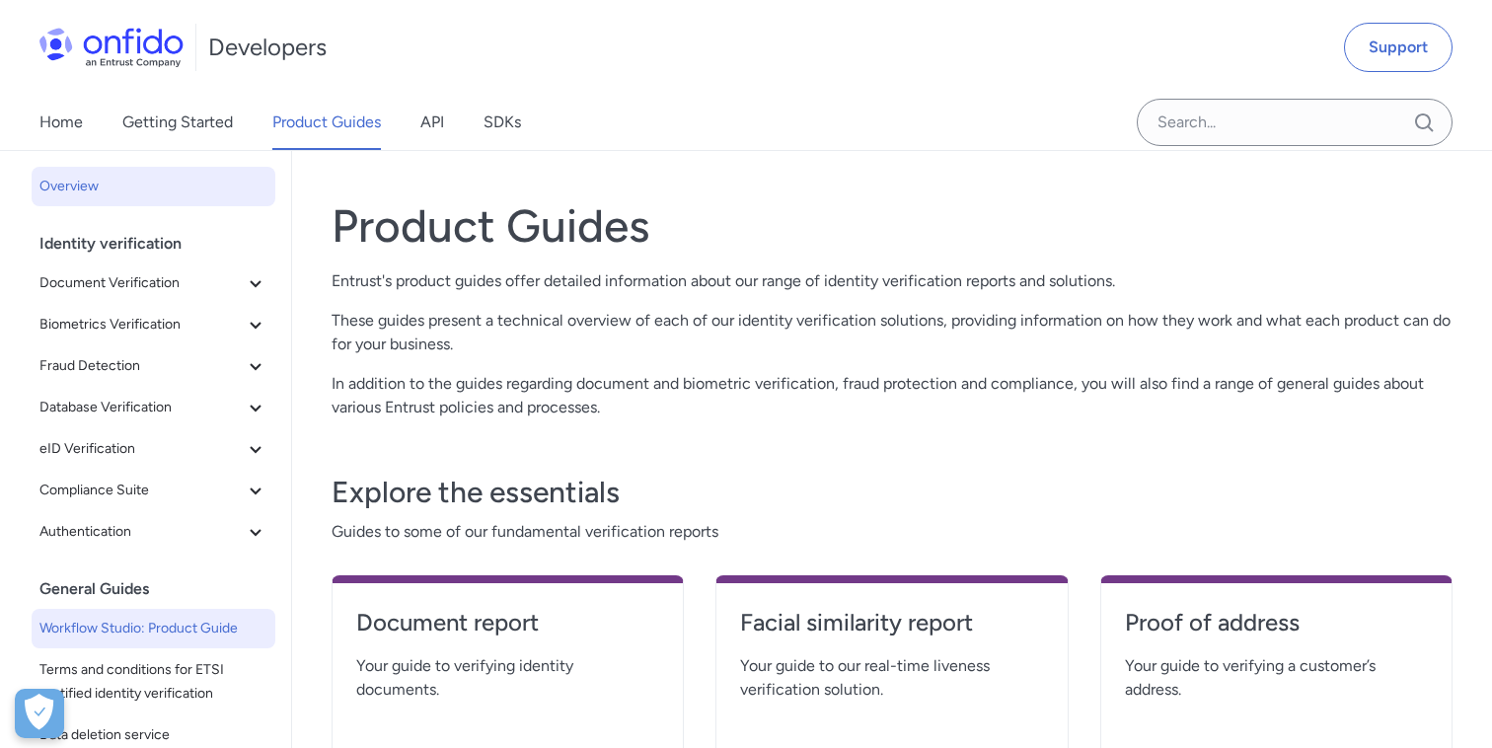
click at [209, 632] on span "Workflow Studio: Product Guide" at bounding box center [153, 629] width 228 height 24
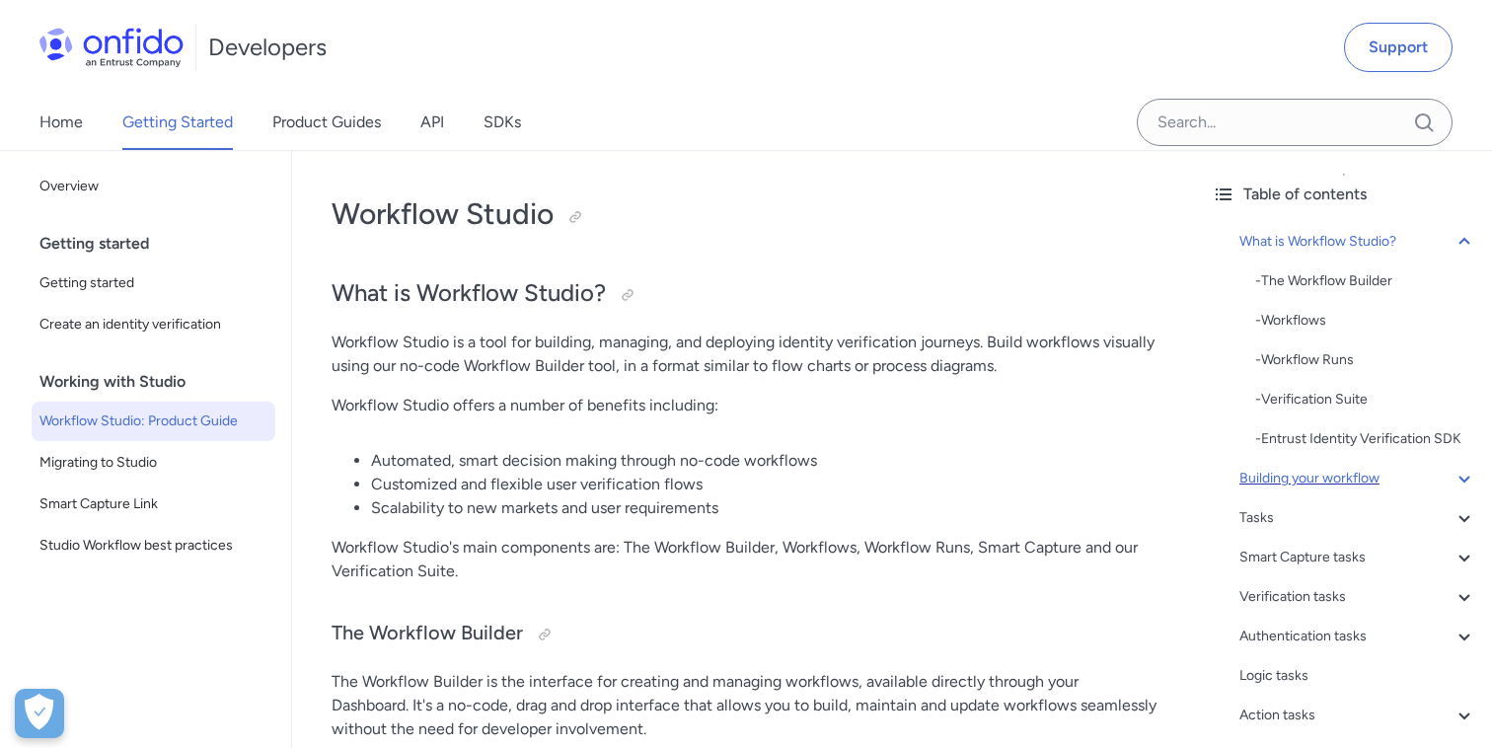
click at [1354, 479] on div "Building your workflow" at bounding box center [1357, 479] width 237 height 24
click at [1324, 354] on div "- Workflow Runs" at bounding box center [1365, 360] width 221 height 24
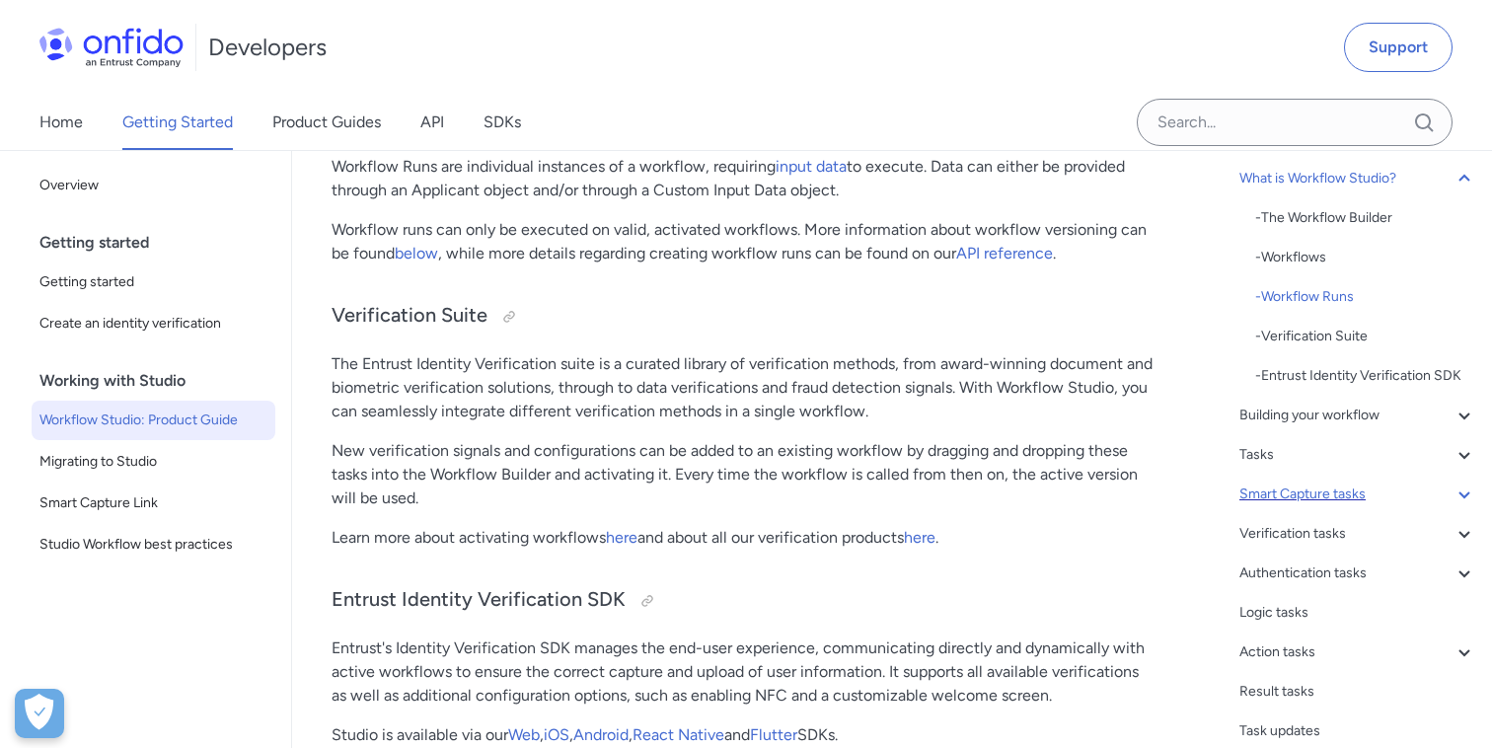
scroll to position [64, 0]
click at [333, 132] on link "Product Guides" at bounding box center [326, 122] width 109 height 55
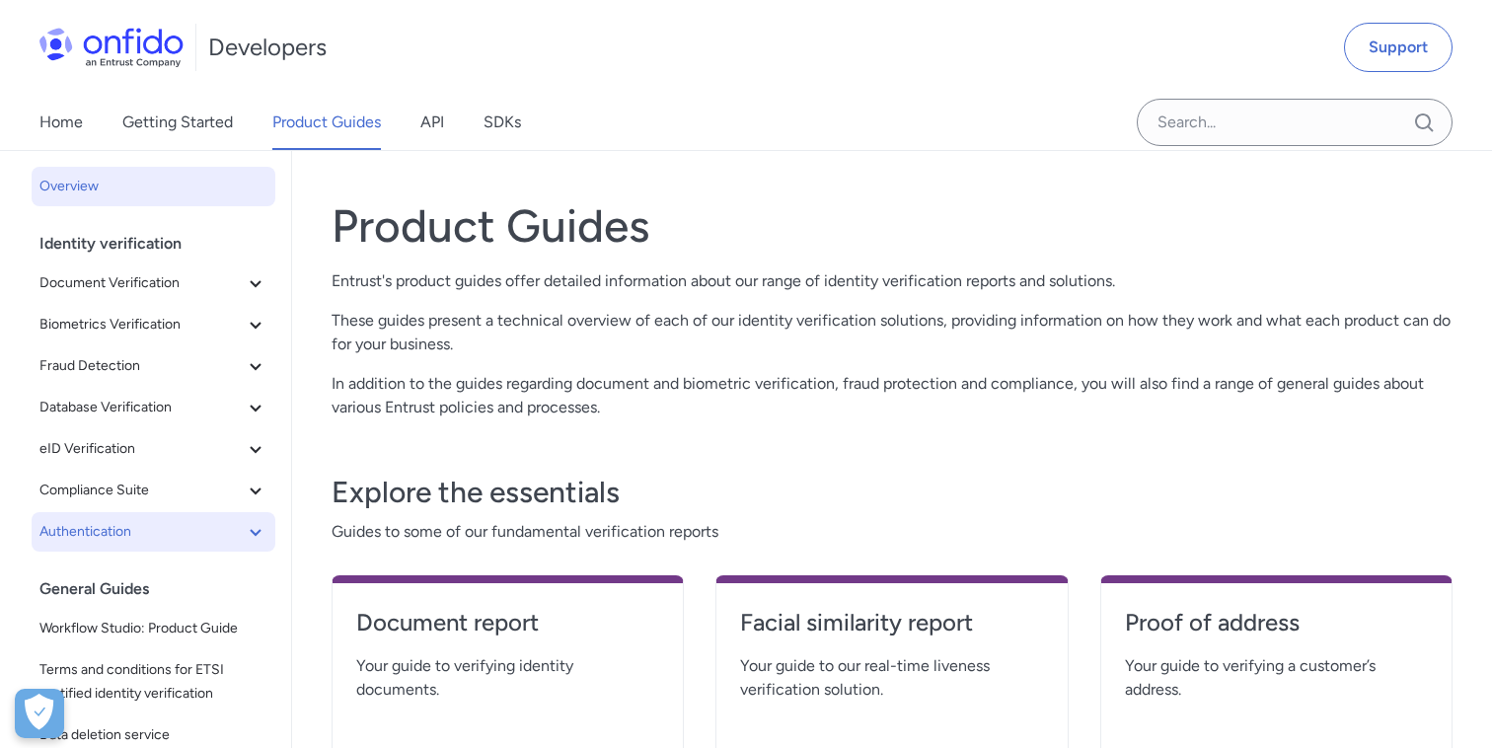
click at [126, 541] on span "Authentication" at bounding box center [141, 532] width 204 height 24
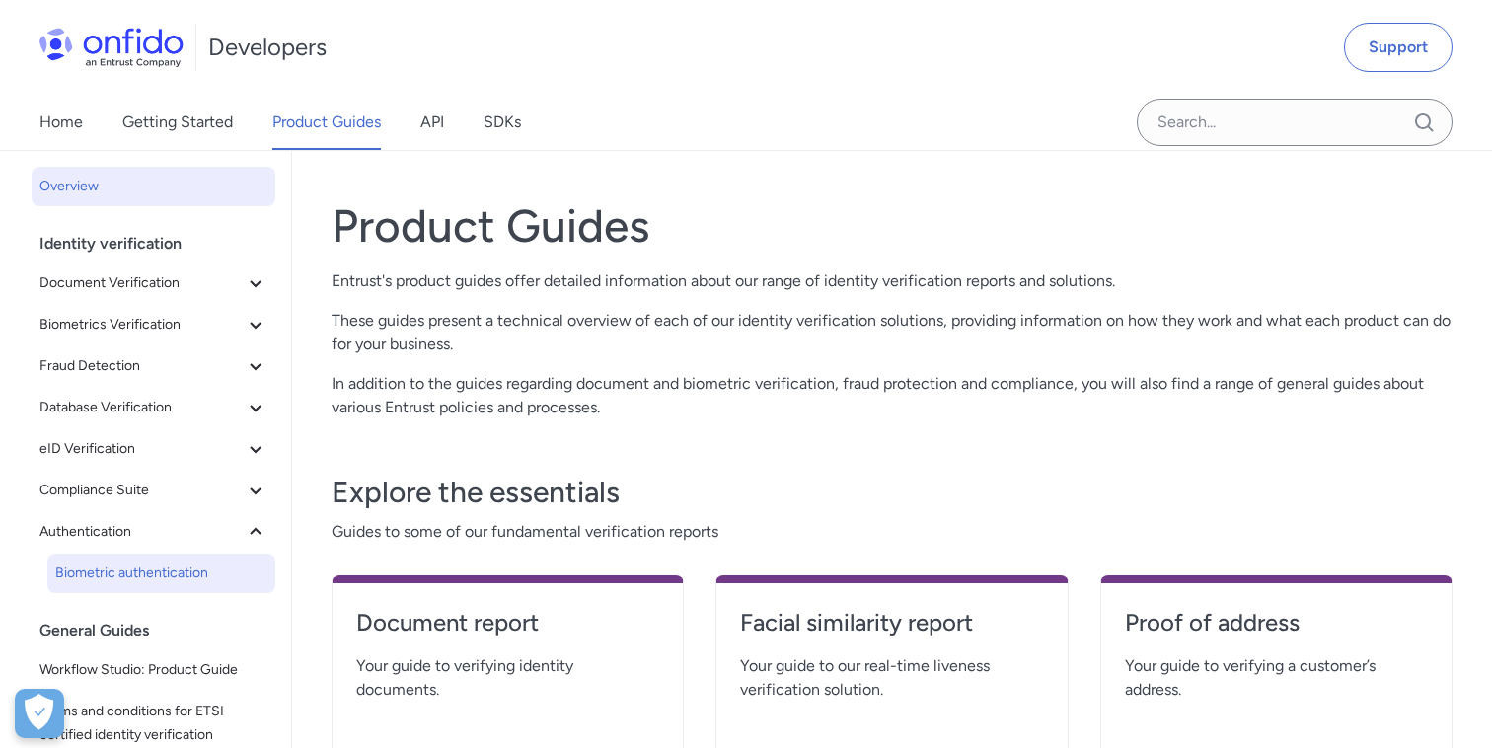
click at [158, 567] on span "Biometric authentication" at bounding box center [161, 573] width 212 height 24
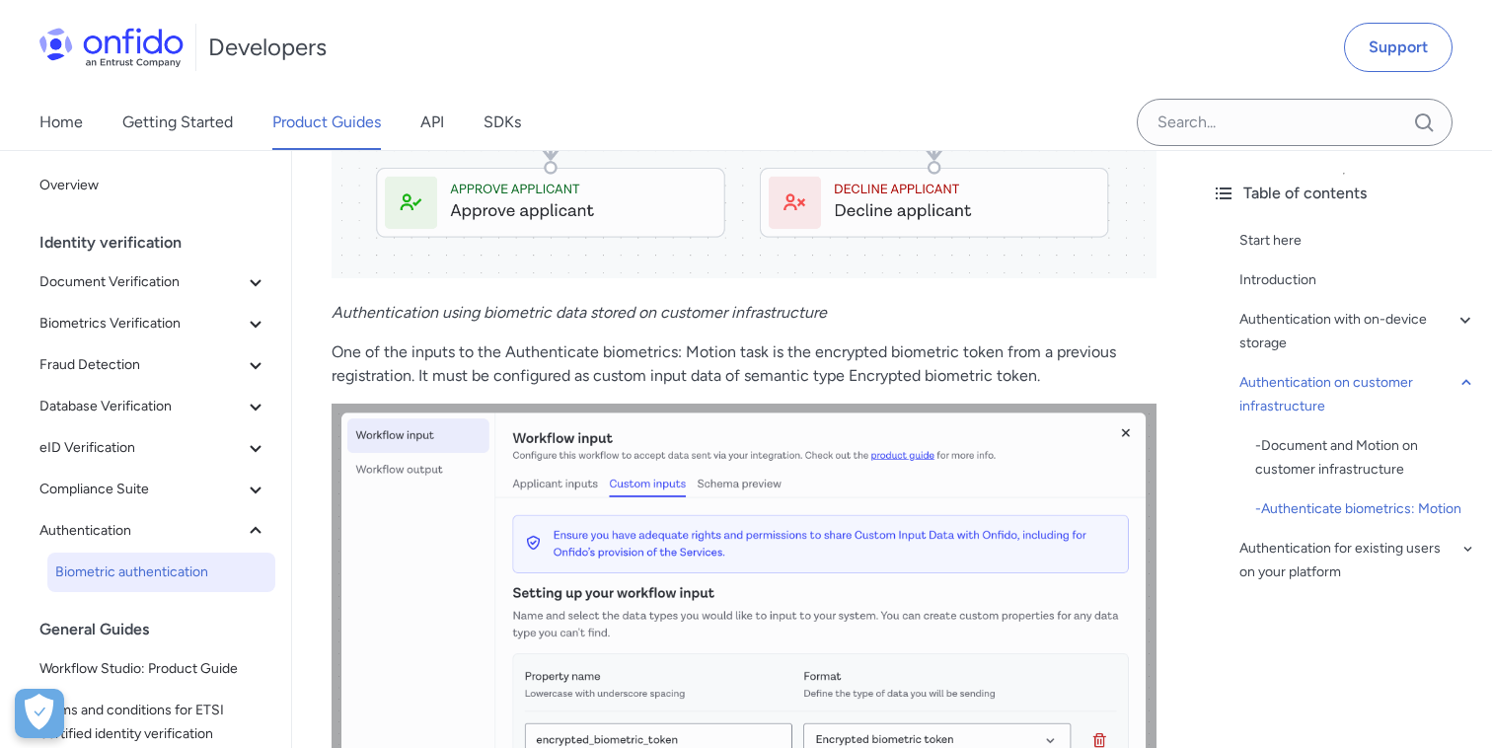
scroll to position [5356, 0]
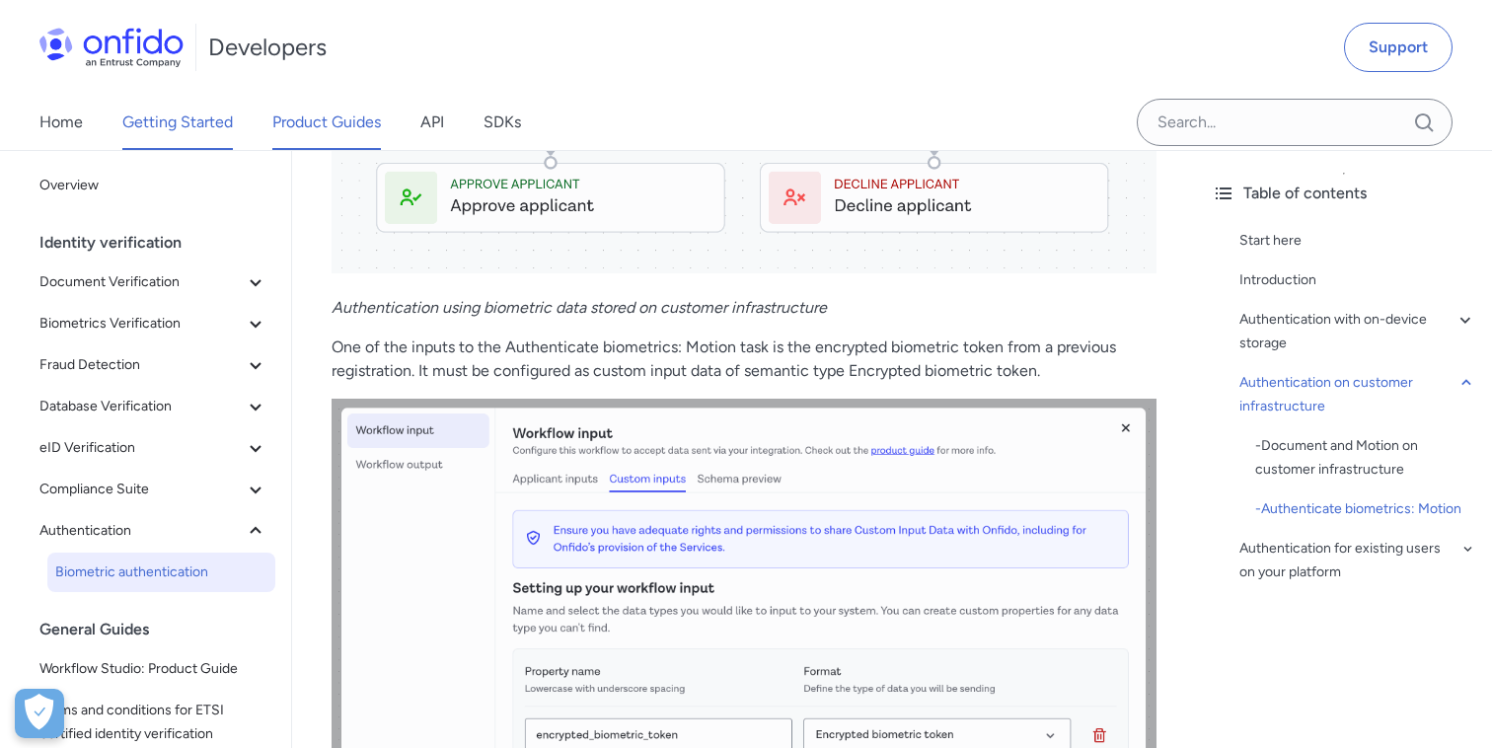
click at [190, 123] on link "Getting Started" at bounding box center [177, 122] width 110 height 55
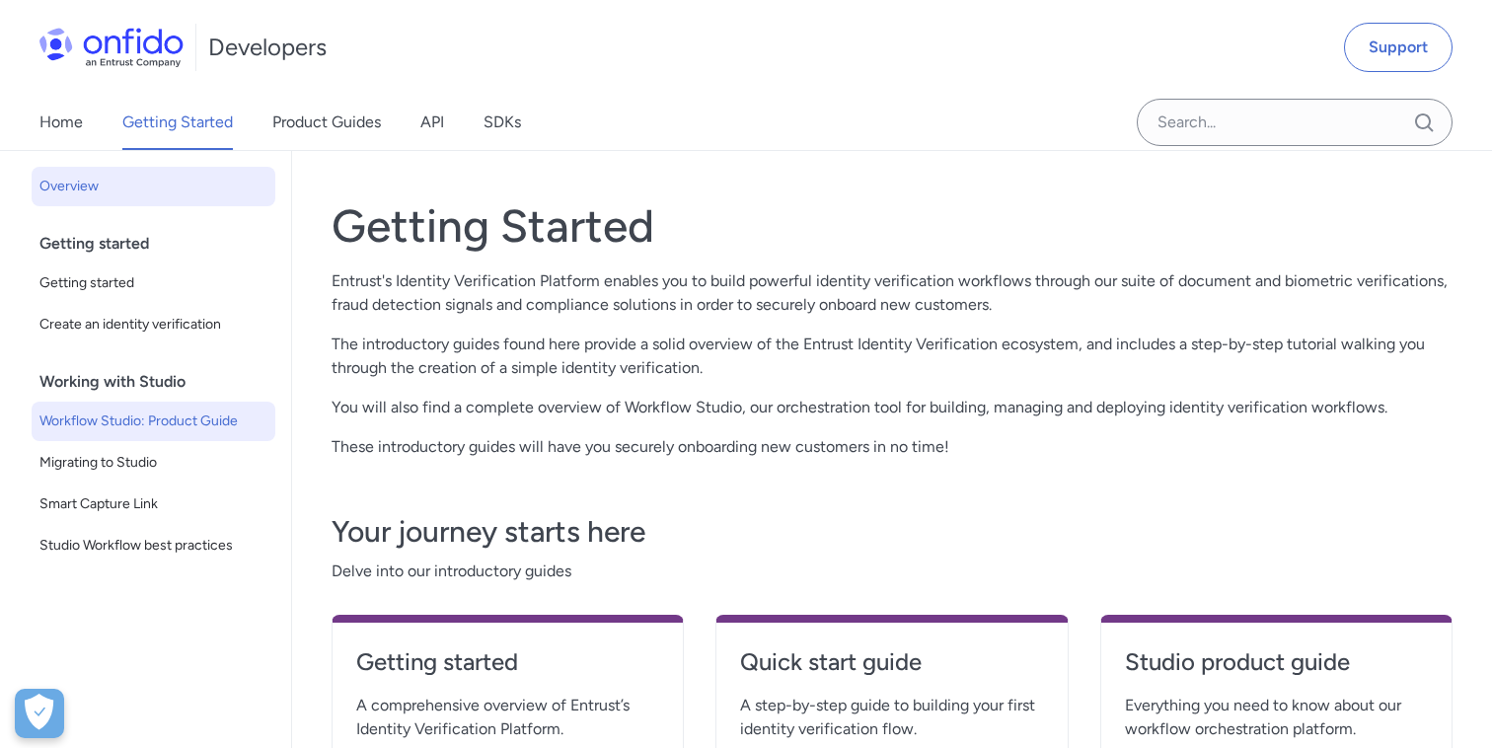
click at [169, 429] on span "Workflow Studio: Product Guide" at bounding box center [153, 421] width 228 height 24
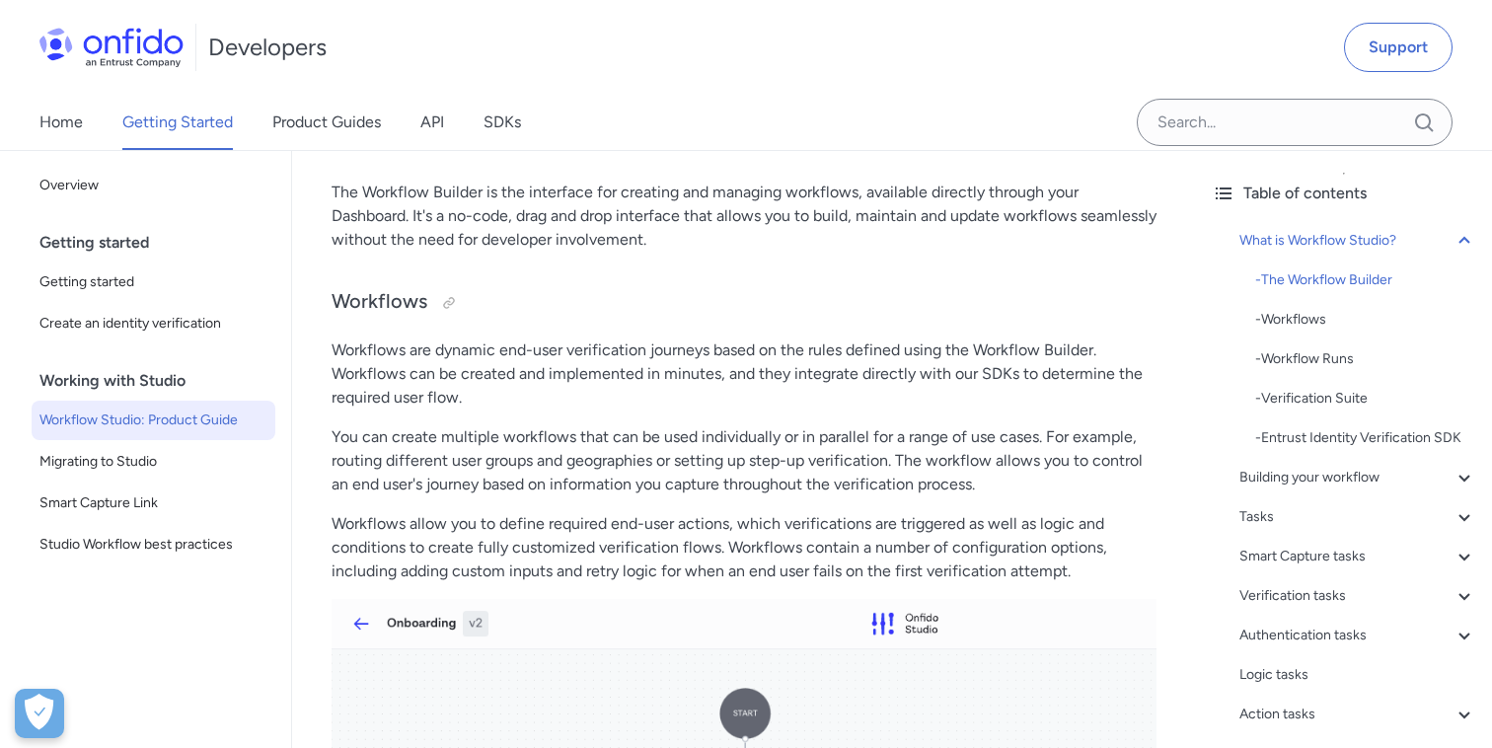
scroll to position [49343, 0]
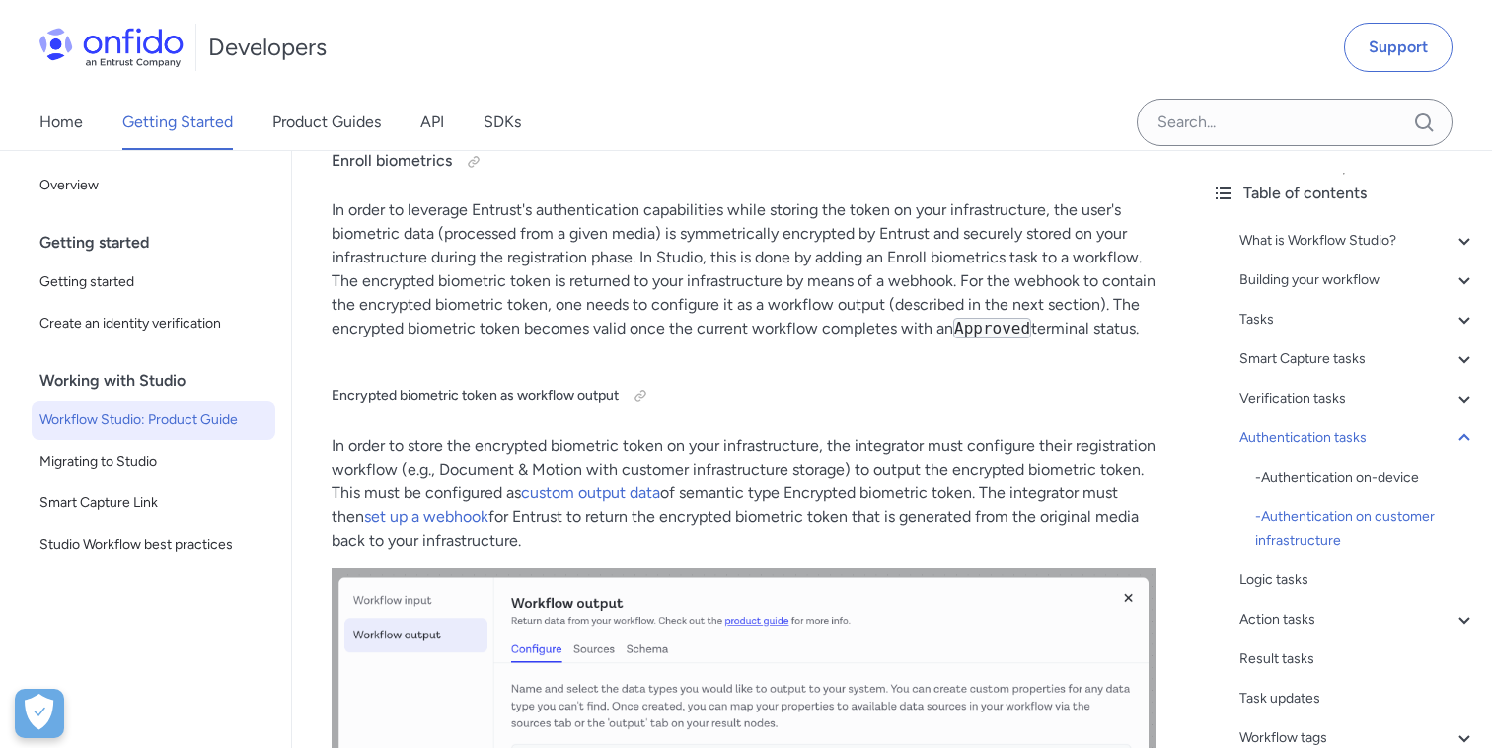
scroll to position [49390, 0]
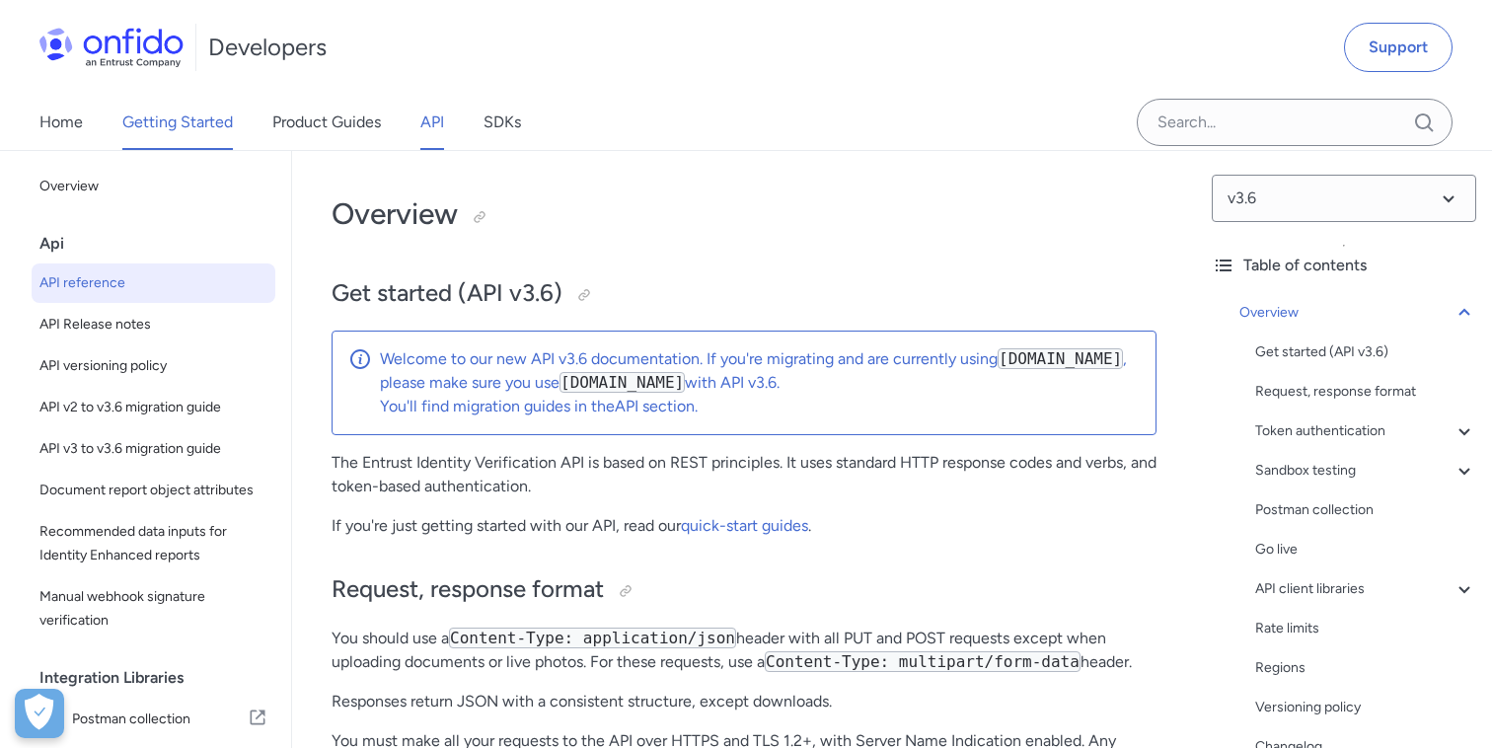
click at [189, 130] on link "Getting Started" at bounding box center [177, 122] width 110 height 55
click at [184, 141] on link "Getting Started" at bounding box center [177, 122] width 110 height 55
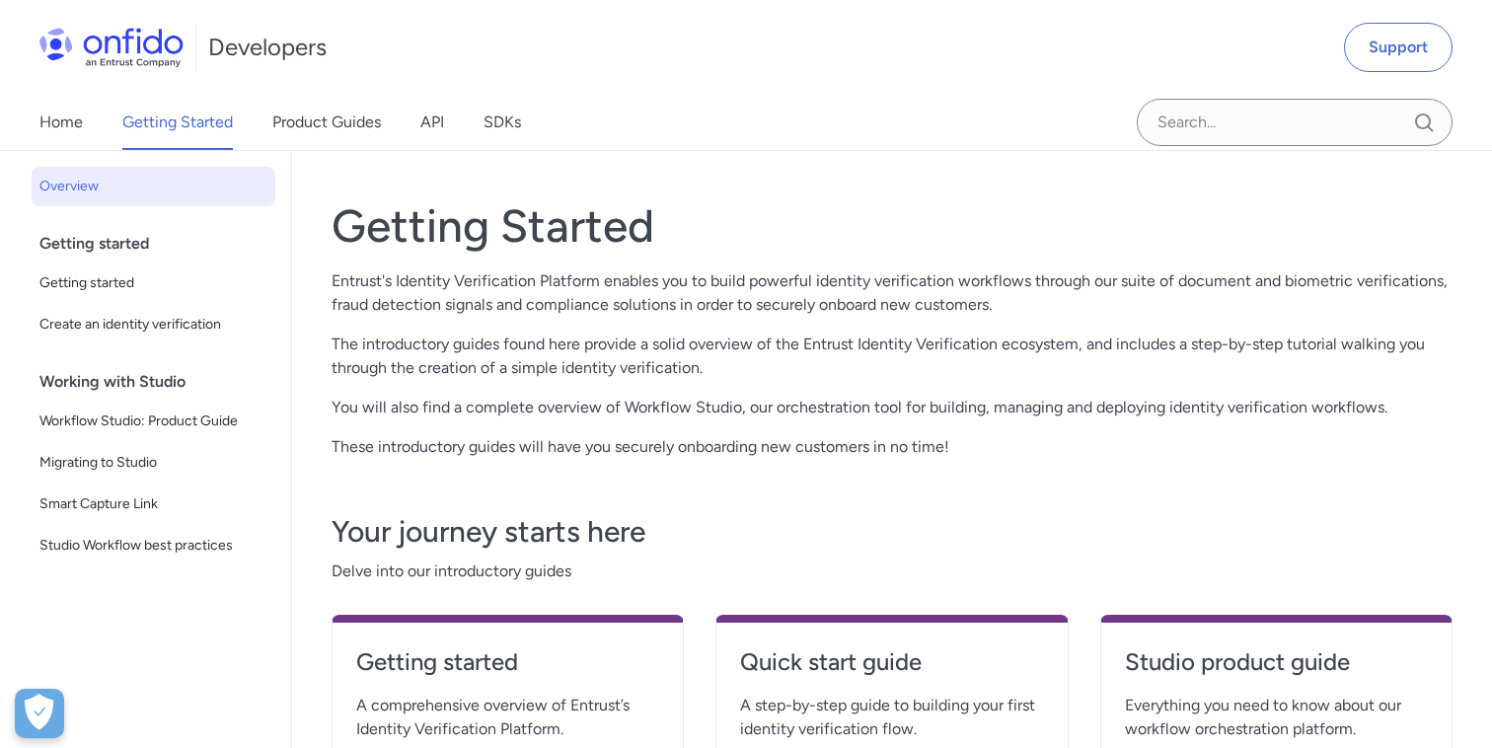
click at [151, 457] on span "Migrating to Studio" at bounding box center [153, 463] width 228 height 24
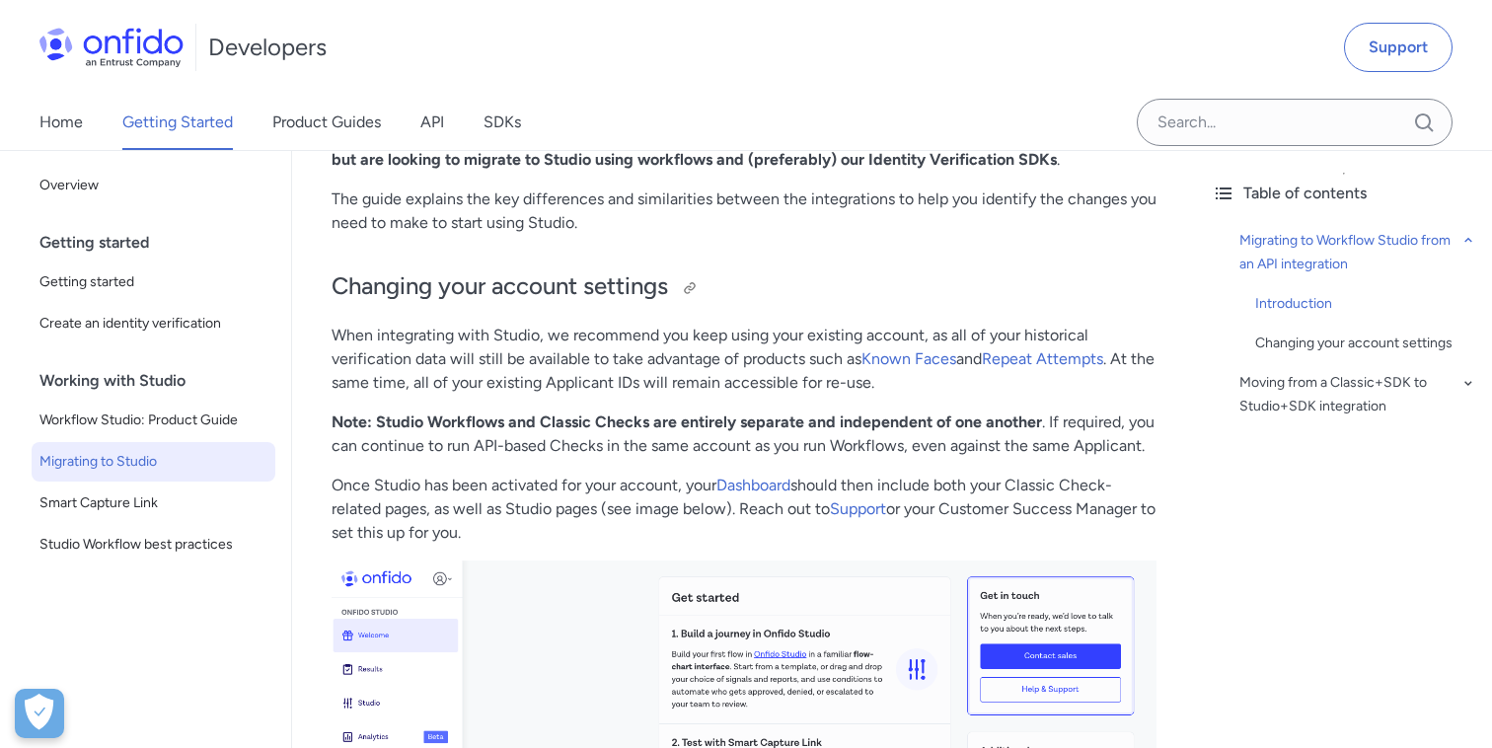
scroll to position [283, 0]
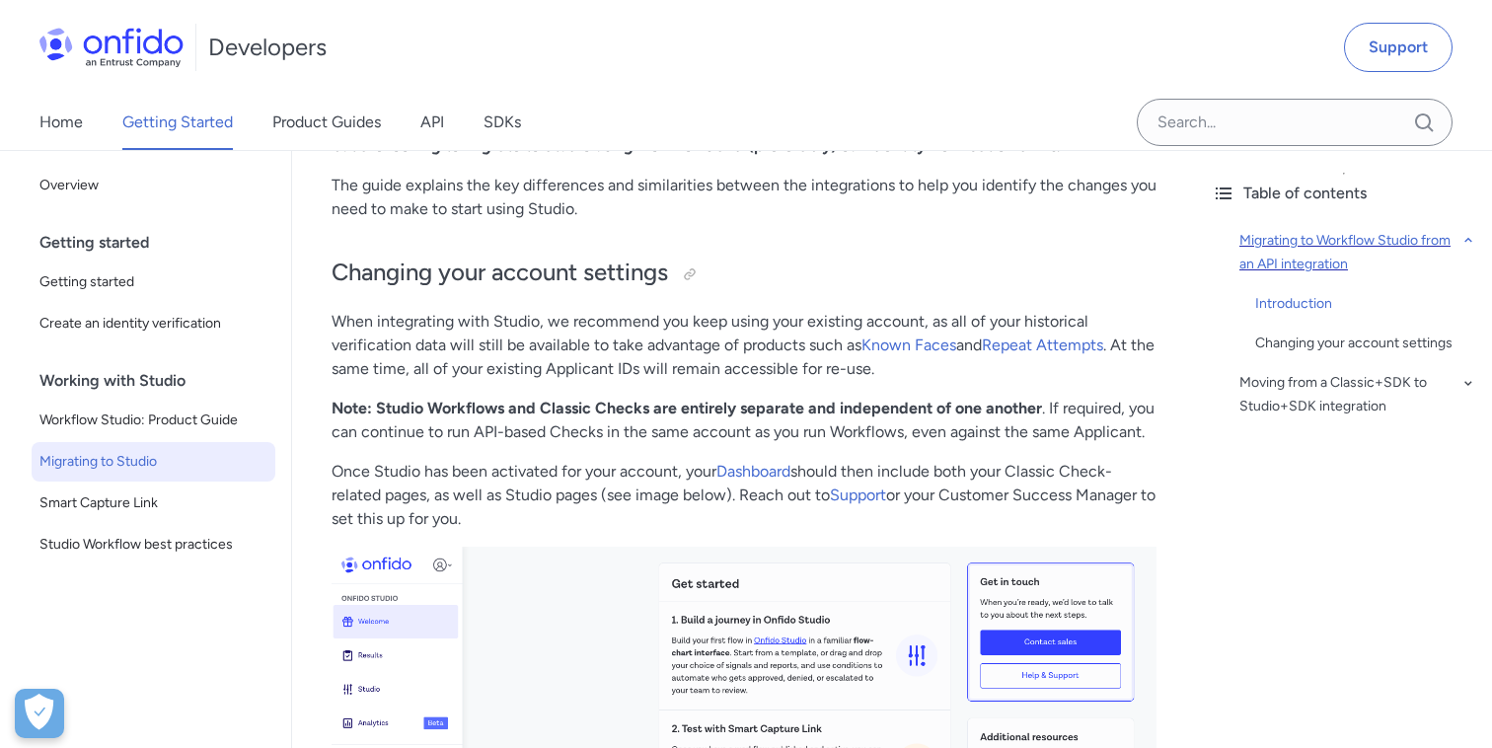
click at [1466, 243] on icon at bounding box center [1468, 241] width 16 height 24
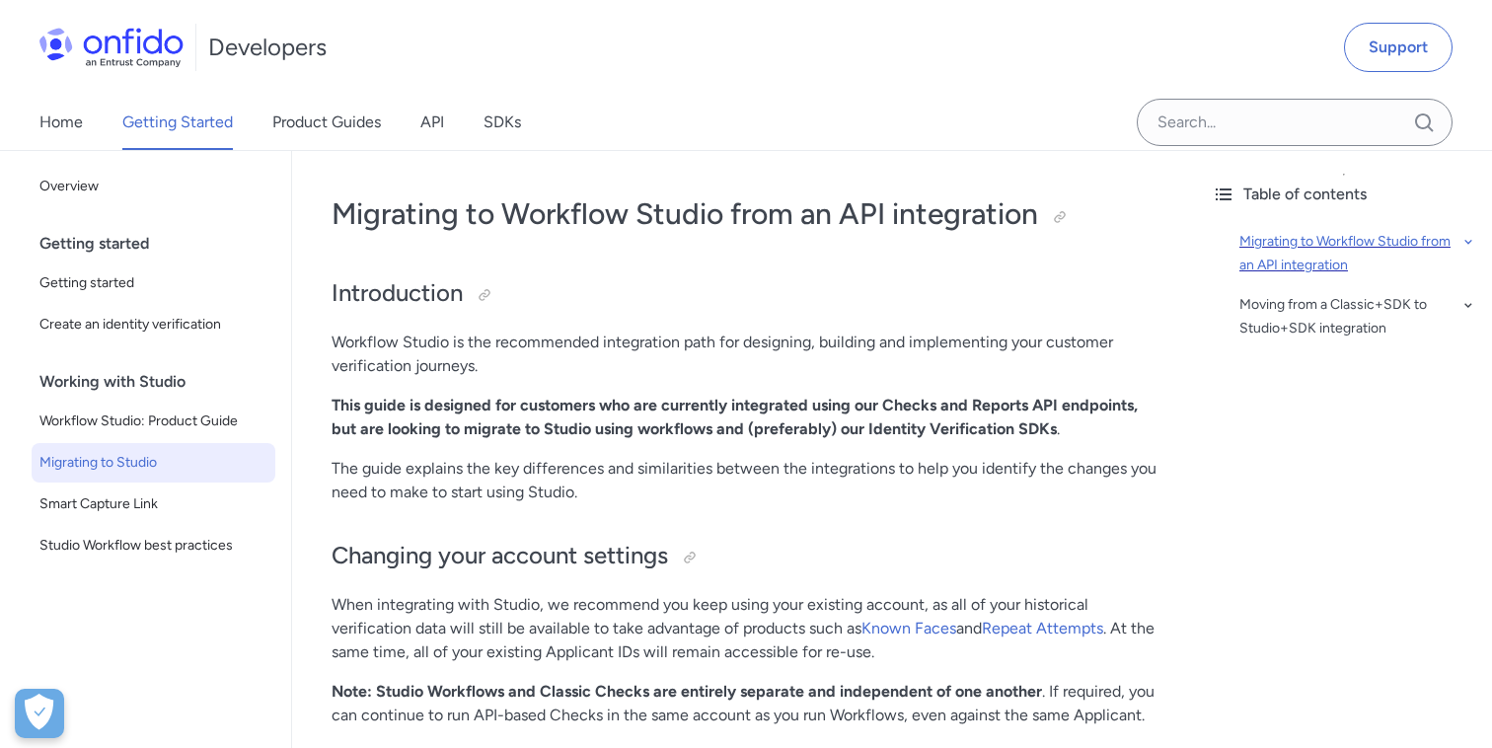
click at [1258, 257] on div "Migrating to Workflow Studio from an API integration" at bounding box center [1357, 253] width 237 height 47
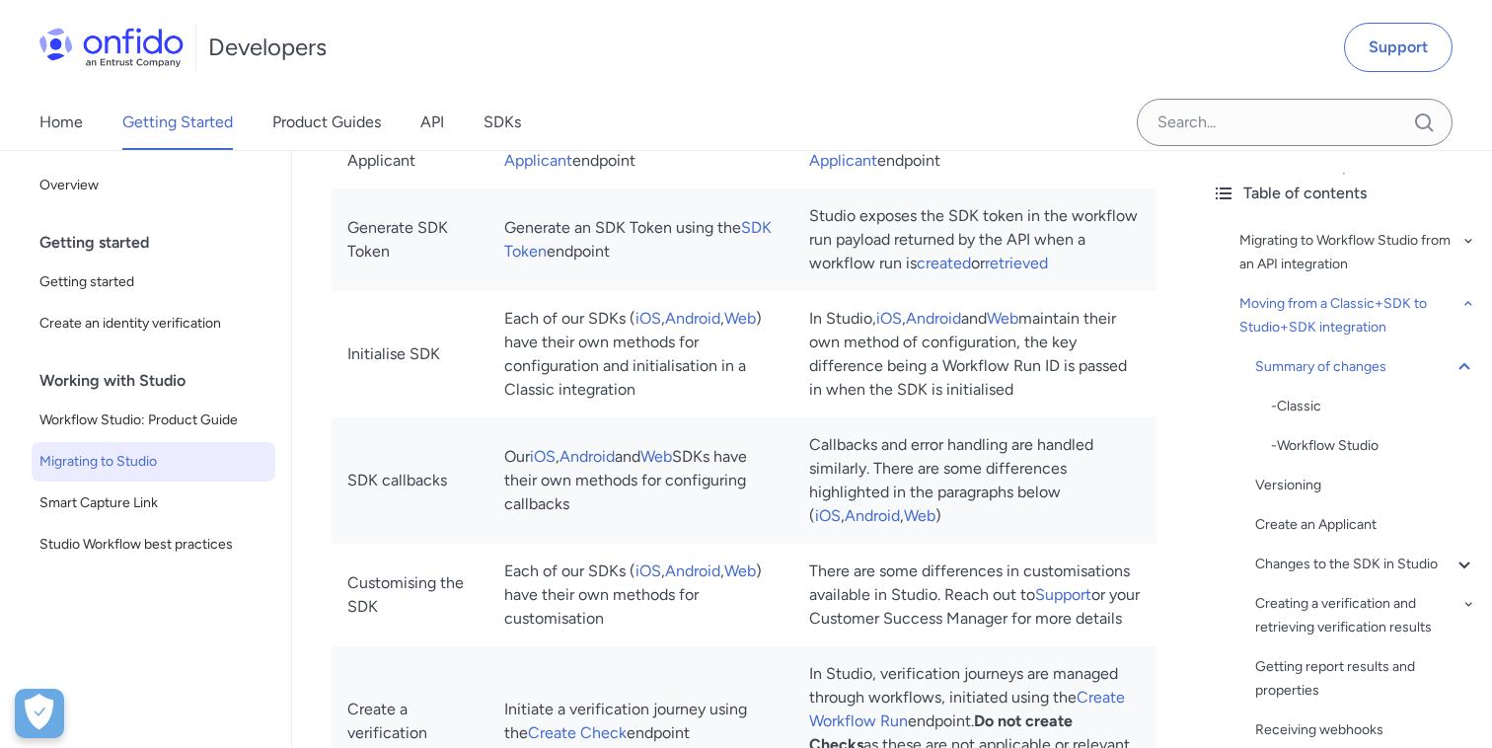
scroll to position [1590, 0]
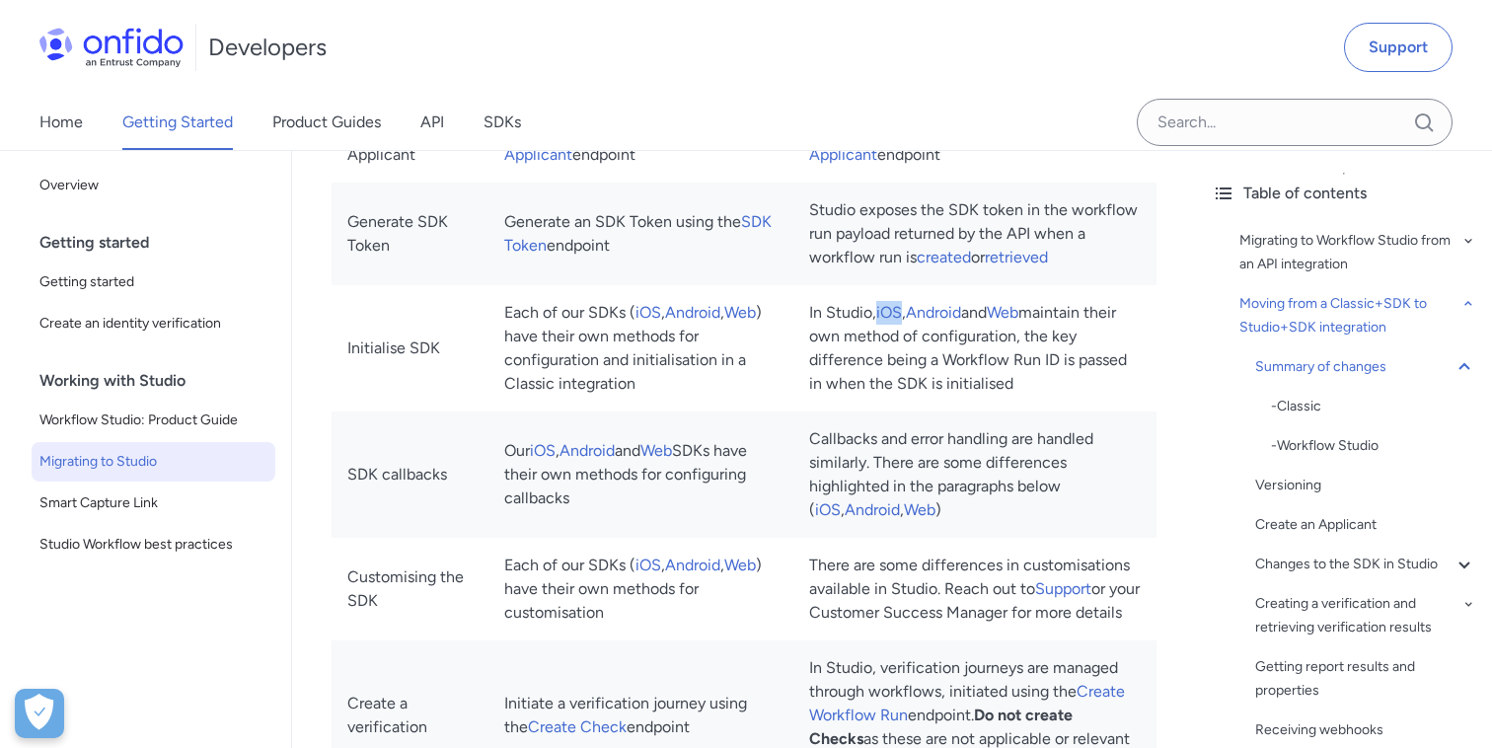
click at [681, 344] on td "Each of our SDKs ( iOS , Android , Web ) have their own methods for configurati…" at bounding box center [640, 348] width 305 height 126
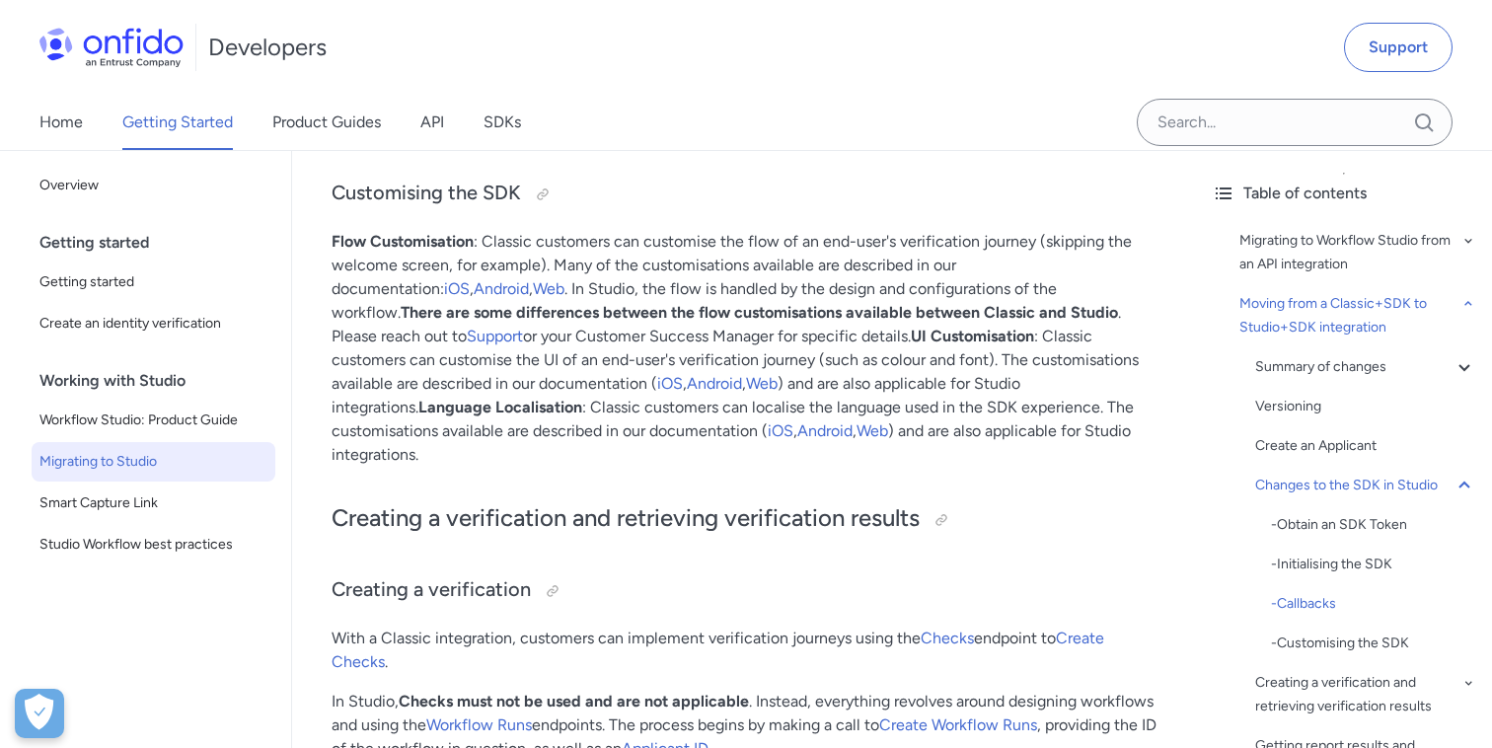
scroll to position [5922, 0]
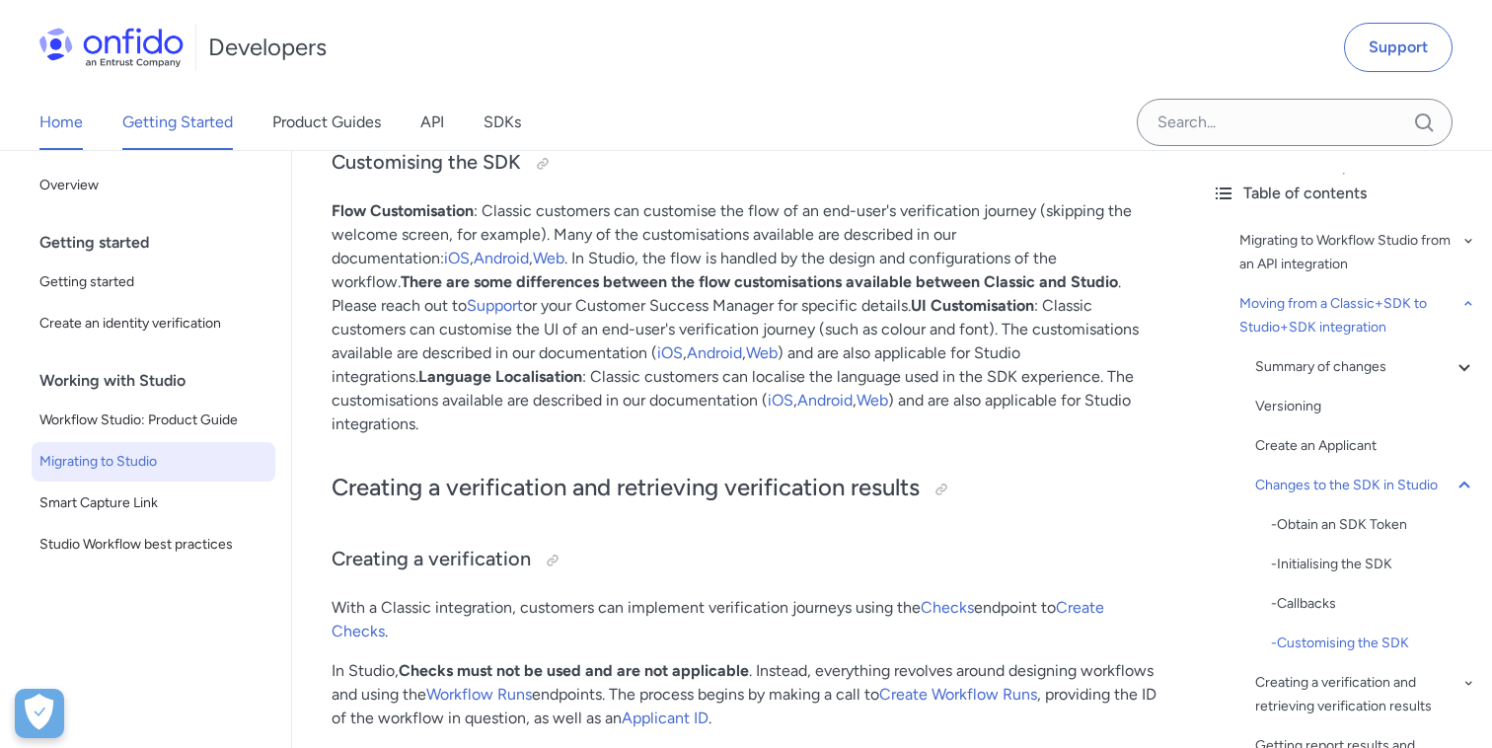
click at [49, 139] on link "Home" at bounding box center [60, 122] width 43 height 55
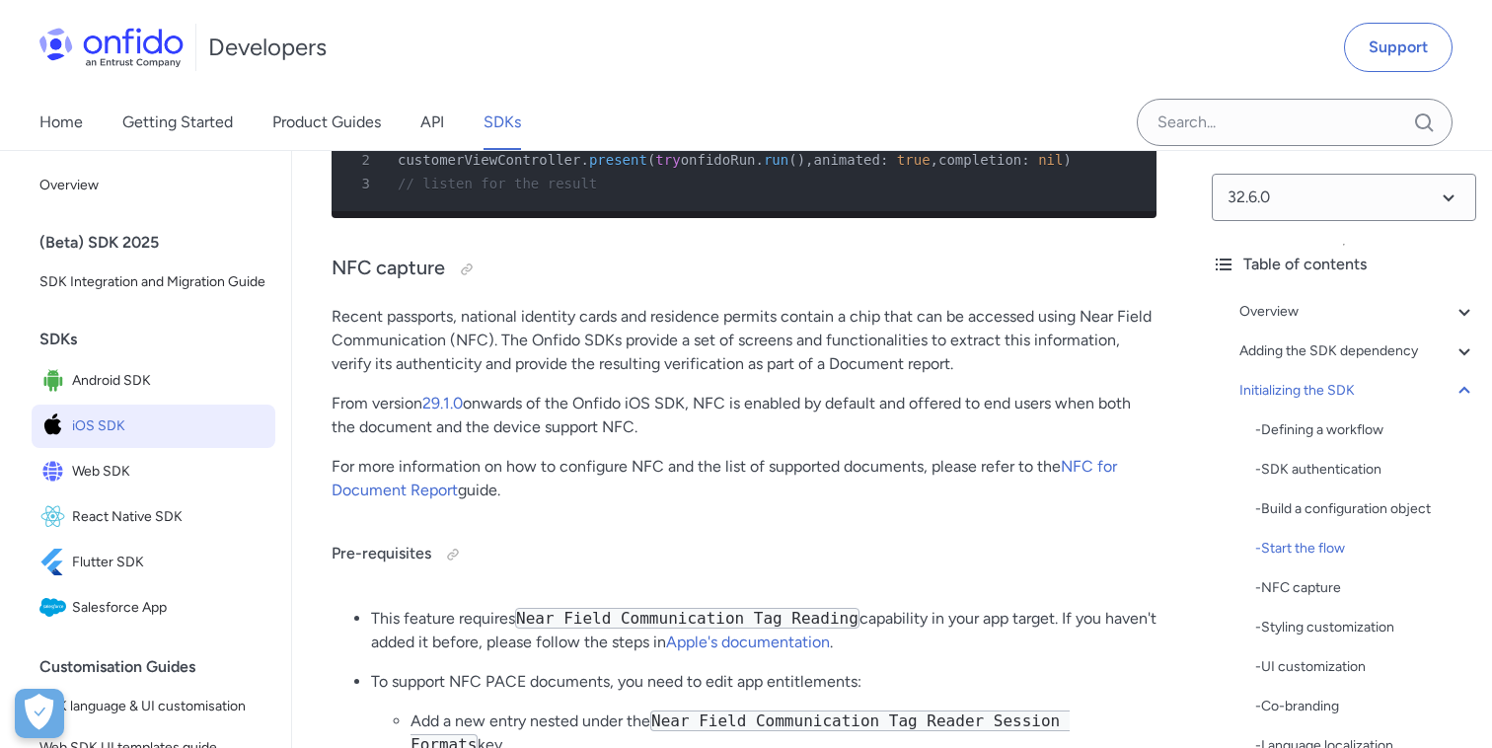
scroll to position [6198, 0]
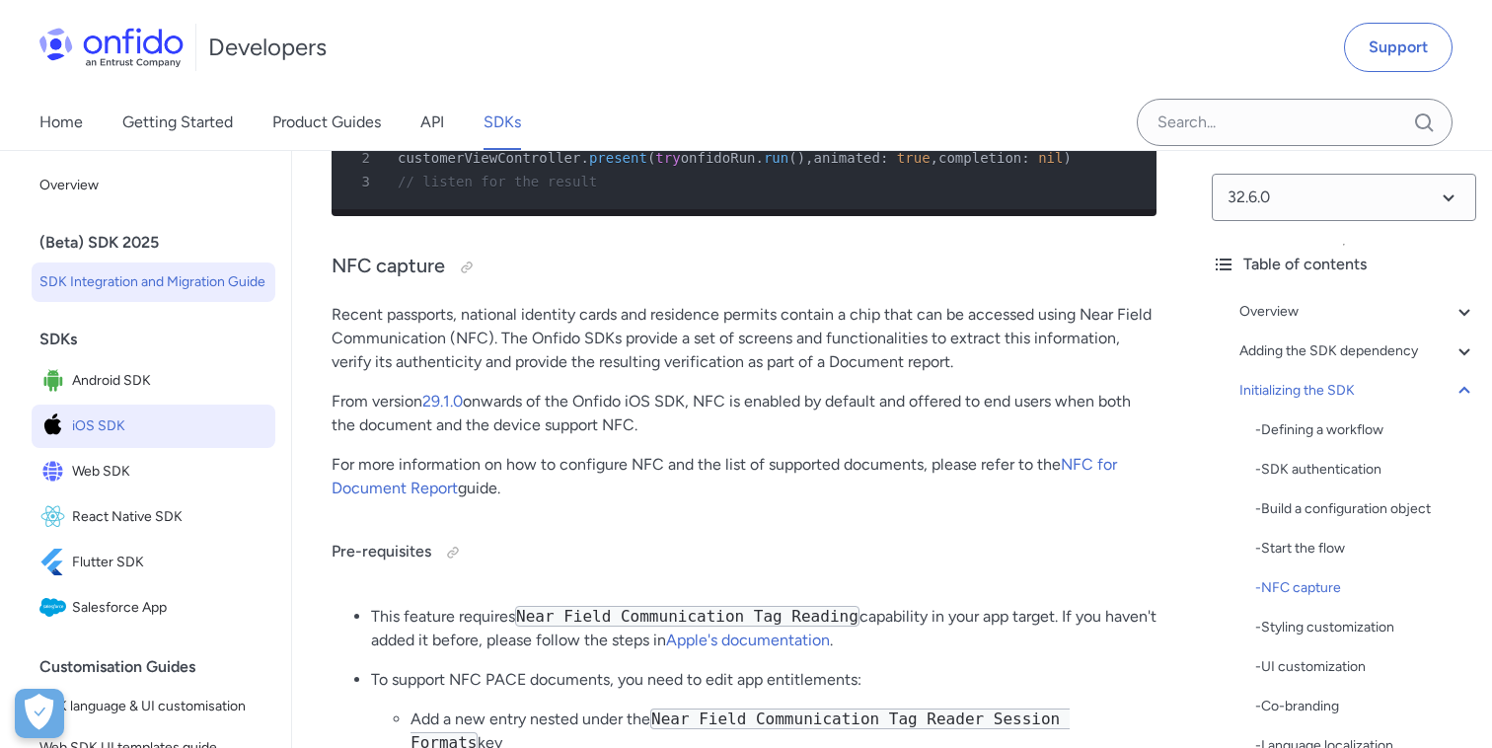
click at [221, 295] on link "SDK Integration and Migration Guide" at bounding box center [154, 281] width 244 height 39
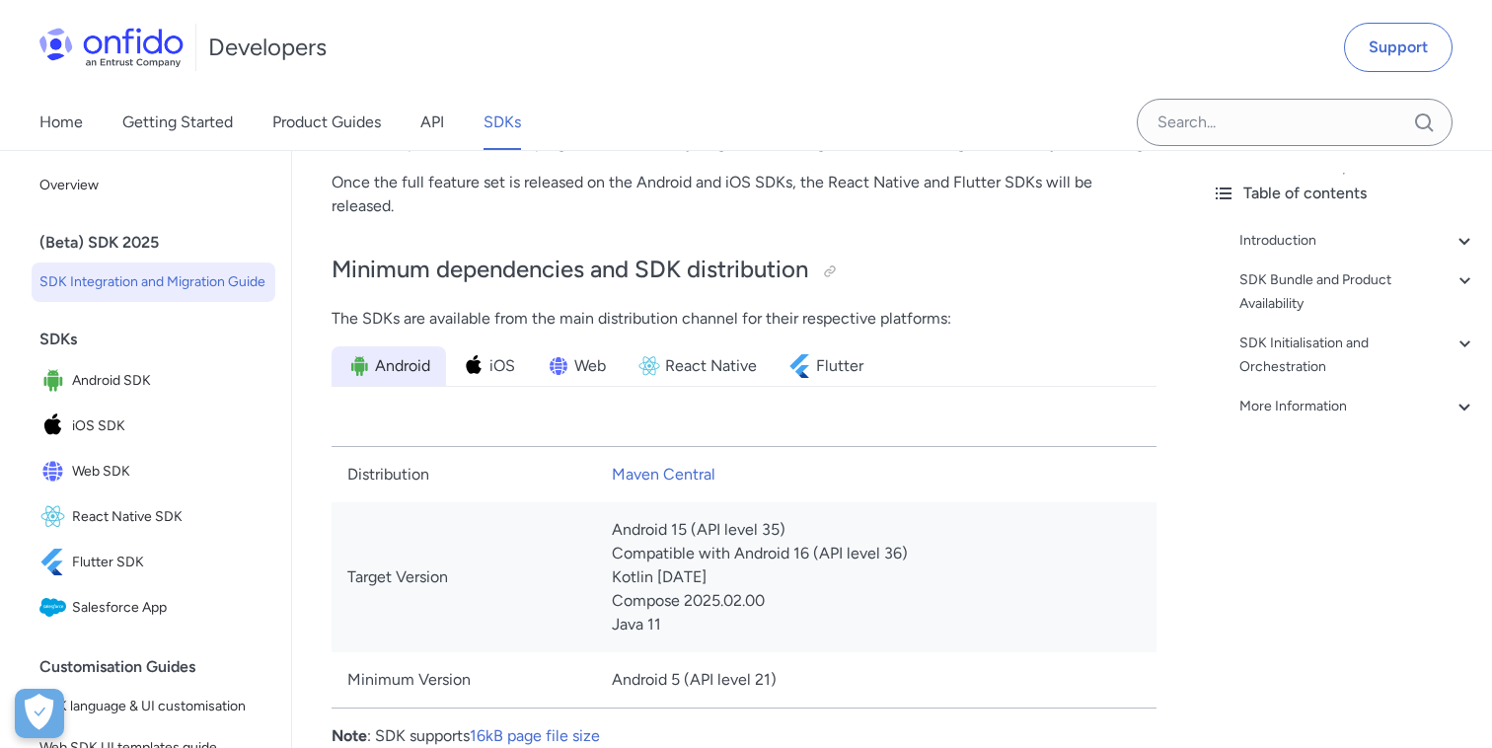
scroll to position [991, 0]
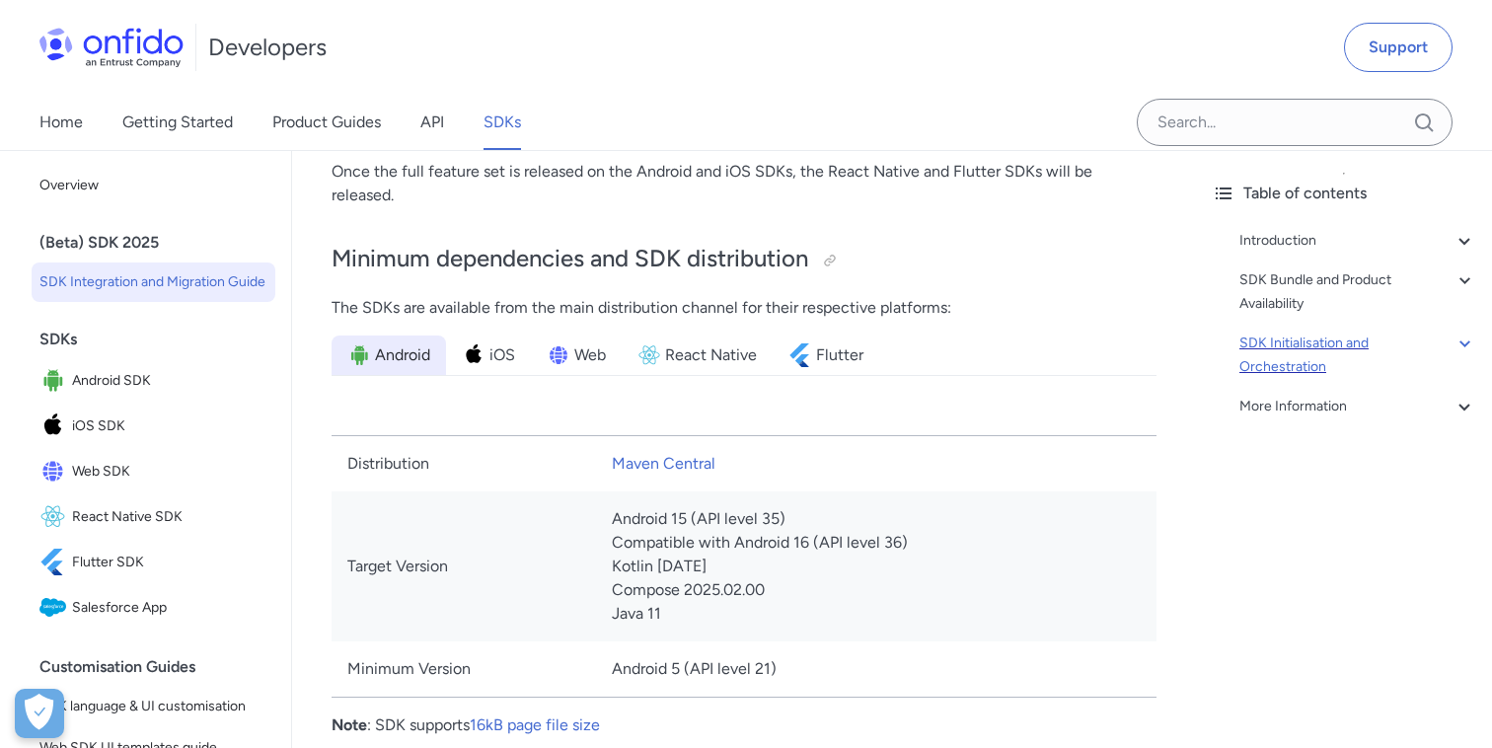
click at [1271, 344] on div "SDK Initialisation and Orchestration" at bounding box center [1357, 354] width 237 height 47
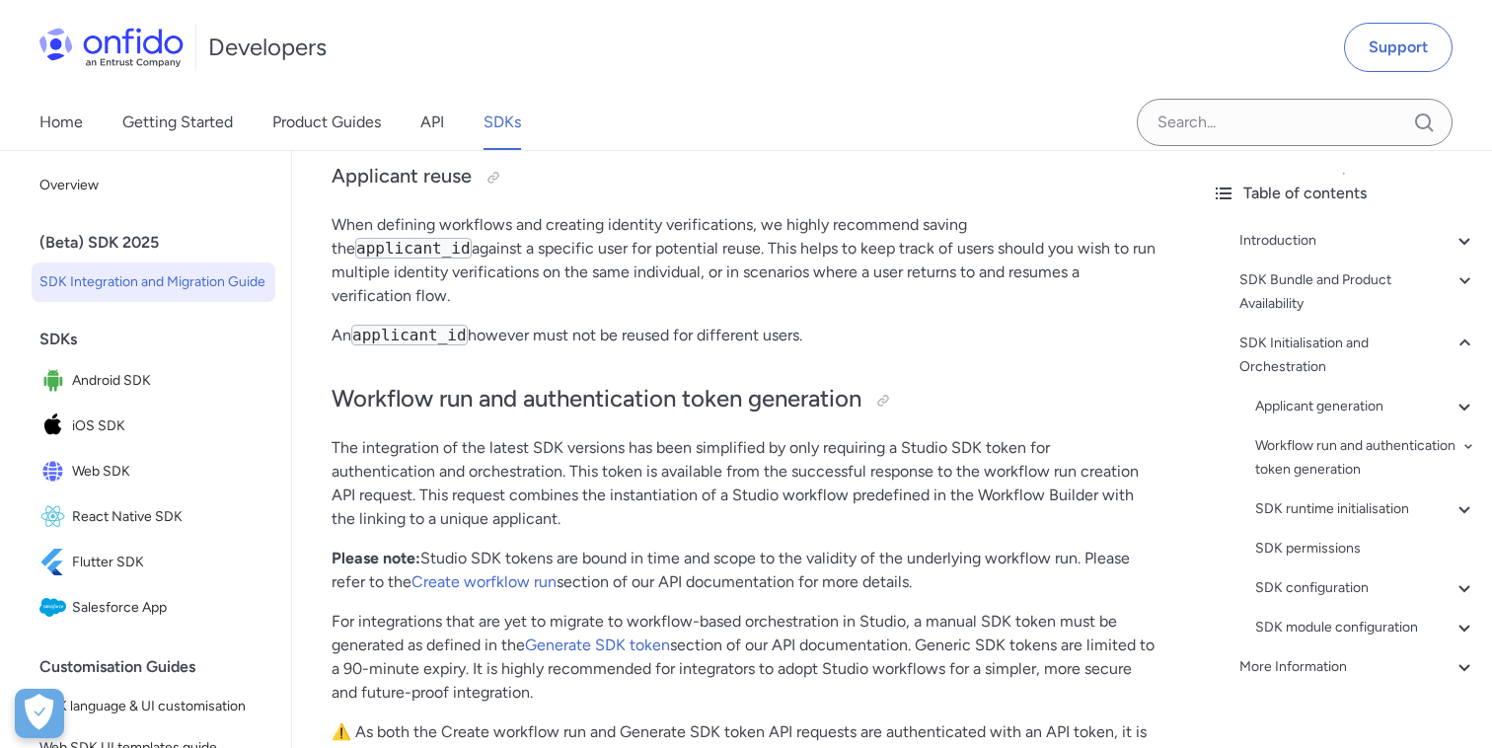
scroll to position [7457, 0]
click at [1336, 509] on div "SDK runtime initialisation" at bounding box center [1365, 509] width 221 height 24
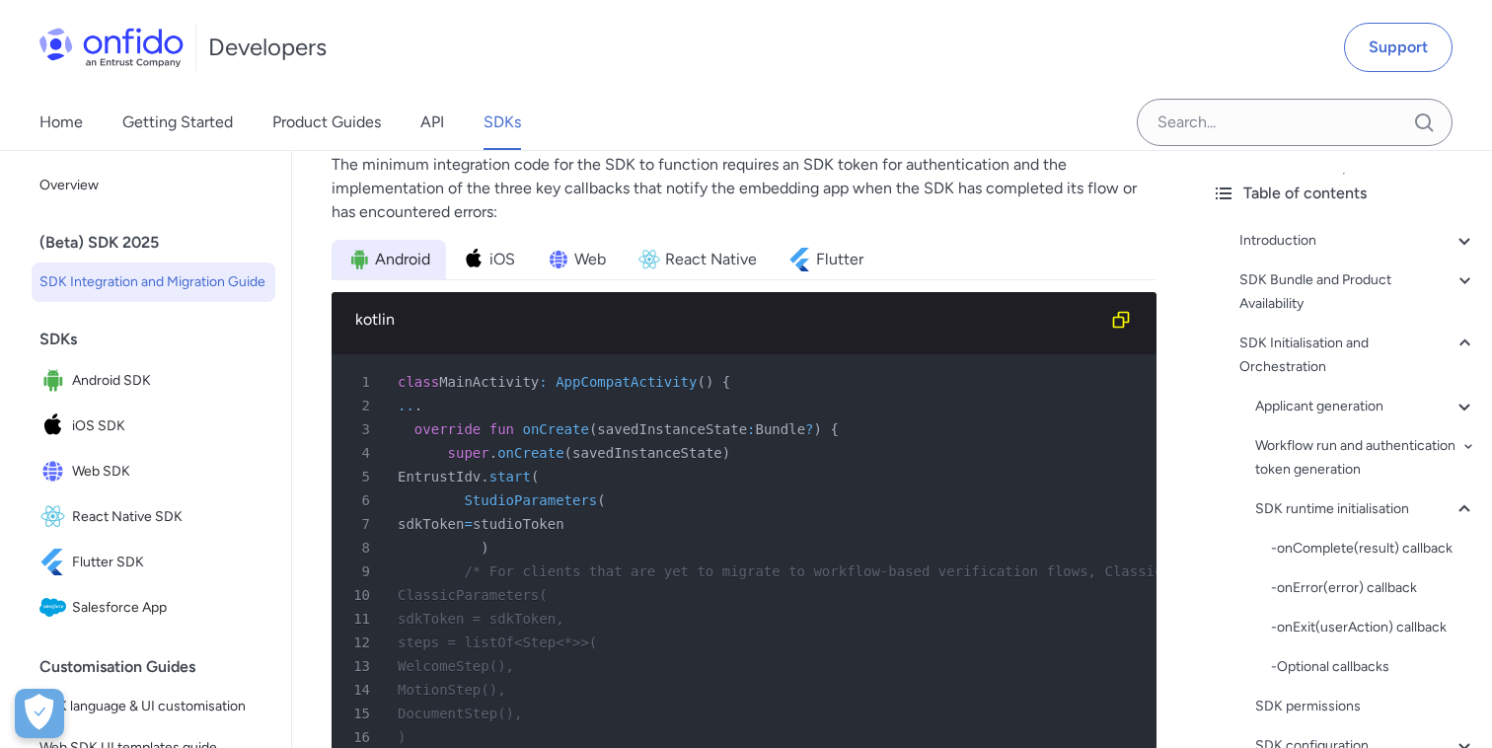
scroll to position [25, 0]
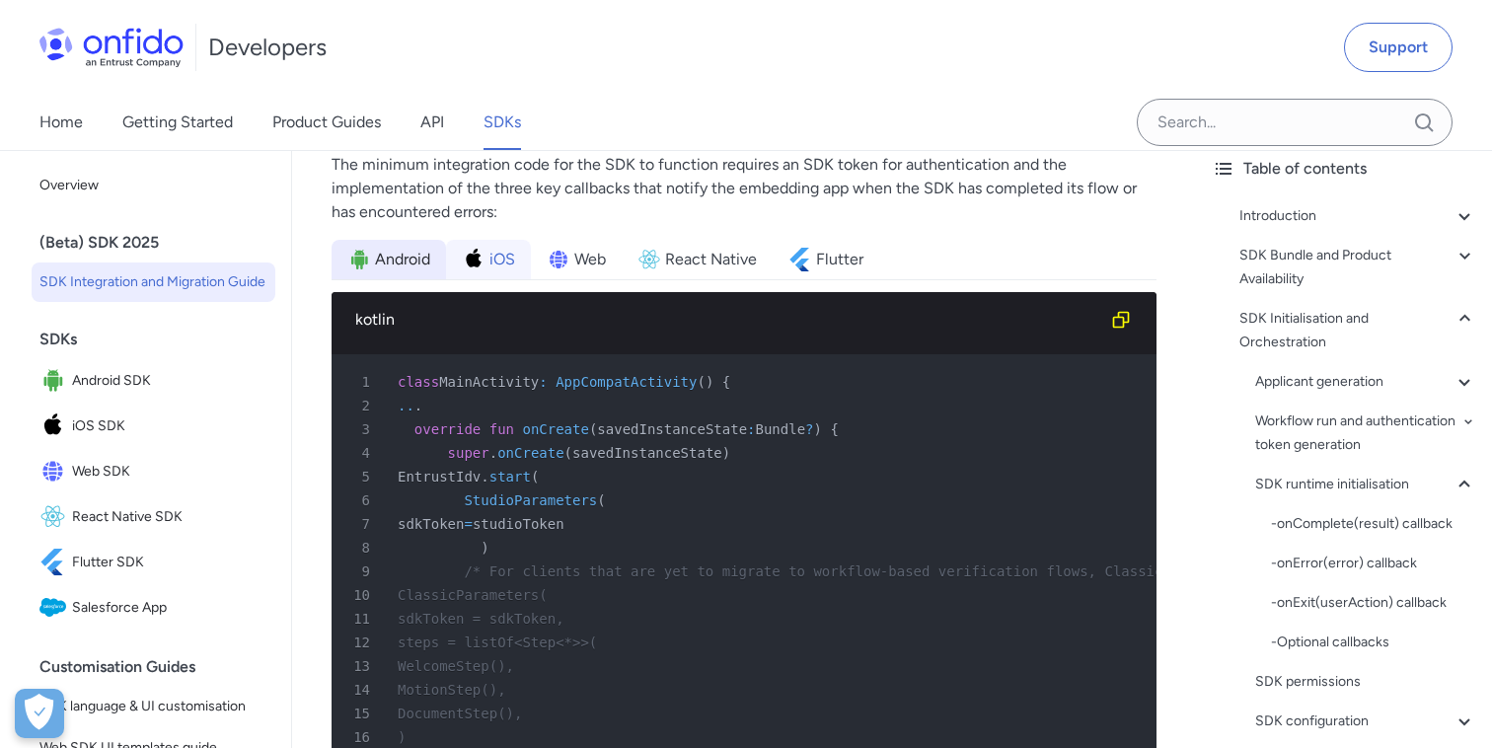
click at [497, 248] on span "iOS" at bounding box center [502, 260] width 26 height 24
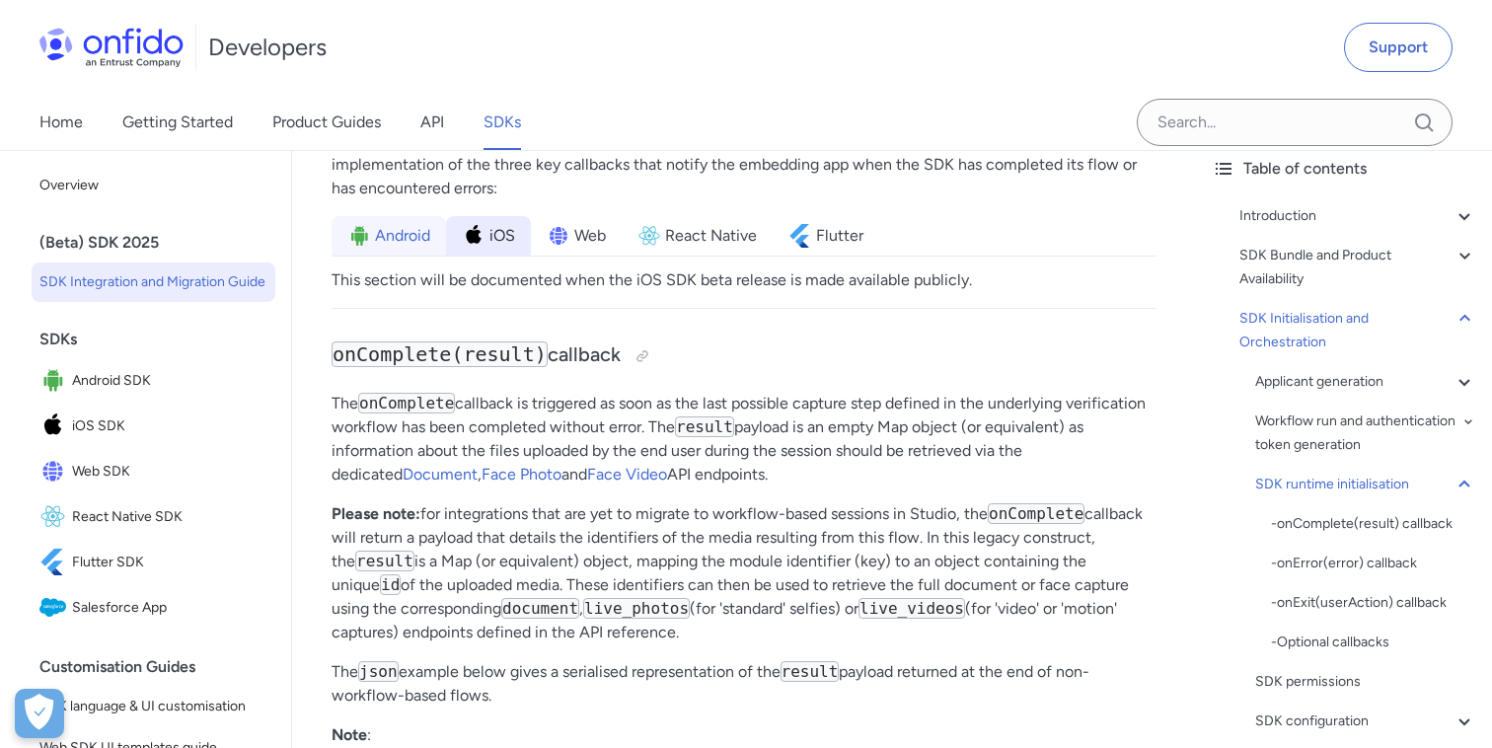
click at [361, 237] on li "Android" at bounding box center [388, 235] width 114 height 39
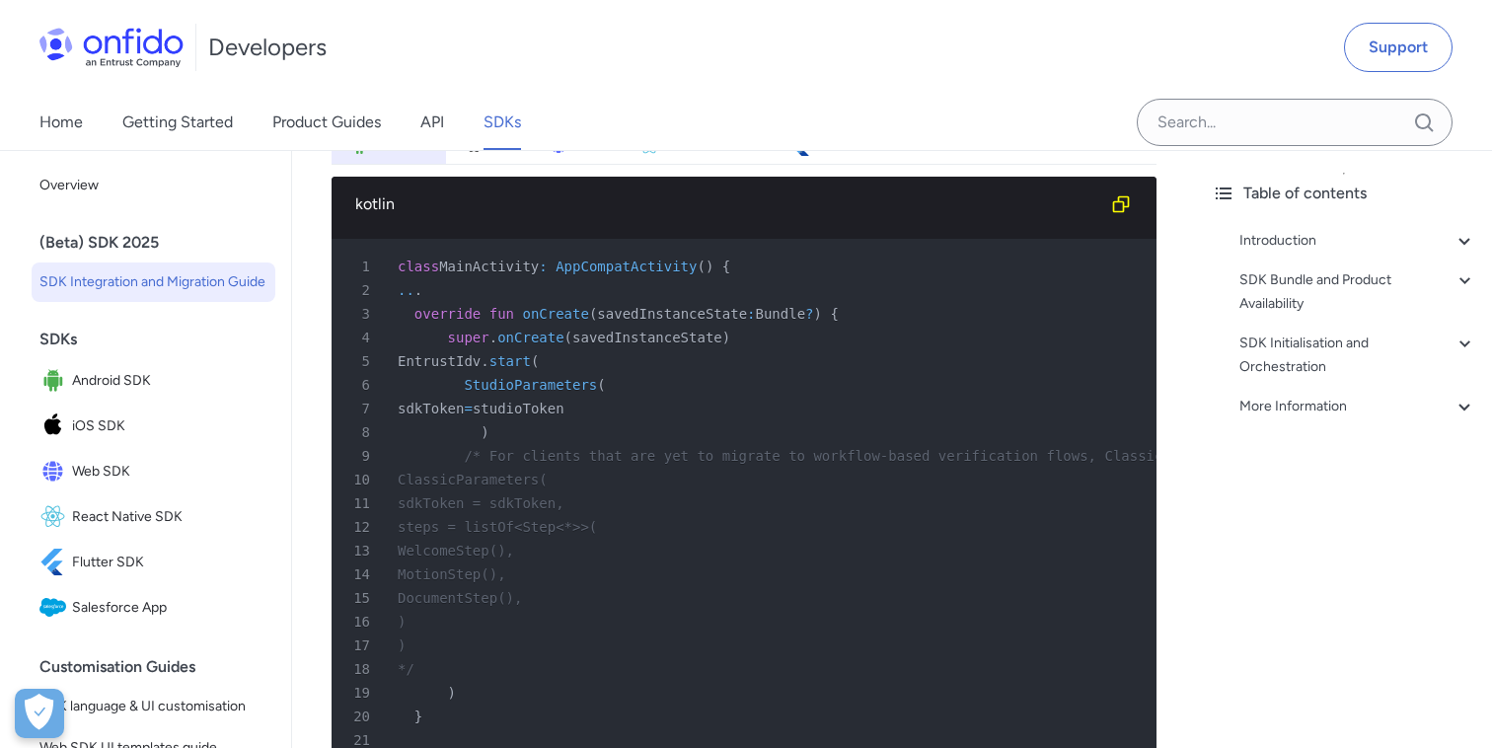
scroll to position [8523, 0]
